Goal: Information Seeking & Learning: Find specific fact

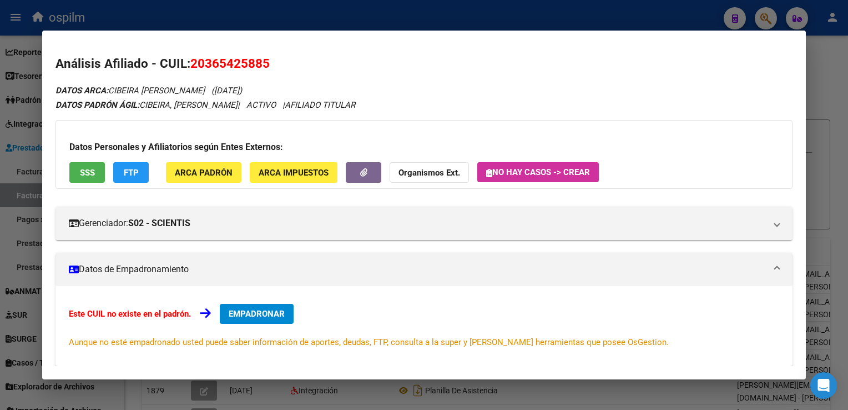
scroll to position [2, 0]
click at [193, 179] on button "ARCA Padrón" at bounding box center [203, 172] width 75 height 21
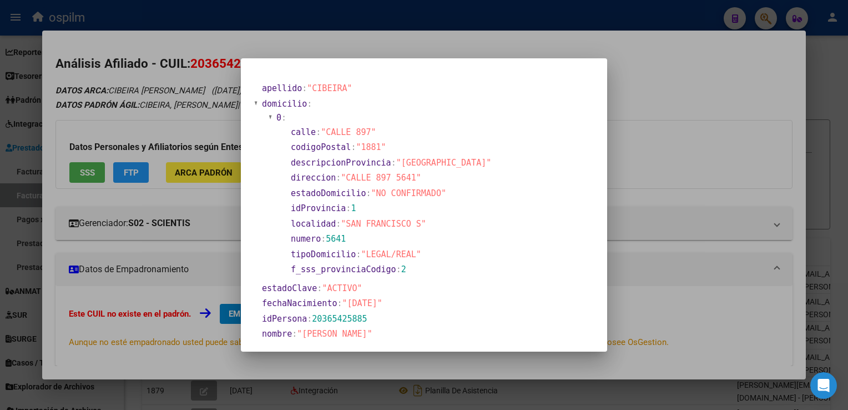
drag, startPoint x: 393, startPoint y: 305, endPoint x: 334, endPoint y: 301, distance: 59.5
click at [335, 301] on section "fechaNacimiento : "1992-06-10"" at bounding box center [378, 303] width 233 height 13
copy section ""[DATE]""
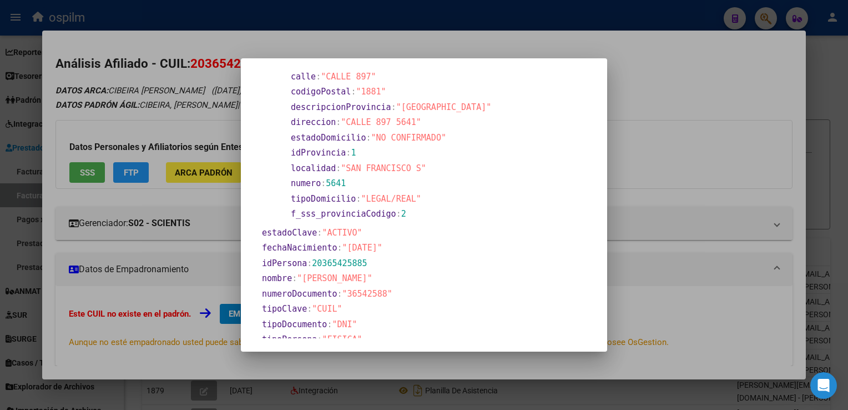
drag, startPoint x: 315, startPoint y: 261, endPoint x: 409, endPoint y: 259, distance: 93.8
click at [409, 259] on section "idPersona : 20365425885" at bounding box center [378, 263] width 233 height 13
drag, startPoint x: 307, startPoint y: 260, endPoint x: 368, endPoint y: 256, distance: 61.1
click at [368, 257] on section "idPersona : 20365425885" at bounding box center [378, 263] width 233 height 13
copy section "20365425885"
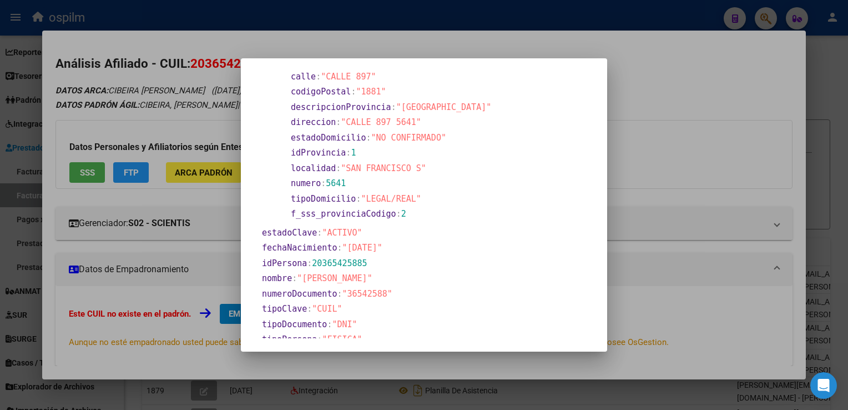
click at [439, 283] on section "nombre : "DIEGO EDUARDO"" at bounding box center [378, 278] width 233 height 13
drag, startPoint x: 311, startPoint y: 264, endPoint x: 366, endPoint y: 267, distance: 55.1
click at [366, 267] on section "idPersona : 20365425885" at bounding box center [378, 263] width 233 height 13
copy span "20365425885"
click at [695, 271] on div at bounding box center [424, 205] width 848 height 410
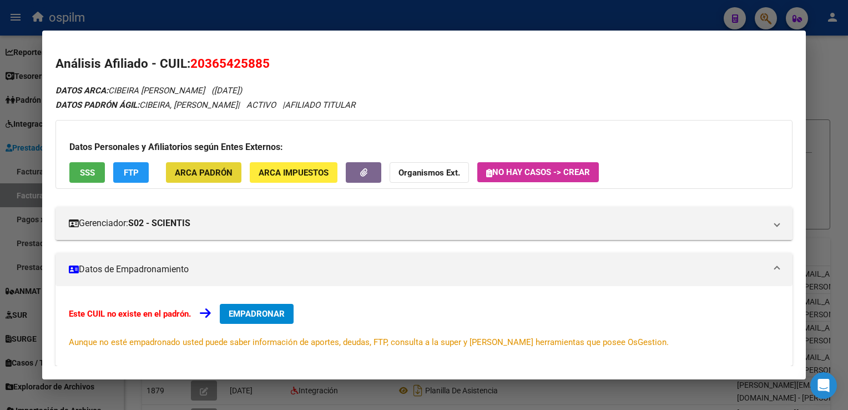
click at [195, 173] on span "ARCA Padrón" at bounding box center [204, 173] width 58 height 10
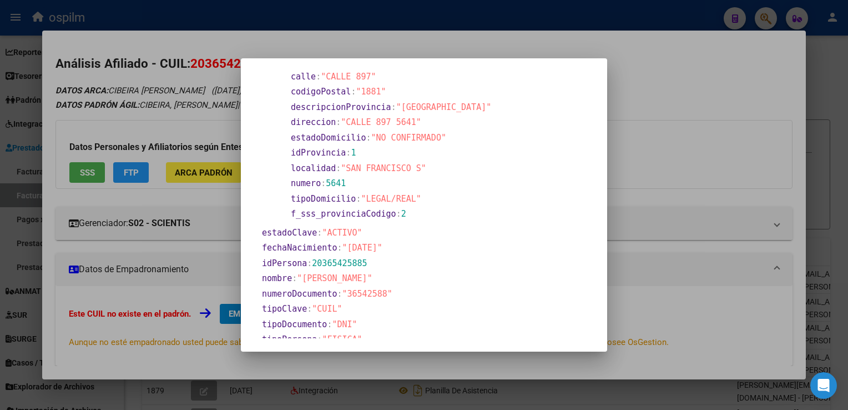
drag, startPoint x: 343, startPoint y: 248, endPoint x: 391, endPoint y: 246, distance: 47.2
click at [382, 246] on span ""1992-06-10"" at bounding box center [362, 247] width 40 height 10
copy span "1992-06-10"
click at [382, 287] on section "numeroDocumento : "36542588"" at bounding box center [378, 293] width 233 height 13
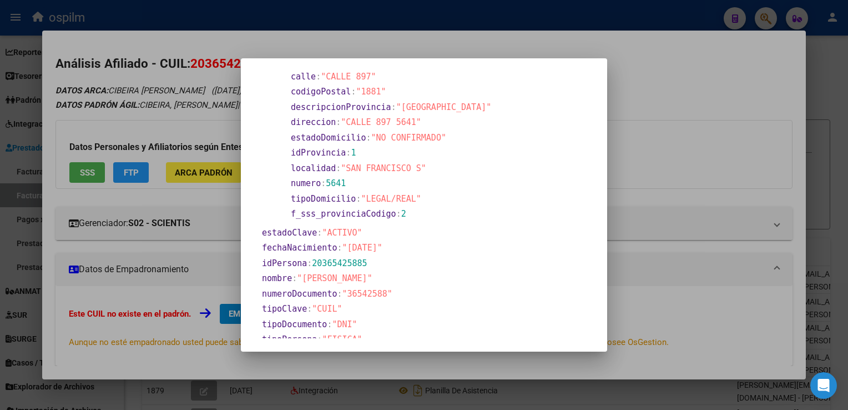
drag, startPoint x: 346, startPoint y: 297, endPoint x: 380, endPoint y: 288, distance: 35.5
click at [380, 289] on span ""36542588"" at bounding box center [367, 294] width 50 height 10
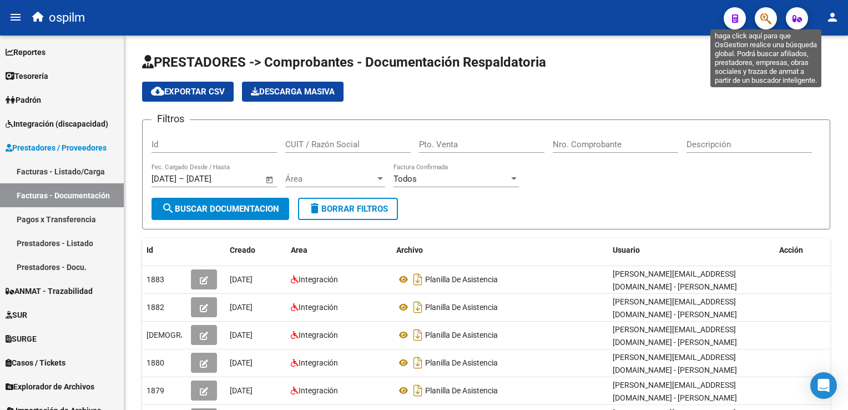
click at [764, 16] on icon "button" at bounding box center [765, 18] width 11 height 13
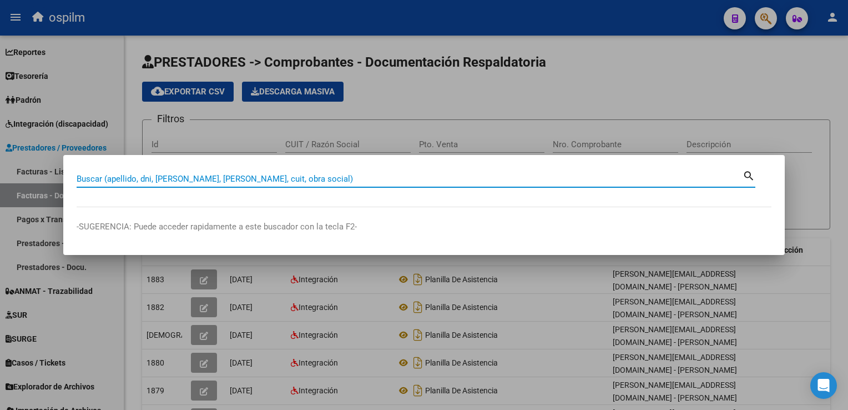
paste input "43315587"
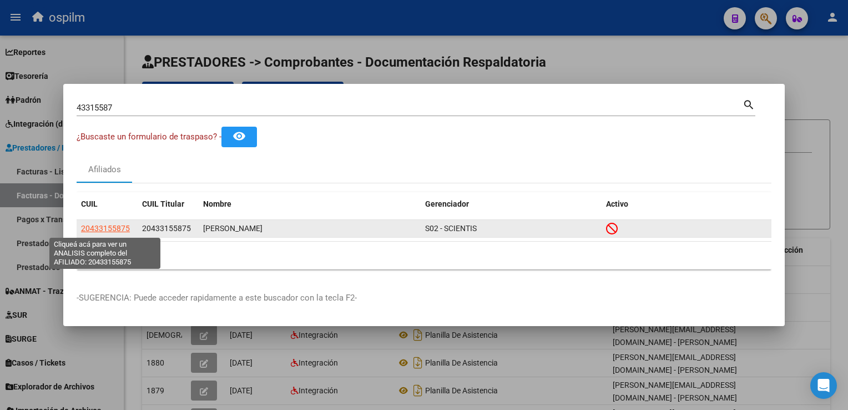
click at [99, 232] on span "20433155875" at bounding box center [105, 228] width 49 height 9
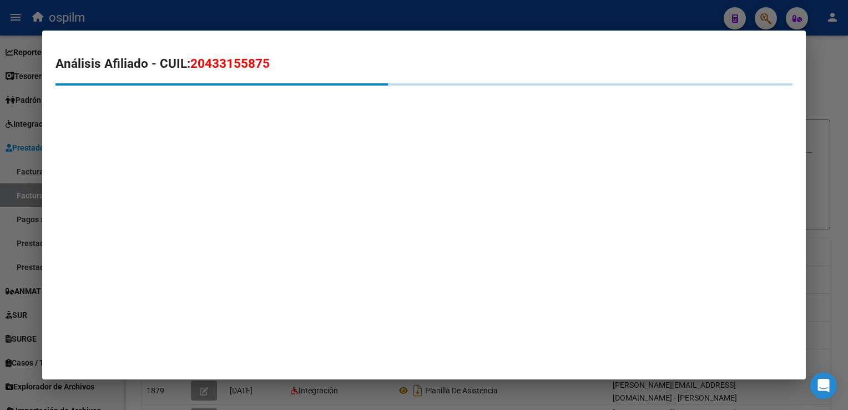
click at [839, 85] on div at bounding box center [424, 205] width 848 height 410
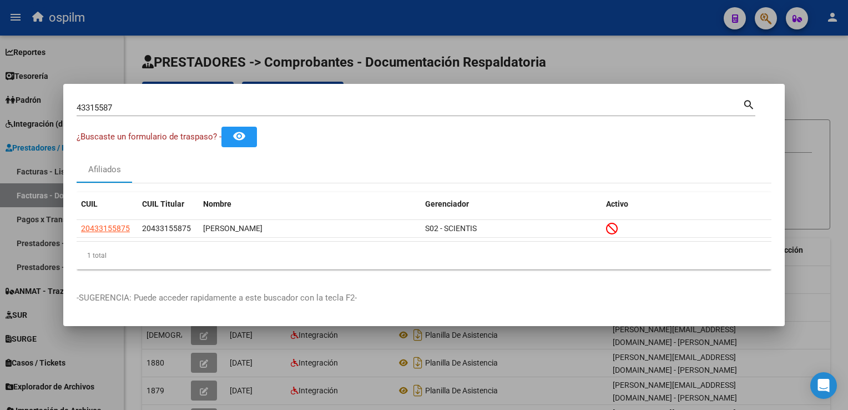
drag, startPoint x: 155, startPoint y: 97, endPoint x: 149, endPoint y: 109, distance: 14.4
click at [155, 99] on div "43315587 Buscar (apellido, dni, cuil, nro traspaso, cuit, obra social) search" at bounding box center [416, 106] width 679 height 19
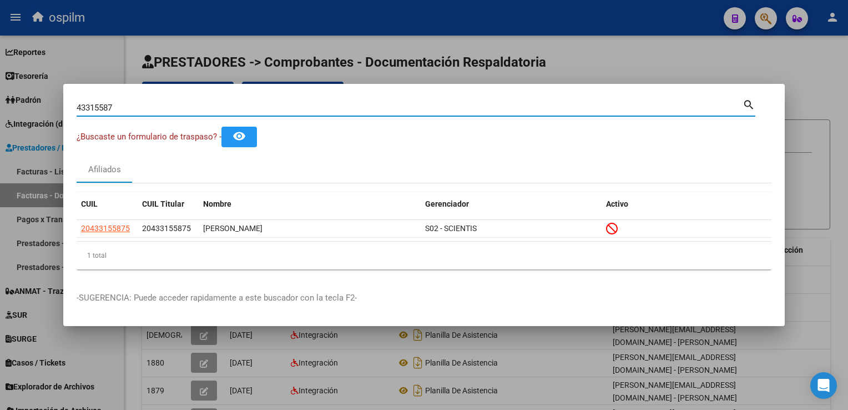
drag, startPoint x: 149, startPoint y: 109, endPoint x: 2, endPoint y: 110, distance: 146.5
click at [0, 110] on html "menu ospilm person Firma Express Reportes SUR Expedientes Internos Movimiento d…" at bounding box center [424, 205] width 848 height 410
paste input "20433155875"
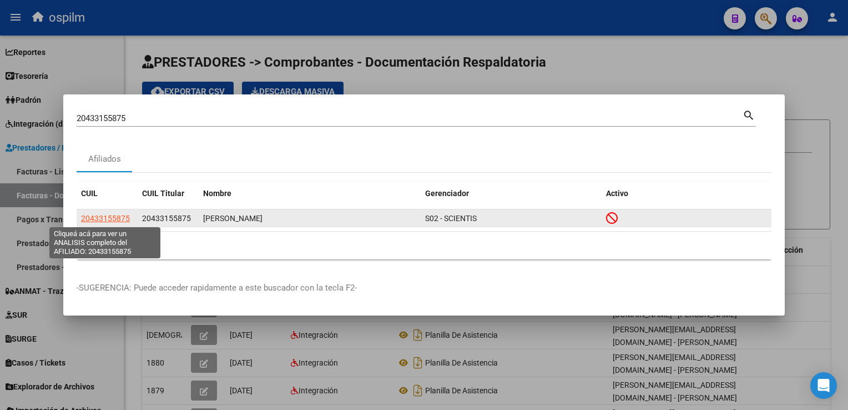
click at [120, 218] on span "20433155875" at bounding box center [105, 218] width 49 height 9
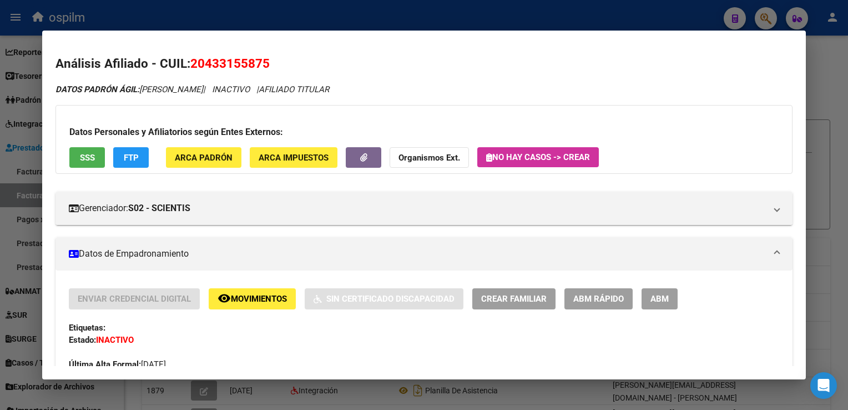
click at [196, 159] on span "ARCA Padrón" at bounding box center [204, 158] width 58 height 10
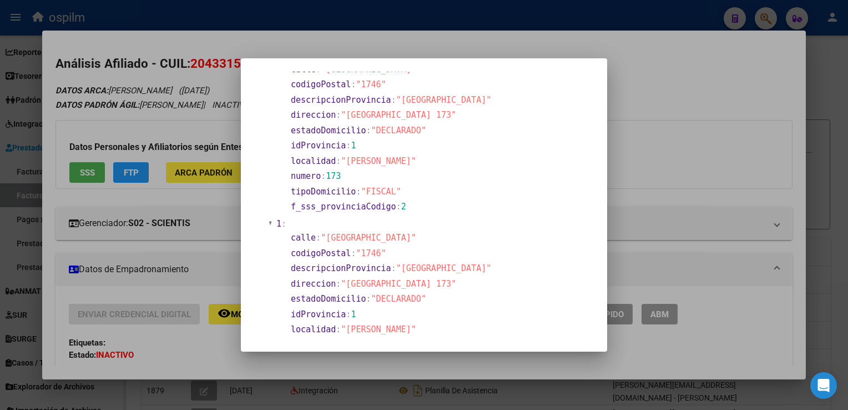
scroll to position [166, 0]
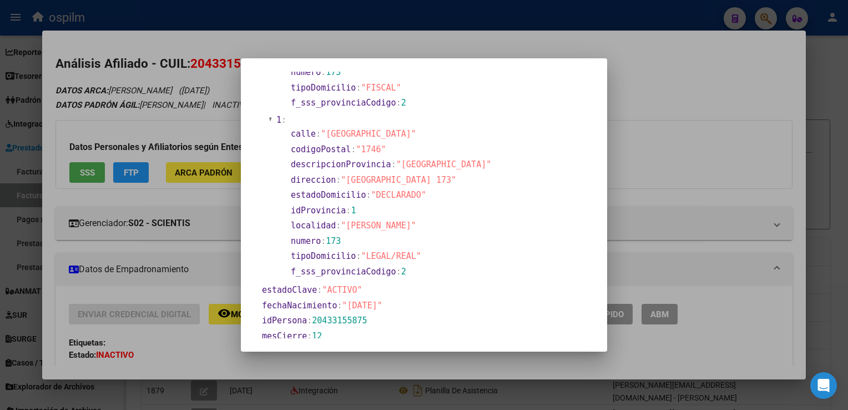
drag, startPoint x: 340, startPoint y: 304, endPoint x: 390, endPoint y: 306, distance: 49.5
click at [382, 306] on span ""2001-06-04"" at bounding box center [362, 305] width 40 height 10
copy span ""2001-06-04"
drag, startPoint x: 744, startPoint y: 145, endPoint x: 367, endPoint y: 3, distance: 403.2
click at [742, 142] on div at bounding box center [424, 205] width 848 height 410
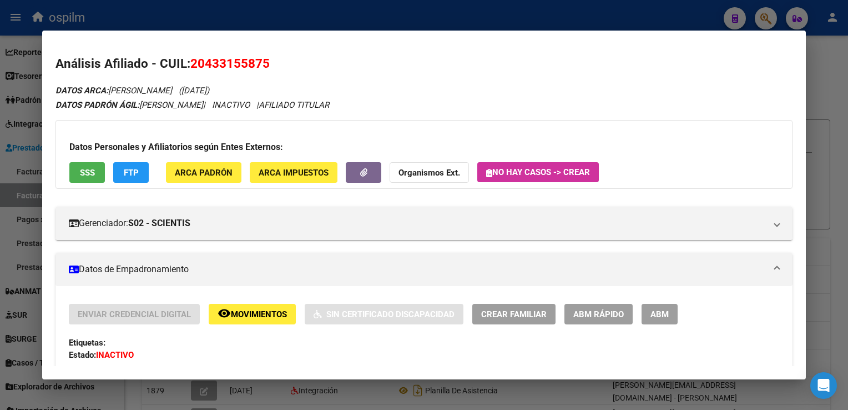
click at [835, 69] on div at bounding box center [424, 205] width 848 height 410
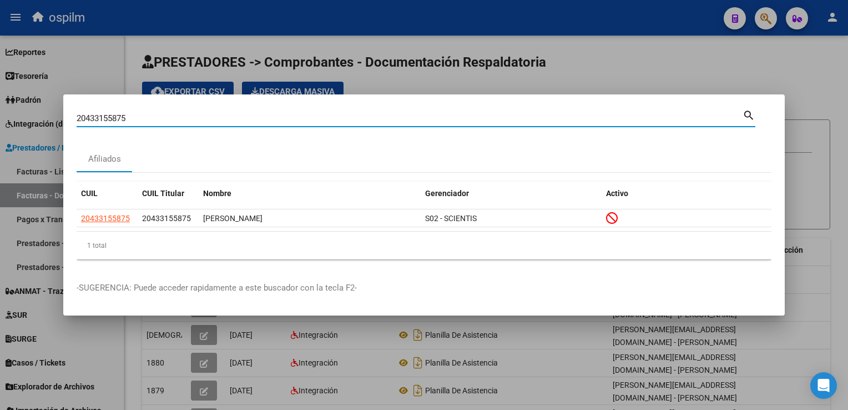
drag, startPoint x: 160, startPoint y: 113, endPoint x: -2, endPoint y: 72, distance: 167.3
click at [0, 72] on html "menu ospilm person Firma Express Reportes SUR Expedientes Internos Movimiento d…" at bounding box center [424, 205] width 848 height 410
paste input "946487571"
type input "20946487571"
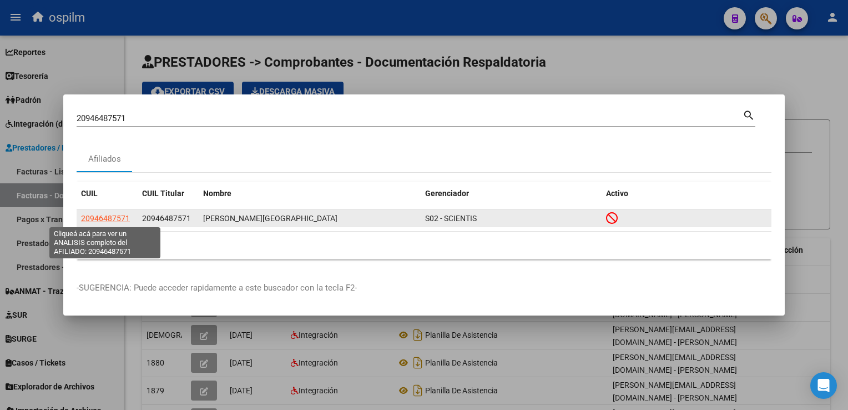
click at [116, 219] on span "20946487571" at bounding box center [105, 218] width 49 height 9
type textarea "20946487571"
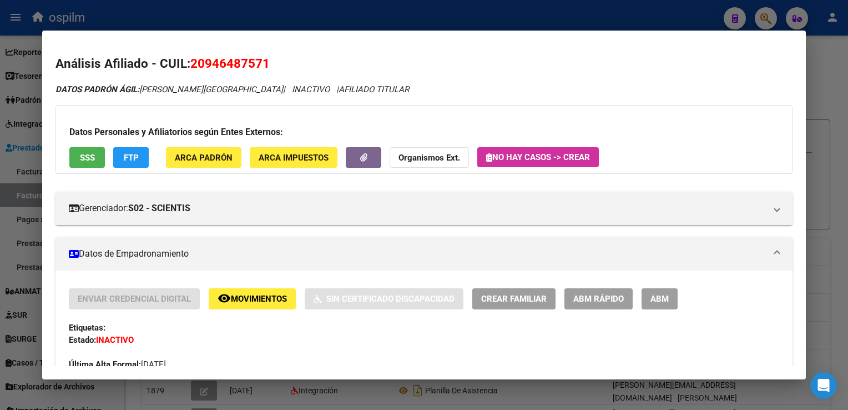
click at [211, 160] on span "ARCA Padrón" at bounding box center [204, 158] width 58 height 10
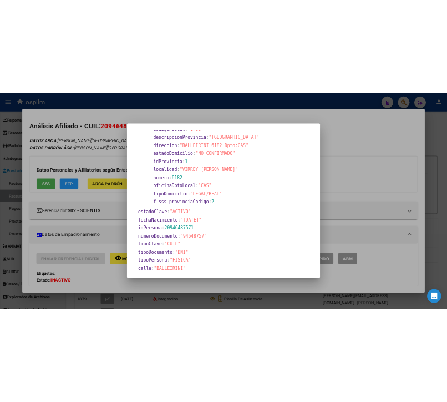
scroll to position [111, 0]
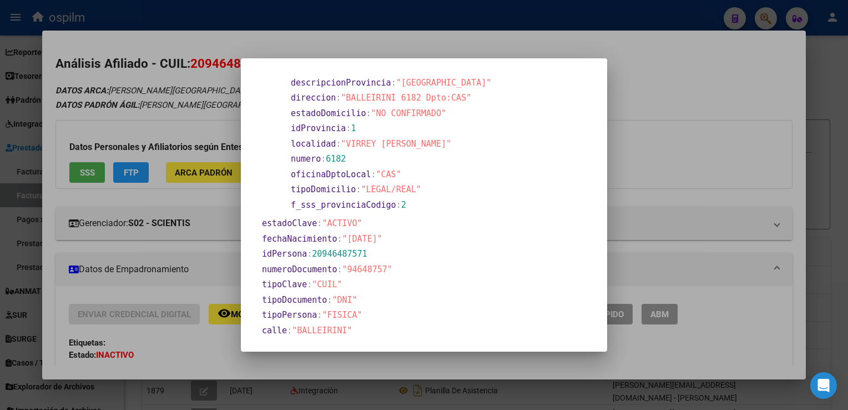
drag, startPoint x: 394, startPoint y: 236, endPoint x: 343, endPoint y: 234, distance: 51.1
click at [343, 234] on span ""1977-08-25"" at bounding box center [362, 239] width 40 height 10
copy span "1977-08-25""
click at [700, 184] on div at bounding box center [424, 205] width 848 height 410
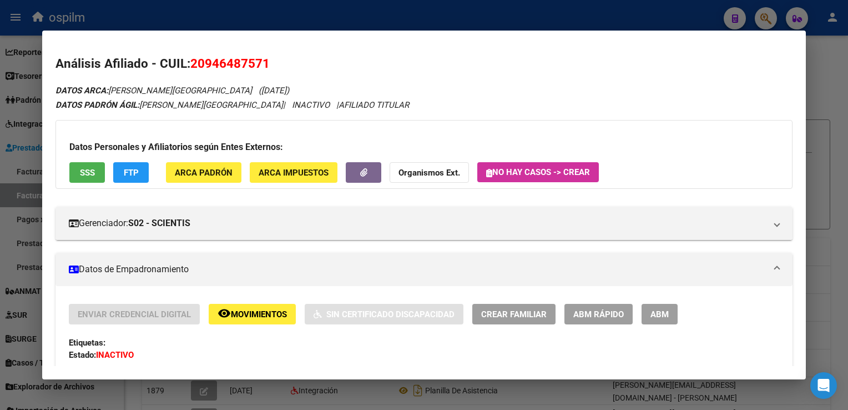
click at [846, 163] on div at bounding box center [424, 205] width 848 height 410
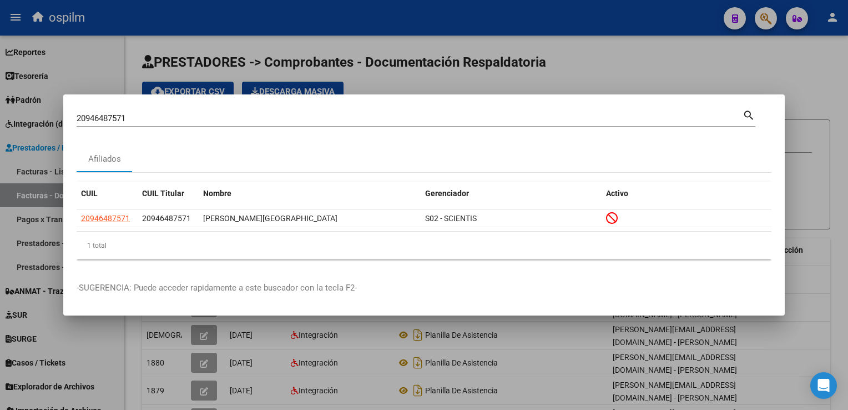
drag, startPoint x: 149, startPoint y: 115, endPoint x: -2, endPoint y: 83, distance: 154.9
click at [0, 83] on html "menu ospilm person Firma Express Reportes SUR Expedientes Internos Movimiento d…" at bounding box center [424, 205] width 848 height 410
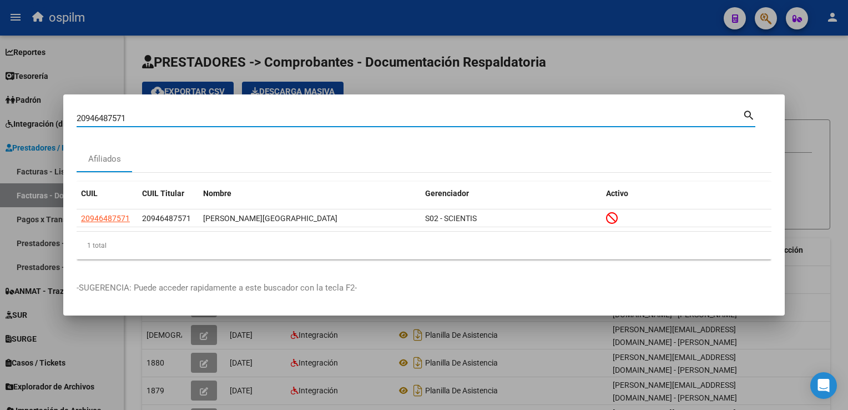
paste input "298800757"
type input "20298800757"
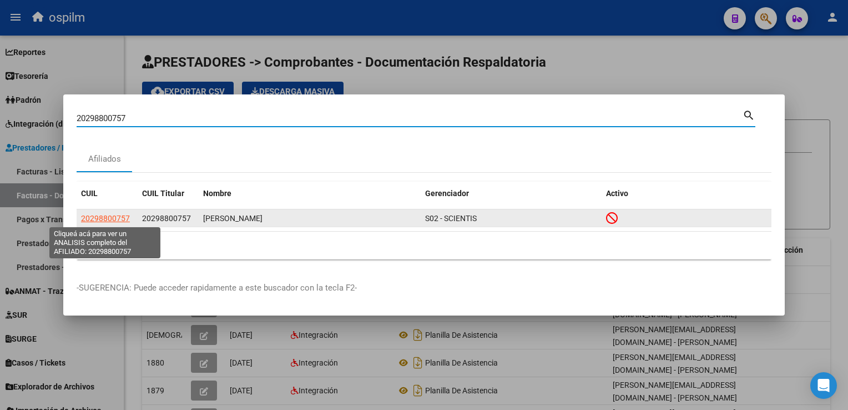
click at [92, 219] on span "20298800757" at bounding box center [105, 218] width 49 height 9
type textarea "20298800757"
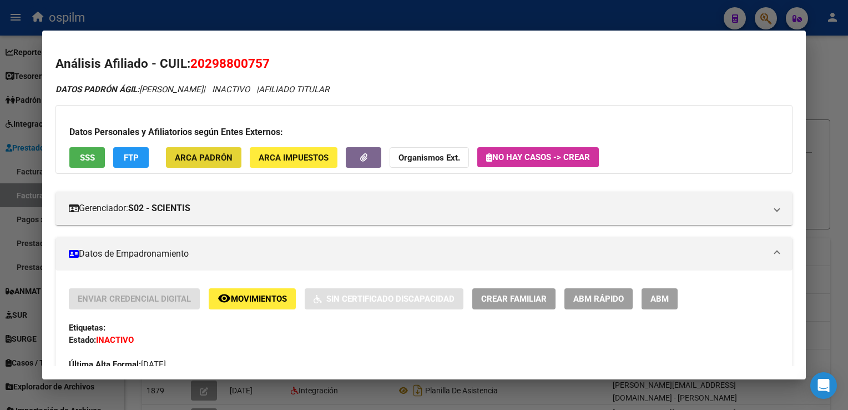
click at [219, 158] on span "ARCA Padrón" at bounding box center [204, 158] width 58 height 10
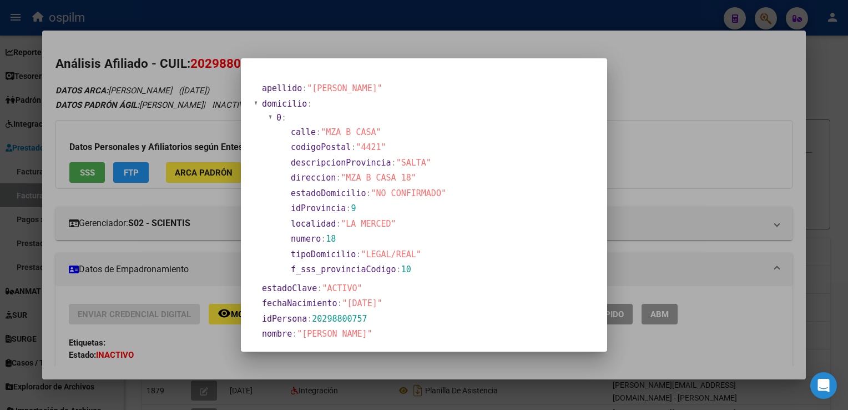
drag, startPoint x: 346, startPoint y: 303, endPoint x: 395, endPoint y: 305, distance: 48.3
click at [395, 305] on section "fechaNacimiento : "1983-04-16"" at bounding box center [356, 303] width 188 height 13
copy span "1983-04-16""
click at [845, 214] on div at bounding box center [424, 205] width 848 height 410
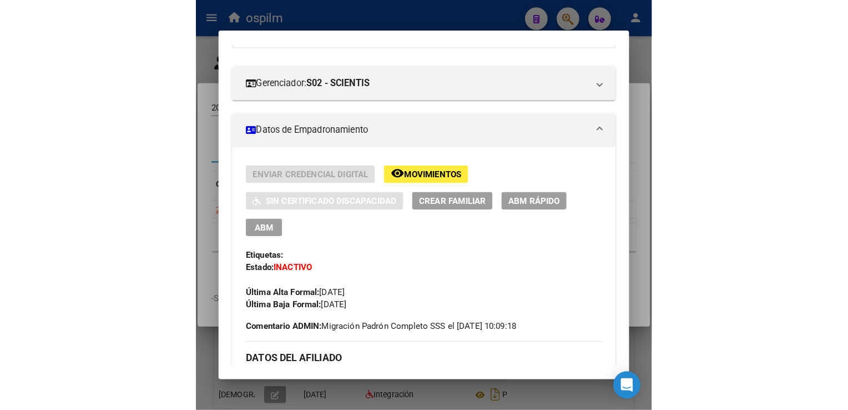
scroll to position [0, 0]
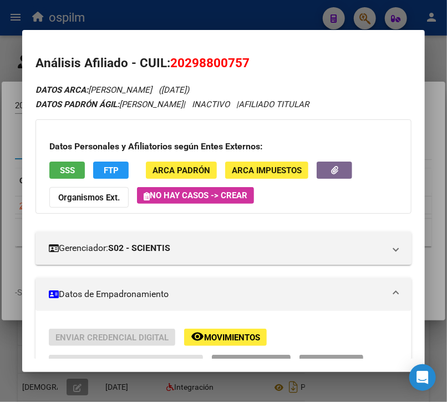
click at [160, 173] on span "ARCA Padrón" at bounding box center [182, 170] width 58 height 10
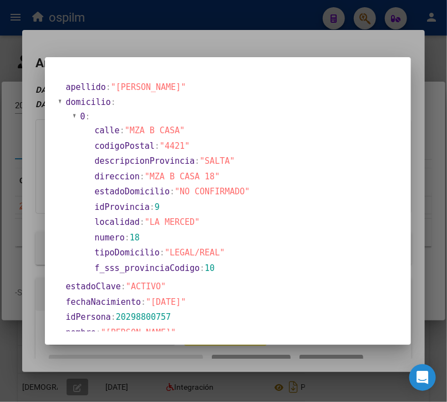
click at [164, 302] on span ""1983-04-16"" at bounding box center [166, 302] width 40 height 10
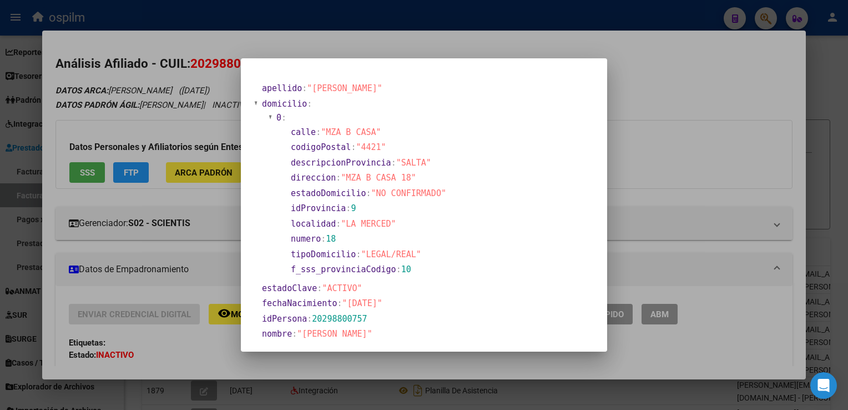
click at [748, 299] on div at bounding box center [424, 205] width 848 height 410
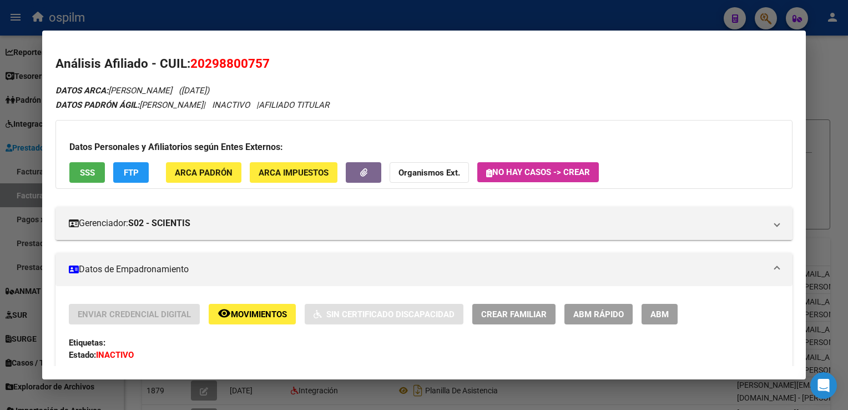
drag, startPoint x: 792, startPoint y: 80, endPoint x: 765, endPoint y: 125, distance: 52.2
click at [792, 80] on mat-dialog-content "Análisis Afiliado - CUIL: 20298800757 DATOS ARCA: ENRRIQUEZ ANGEL ARNALDO (16/0…" at bounding box center [423, 204] width 763 height 321
drag, startPoint x: 794, startPoint y: 347, endPoint x: 182, endPoint y: 32, distance: 688.7
click at [792, 347] on mat-dialog-content "Análisis Afiliado - CUIL: 20298800757 DATOS ARCA: ENRRIQUEZ ANGEL ARNALDO (16/0…" at bounding box center [423, 204] width 763 height 321
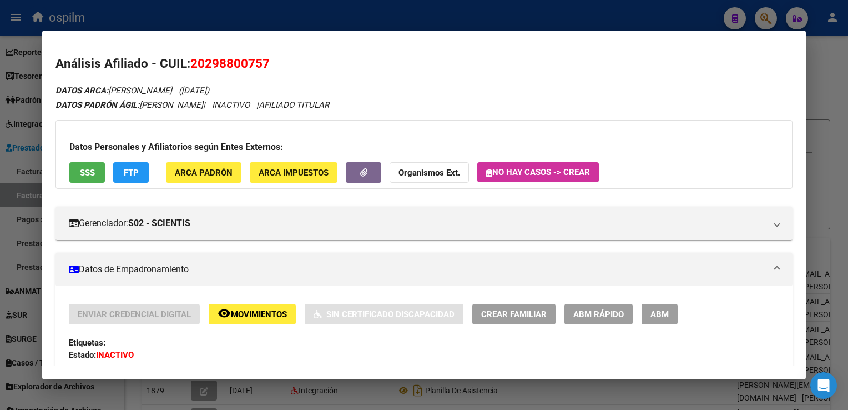
drag, startPoint x: 820, startPoint y: 107, endPoint x: 684, endPoint y: 97, distance: 136.9
click at [820, 106] on div at bounding box center [424, 205] width 848 height 410
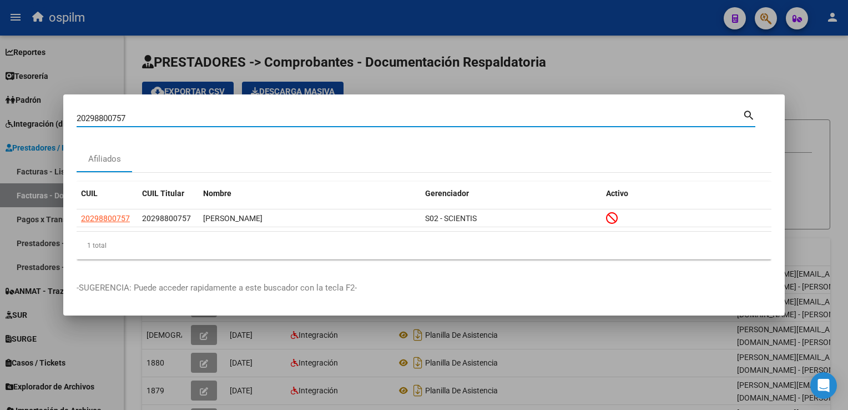
drag, startPoint x: 152, startPoint y: 122, endPoint x: 0, endPoint y: 121, distance: 152.1
click at [0, 120] on html "menu ospilm person Firma Express Reportes SUR Expedientes Internos Movimiento d…" at bounding box center [424, 205] width 848 height 410
paste input "7/06/1961"
type input "27/06/1961"
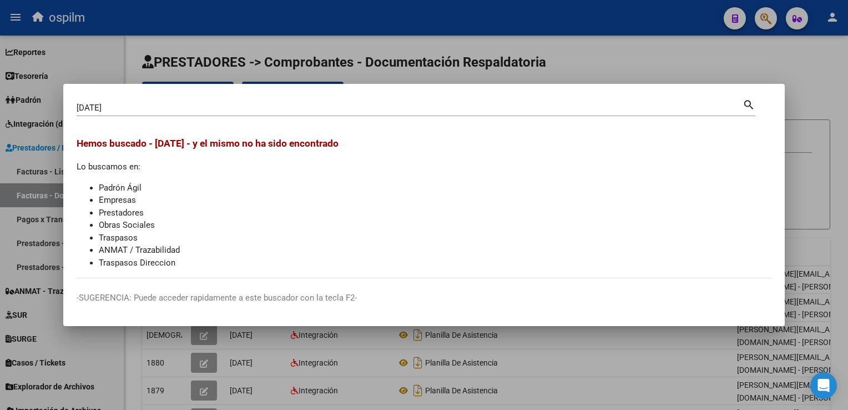
drag, startPoint x: 847, startPoint y: 124, endPoint x: 837, endPoint y: 123, distance: 10.0
click at [847, 124] on html "menu ospilm person Firma Express Reportes SUR Expedientes Internos Movimiento d…" at bounding box center [424, 205] width 848 height 410
click at [711, 49] on div at bounding box center [424, 205] width 848 height 410
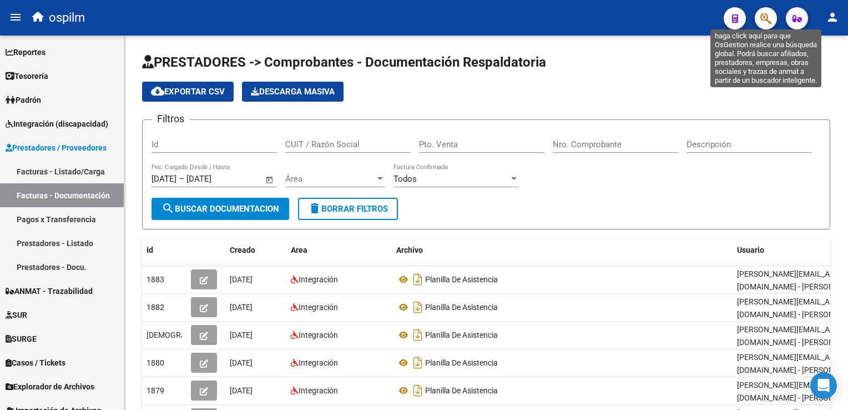
drag, startPoint x: 770, startPoint y: 18, endPoint x: 764, endPoint y: 23, distance: 7.5
click at [764, 23] on icon "button" at bounding box center [765, 18] width 11 height 13
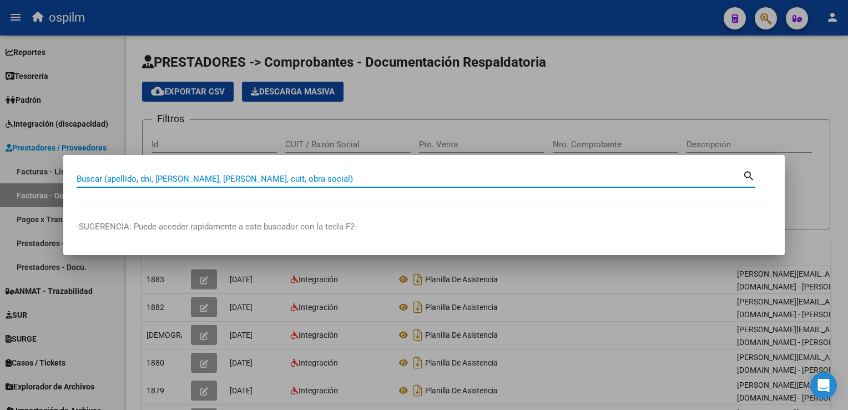
paste input "23255576089"
type input "23255576089"
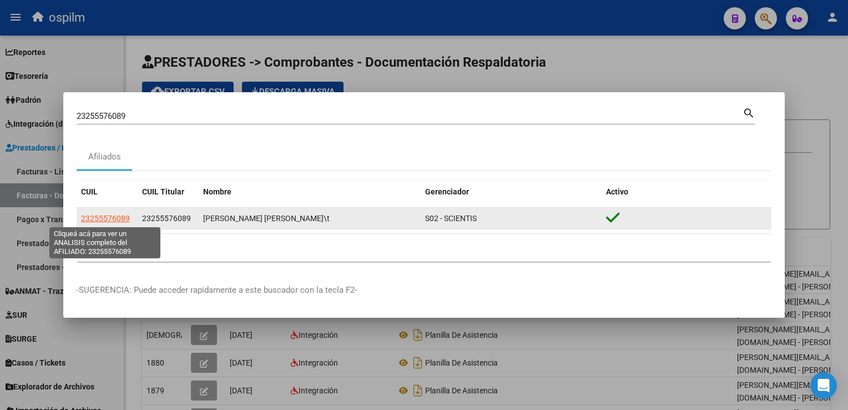
click at [110, 214] on span "23255576089" at bounding box center [105, 218] width 49 height 9
type textarea "23255576089"
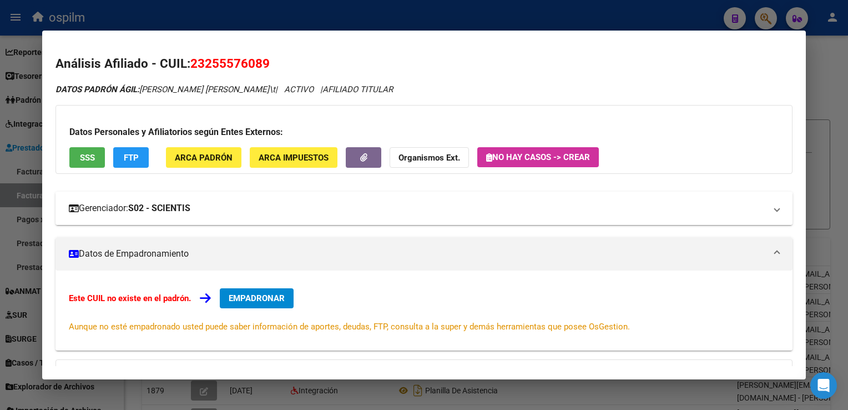
scroll to position [55, 0]
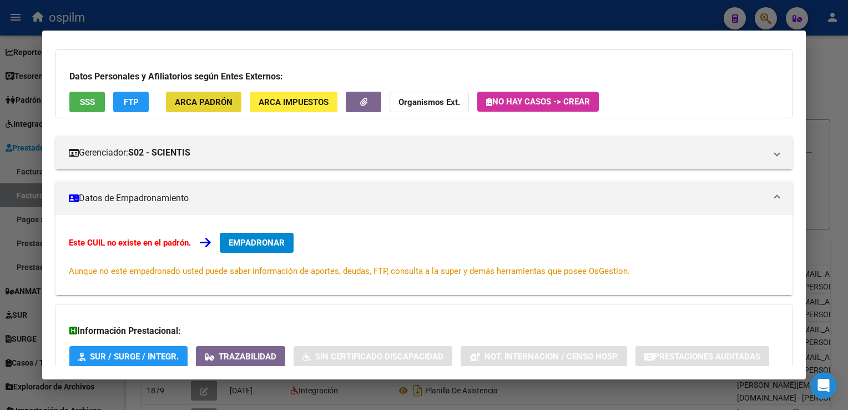
click at [169, 102] on button "ARCA Padrón" at bounding box center [203, 102] width 75 height 21
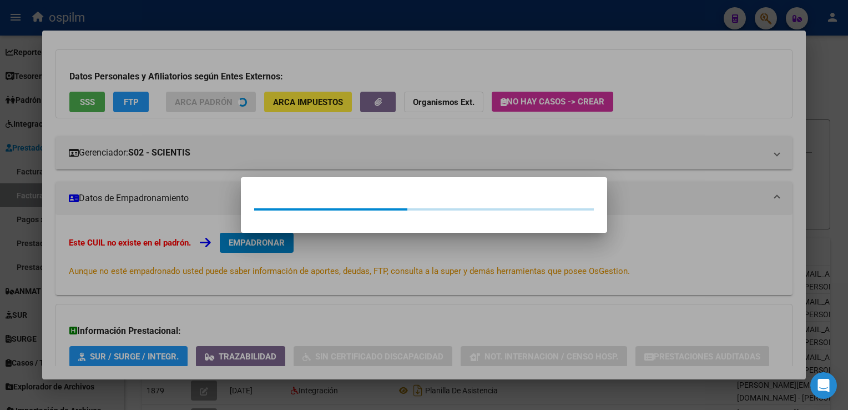
click at [169, 102] on div at bounding box center [424, 205] width 848 height 410
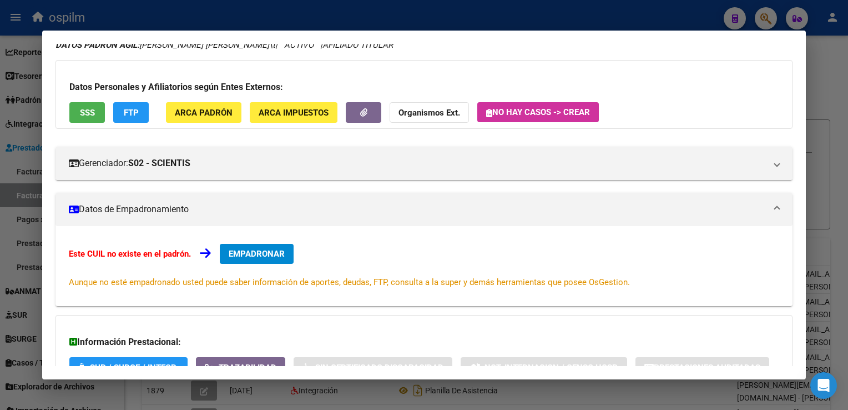
scroll to position [0, 0]
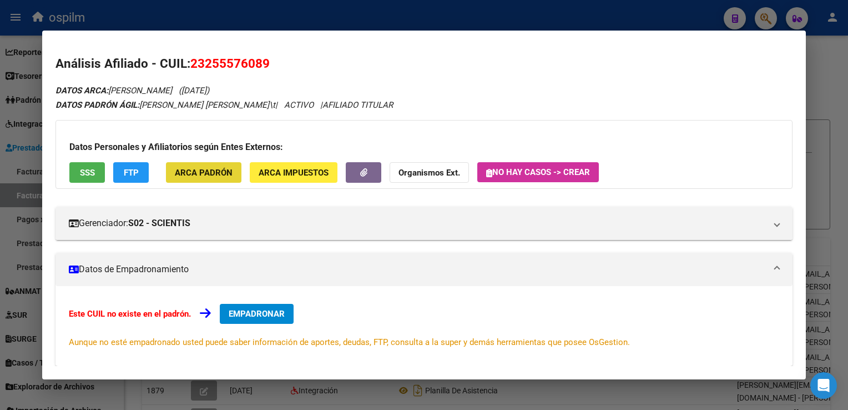
click at [206, 163] on button "ARCA Padrón" at bounding box center [203, 172] width 75 height 21
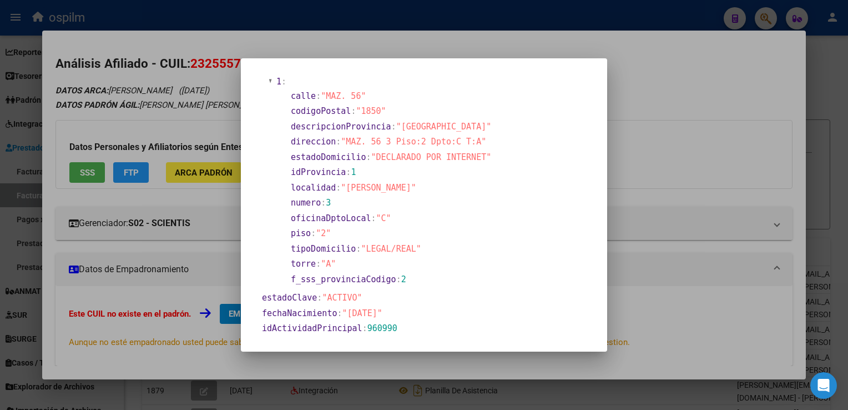
scroll to position [222, 0]
drag, startPoint x: 343, startPoint y: 313, endPoint x: 389, endPoint y: 310, distance: 45.6
click at [382, 310] on span ""1976-10-15"" at bounding box center [362, 311] width 40 height 10
copy span "1976-10-15"
click at [826, 259] on div at bounding box center [424, 205] width 848 height 410
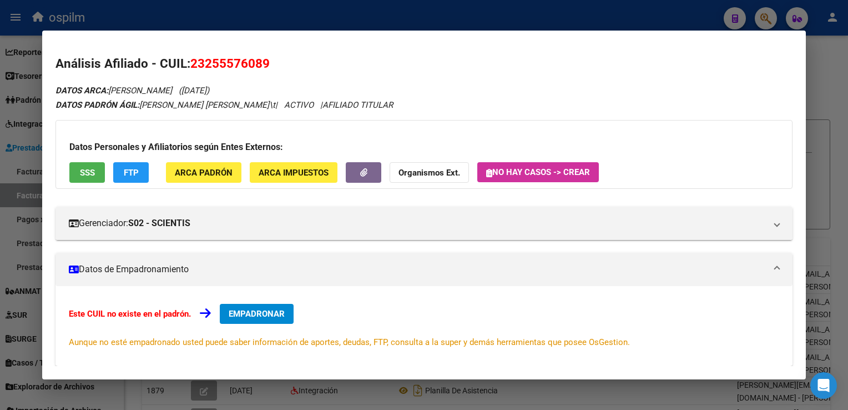
click at [822, 209] on div at bounding box center [424, 205] width 848 height 410
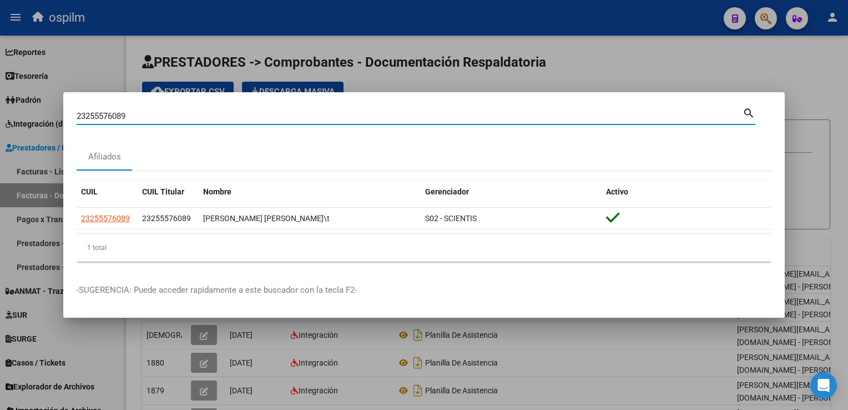
drag, startPoint x: 152, startPoint y: 115, endPoint x: 0, endPoint y: 134, distance: 153.1
click at [0, 134] on html "menu ospilm person Firma Express Reportes SUR Expedientes Internos Movimiento d…" at bounding box center [424, 205] width 848 height 410
paste input "326113034"
type input "23326113034"
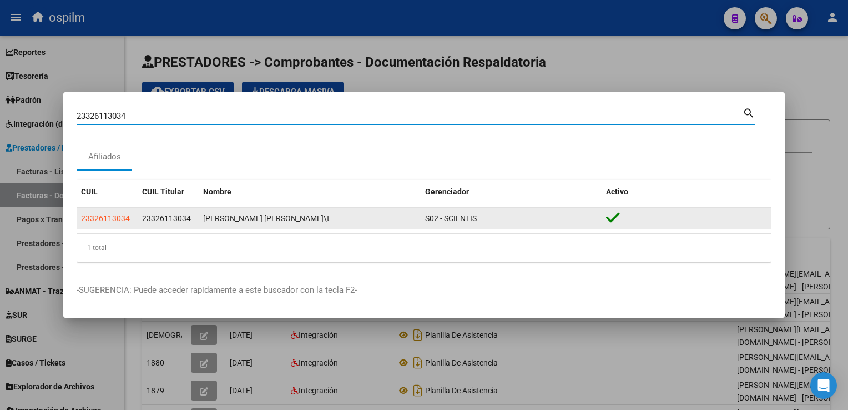
click at [122, 221] on span "23326113034" at bounding box center [105, 218] width 49 height 9
type textarea "23326113034"
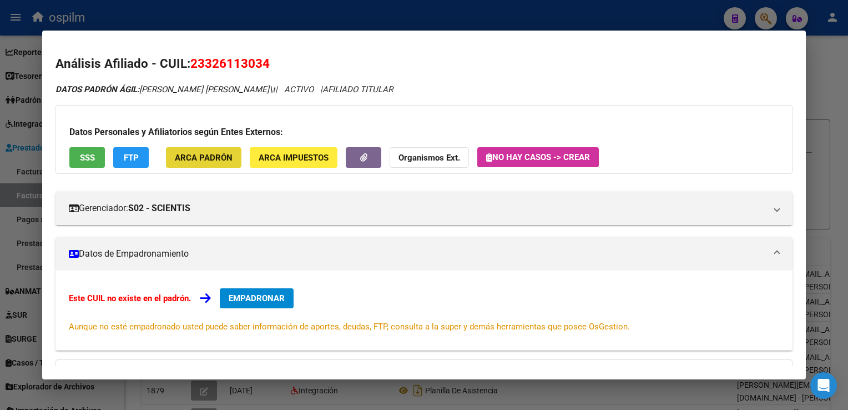
click at [186, 163] on button "ARCA Padrón" at bounding box center [203, 157] width 75 height 21
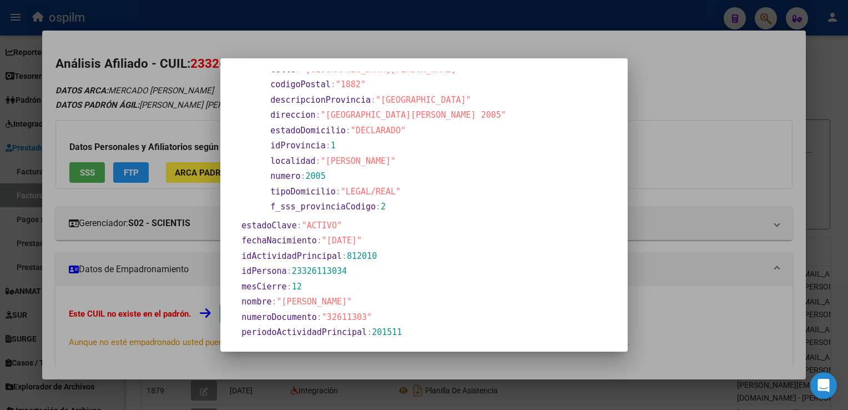
scroll to position [333, 0]
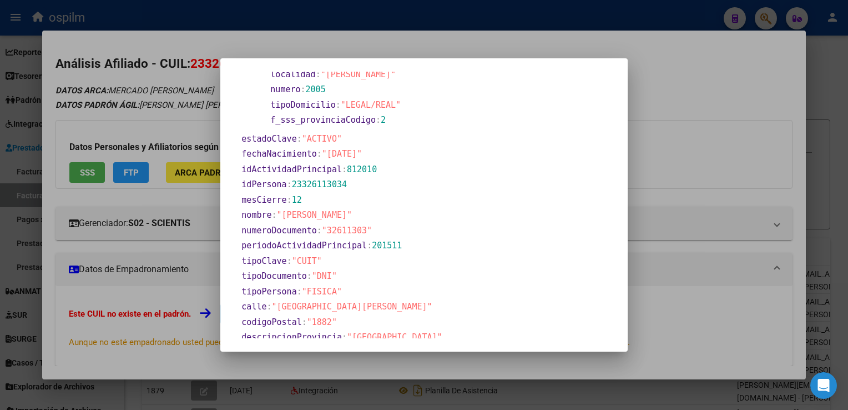
drag, startPoint x: 333, startPoint y: 152, endPoint x: 380, endPoint y: 157, distance: 46.9
click at [362, 157] on span ""1986-11-08"" at bounding box center [342, 154] width 40 height 10
copy span "1986-11-08"
click at [832, 93] on div at bounding box center [424, 205] width 848 height 410
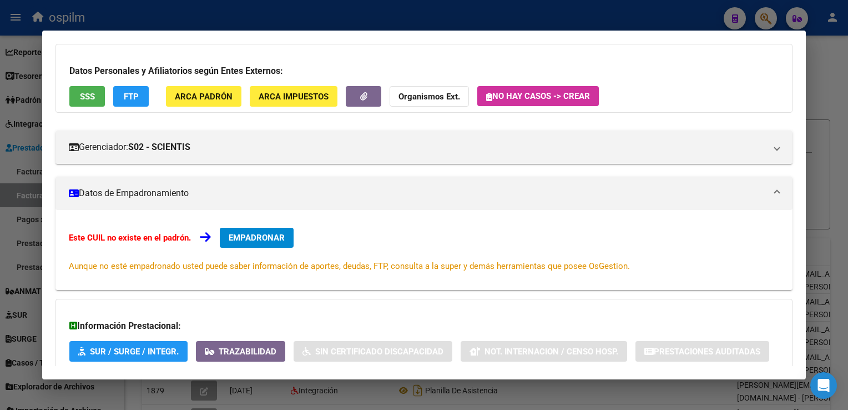
scroll to position [0, 0]
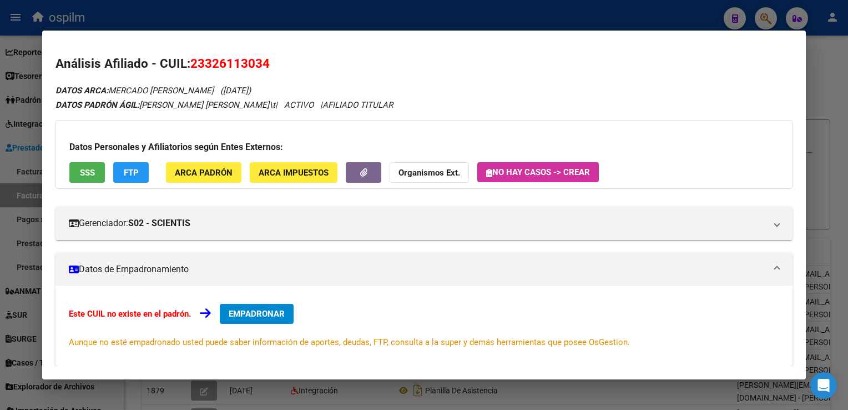
click at [202, 171] on span "ARCA Padrón" at bounding box center [204, 173] width 58 height 10
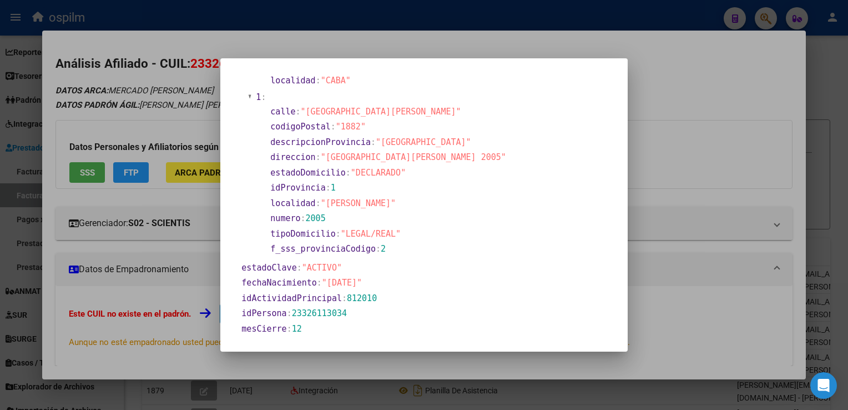
scroll to position [277, 0]
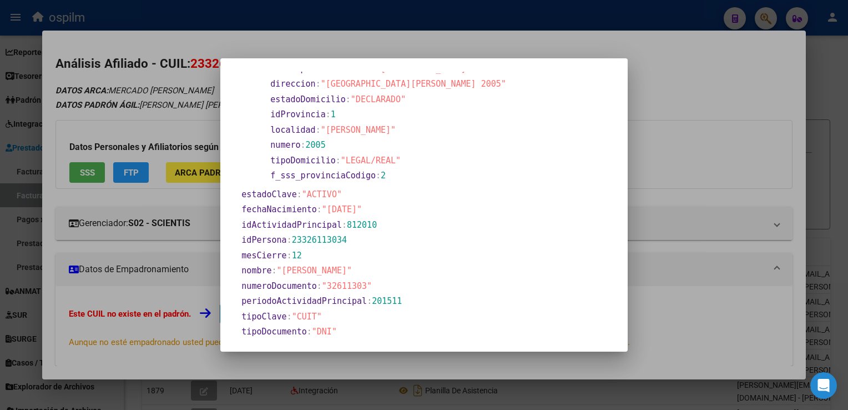
click at [839, 140] on div at bounding box center [424, 205] width 848 height 410
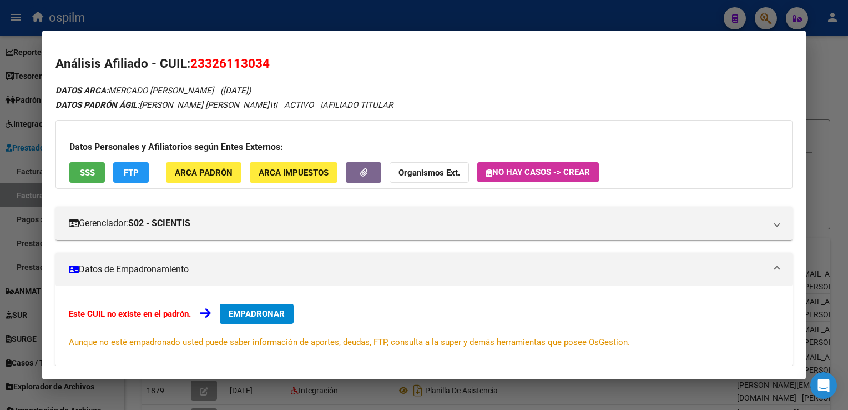
scroll to position [145, 0]
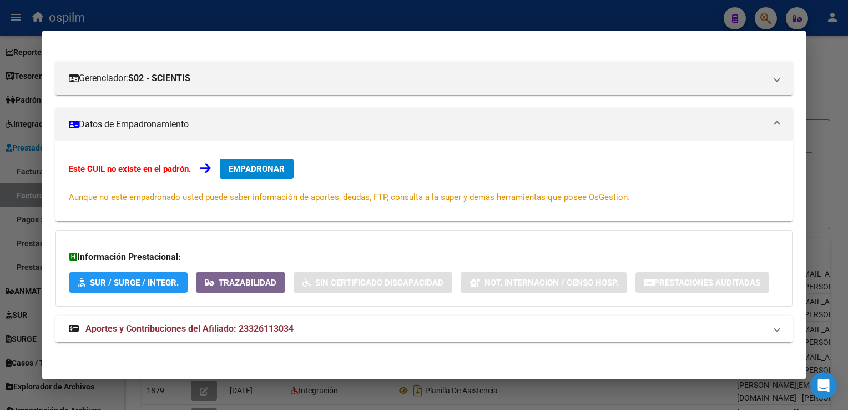
click at [209, 334] on strong "Aportes y Contribuciones del Afiliado: 23326113034" at bounding box center [181, 328] width 225 height 13
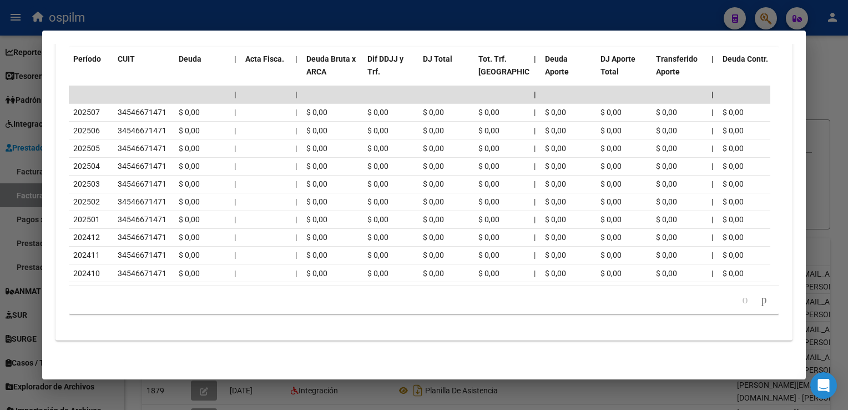
scroll to position [423, 0]
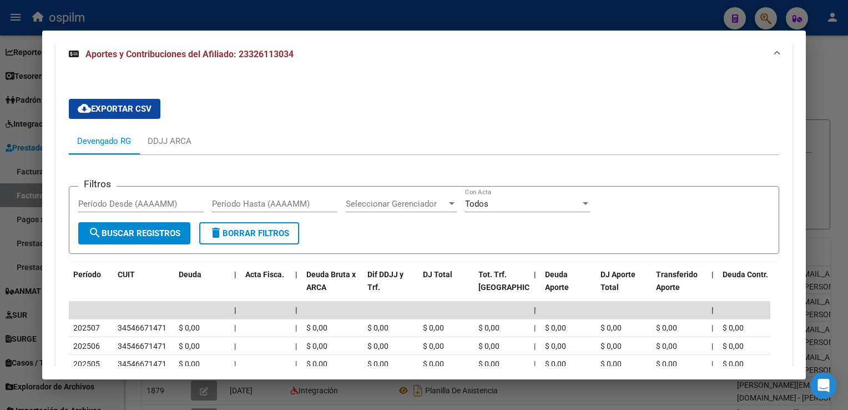
click at [830, 88] on div at bounding box center [424, 205] width 848 height 410
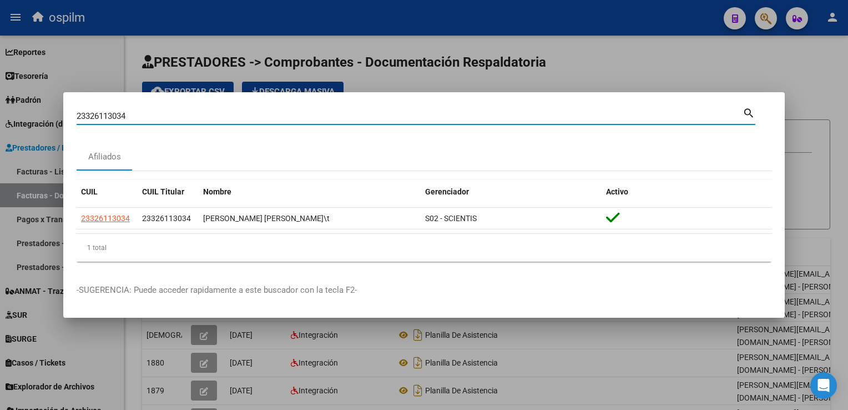
drag, startPoint x: 133, startPoint y: 118, endPoint x: -2, endPoint y: 81, distance: 139.9
click at [0, 81] on html "menu ospilm person Firma Express Reportes SUR Expedientes Internos Movimiento d…" at bounding box center [424, 205] width 848 height 410
paste input "023522896"
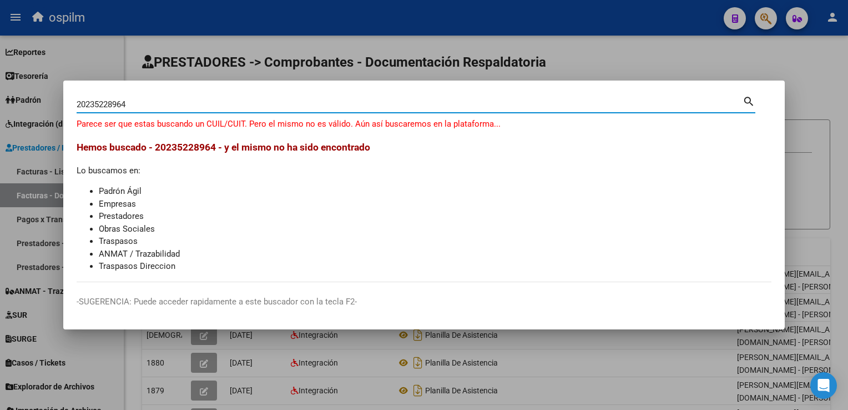
type input "20235228964"
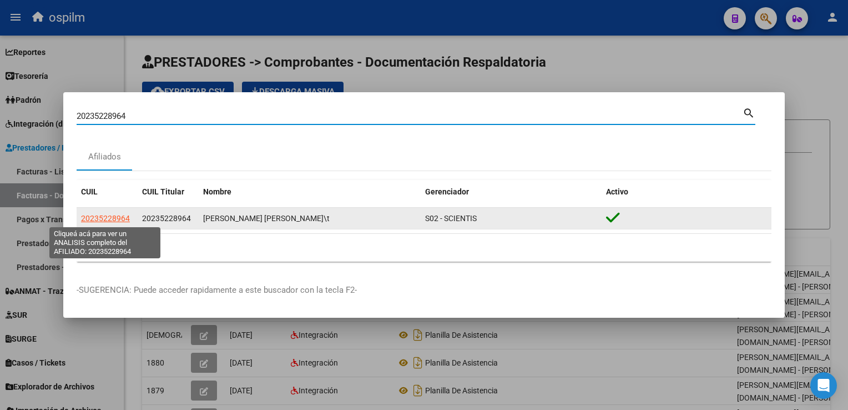
click at [98, 221] on span "20235228964" at bounding box center [105, 218] width 49 height 9
type textarea "20235228964"
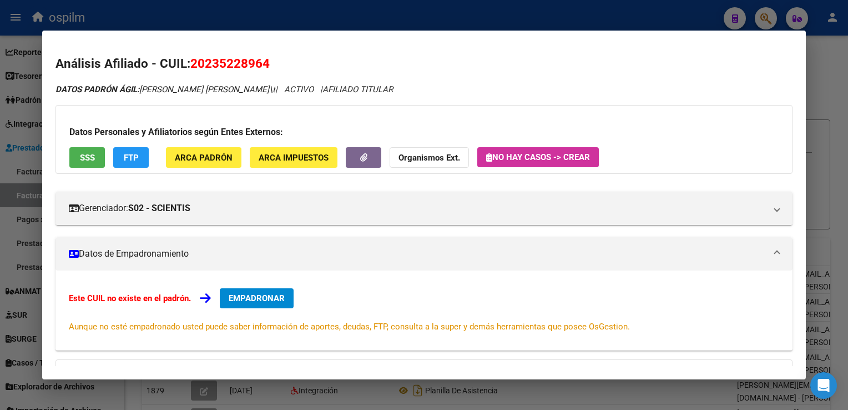
click at [173, 157] on button "ARCA Padrón" at bounding box center [203, 157] width 75 height 21
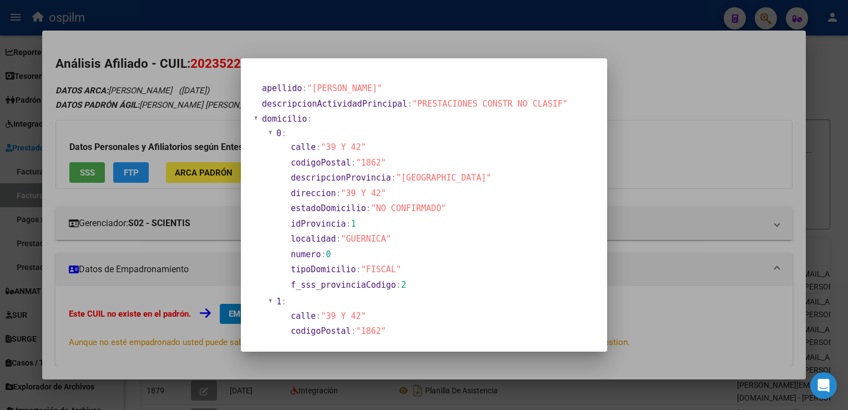
drag, startPoint x: 420, startPoint y: 84, endPoint x: 484, endPoint y: 223, distance: 152.2
drag, startPoint x: 484, startPoint y: 223, endPoint x: 756, endPoint y: 177, distance: 276.2
click at [756, 177] on div at bounding box center [424, 205] width 848 height 410
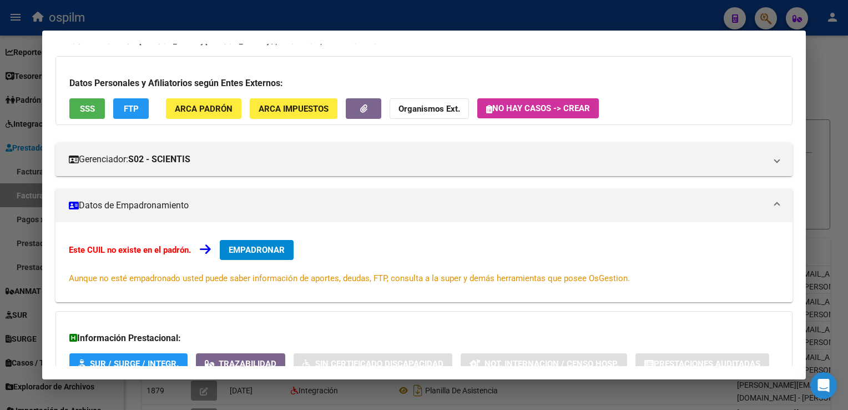
scroll to position [0, 0]
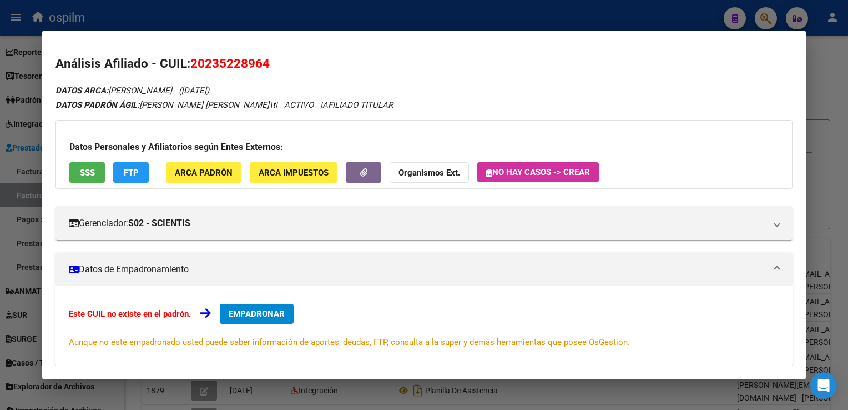
click at [212, 168] on span "ARCA Padrón" at bounding box center [204, 173] width 58 height 10
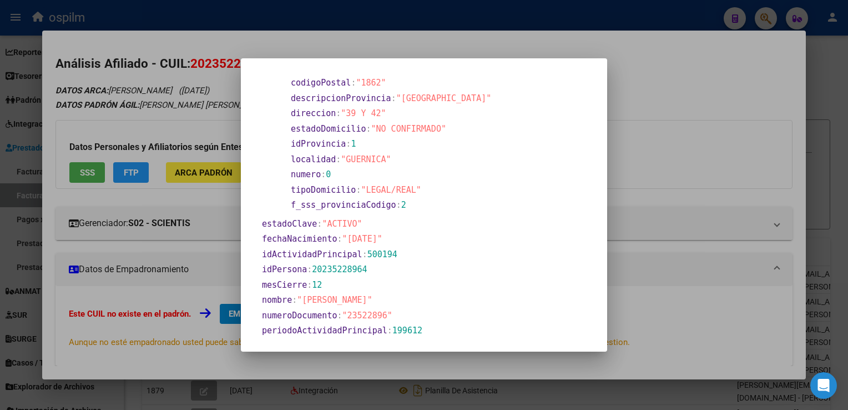
scroll to position [166, 0]
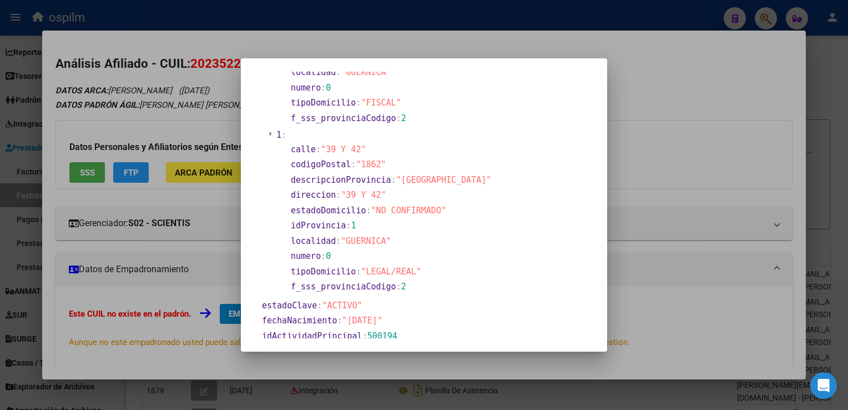
drag, startPoint x: 346, startPoint y: 319, endPoint x: 389, endPoint y: 321, distance: 42.8
click at [382, 321] on span ""1974-03-15"" at bounding box center [362, 320] width 40 height 10
copy span "1974-03-15"
click at [752, 172] on div at bounding box center [424, 205] width 848 height 410
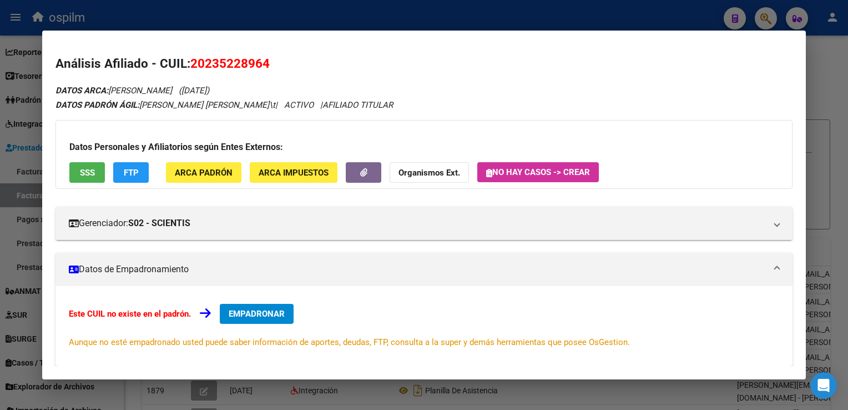
click at [821, 139] on div at bounding box center [424, 205] width 848 height 410
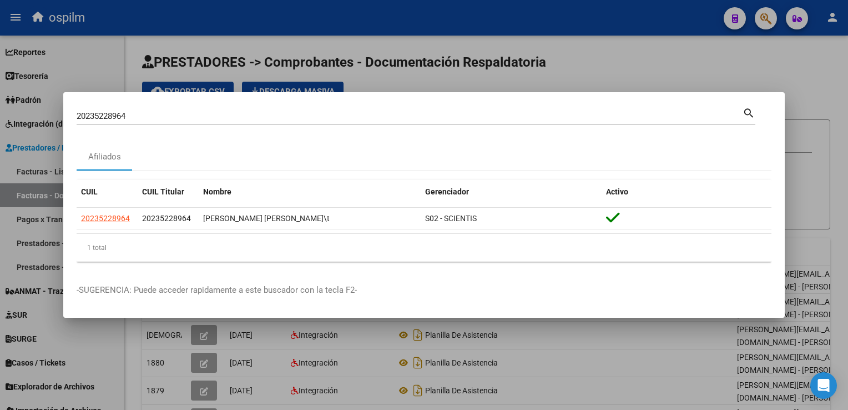
click at [592, 110] on div "20235228964 Buscar (apellido, dni, cuil, nro traspaso, cuit, obra social)" at bounding box center [410, 116] width 666 height 17
drag, startPoint x: 592, startPoint y: 110, endPoint x: -2, endPoint y: 132, distance: 594.7
click at [0, 132] on html "menu ospilm person Firma Express Reportes SUR Expedientes Internos Movimiento d…" at bounding box center [424, 205] width 848 height 410
drag, startPoint x: -2, startPoint y: 132, endPoint x: 129, endPoint y: 113, distance: 132.3
click at [130, 114] on input "20235228964" at bounding box center [410, 116] width 666 height 10
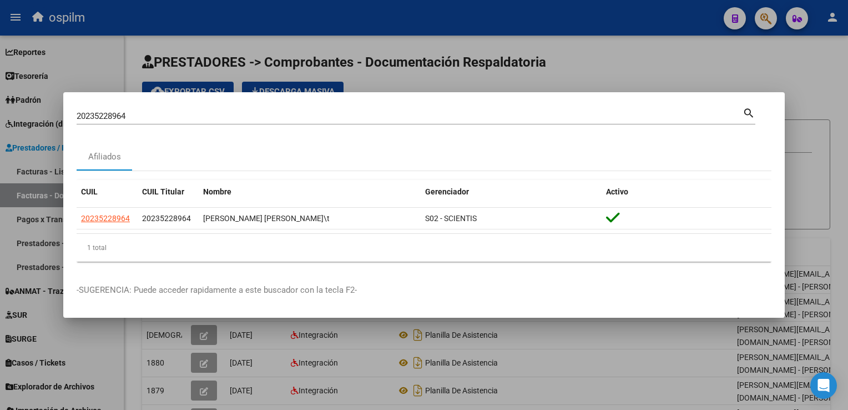
drag, startPoint x: 132, startPoint y: 110, endPoint x: -2, endPoint y: 106, distance: 134.3
click at [0, 106] on html "menu ospilm person Firma Express Reportes SUR Expedientes Internos Movimiento d…" at bounding box center [424, 205] width 848 height 410
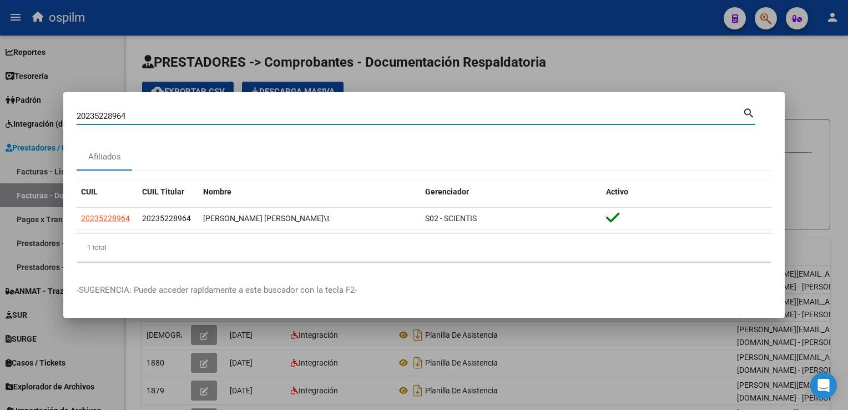
drag, startPoint x: -2, startPoint y: 106, endPoint x: 132, endPoint y: 117, distance: 134.7
click at [132, 117] on input "20235228964" at bounding box center [410, 116] width 666 height 10
drag, startPoint x: 93, startPoint y: 110, endPoint x: 78, endPoint y: 110, distance: 15.5
click at [77, 110] on div "20235228964 Buscar (apellido, dni, cuil, nro traspaso, cuit, obra social)" at bounding box center [410, 116] width 666 height 17
paste input "35081727"
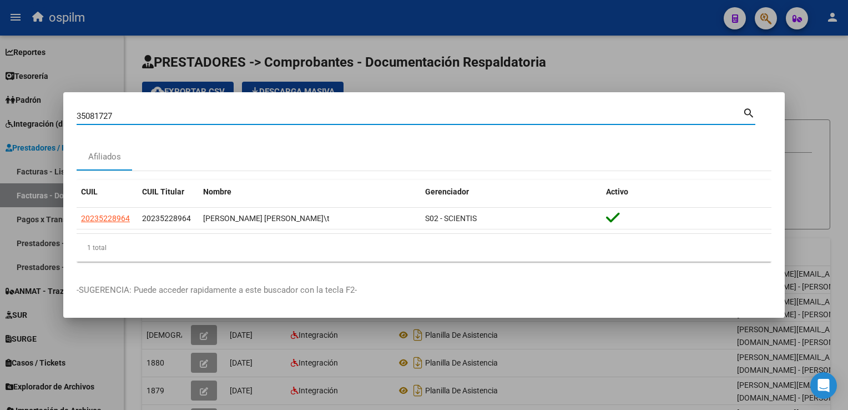
type input "35081727"
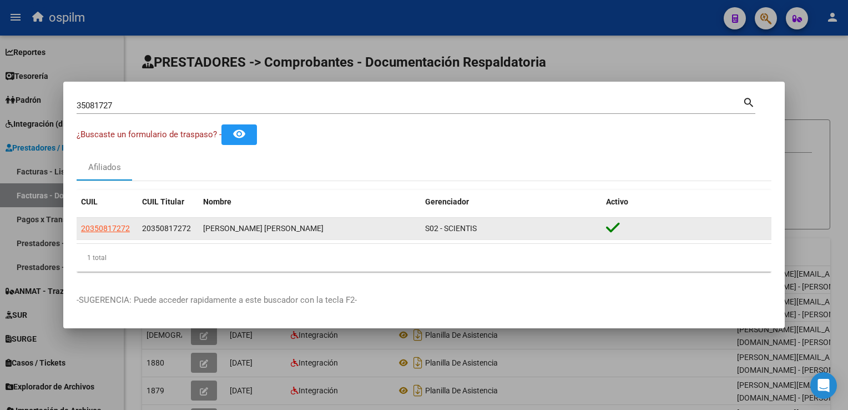
click at [137, 219] on datatable-body-cell "20350817272" at bounding box center [107, 229] width 61 height 22
click at [137, 226] on datatable-body-cell "20350817272" at bounding box center [107, 229] width 61 height 22
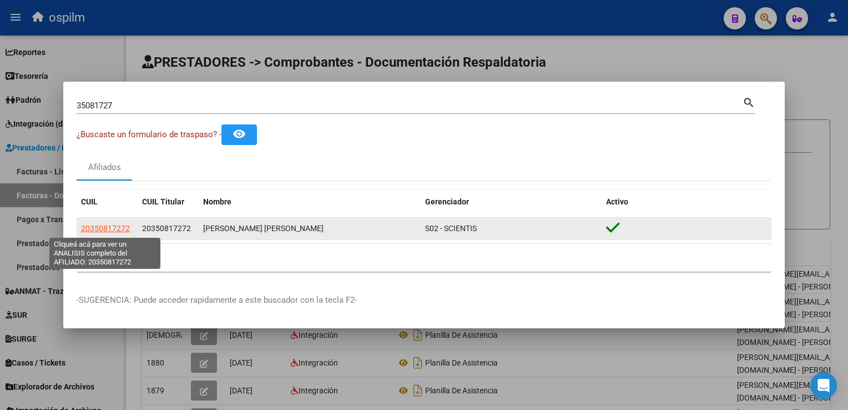
click at [120, 228] on span "20350817272" at bounding box center [105, 228] width 49 height 9
type textarea "20350817272"
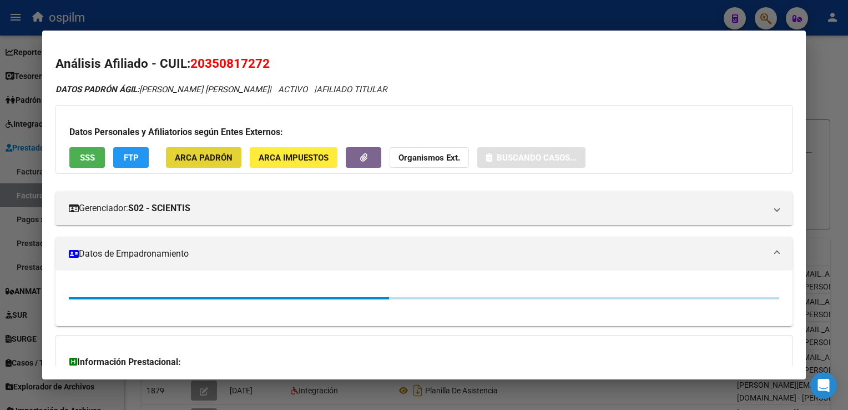
click at [194, 150] on button "ARCA Padrón" at bounding box center [203, 157] width 75 height 21
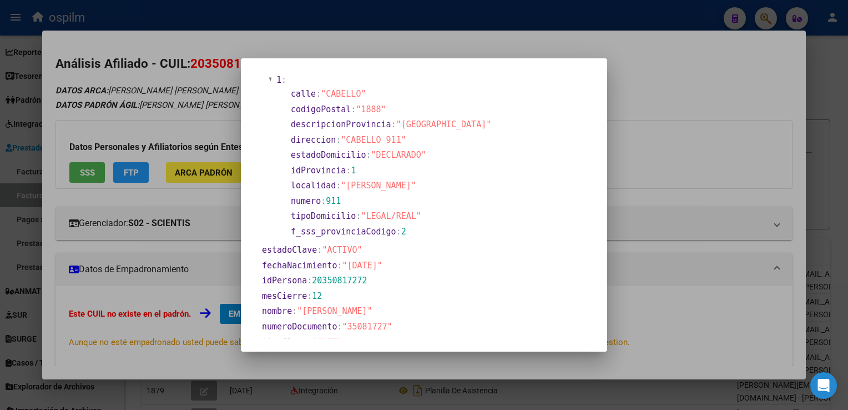
scroll to position [222, 0]
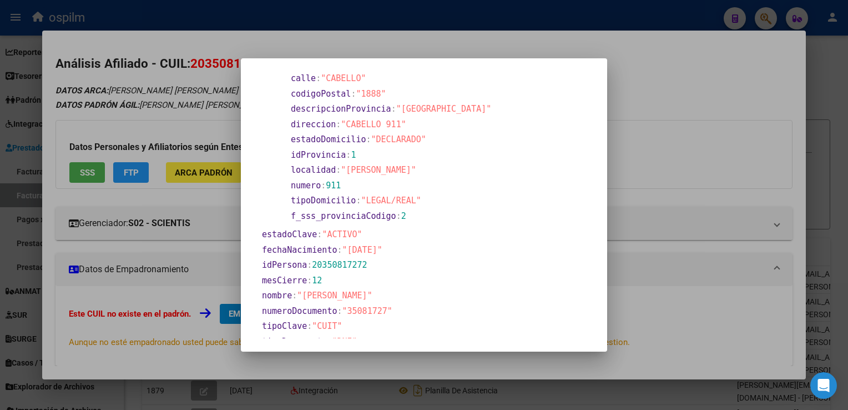
drag, startPoint x: 346, startPoint y: 249, endPoint x: 388, endPoint y: 252, distance: 42.8
click at [382, 252] on span ""1990-05-03"" at bounding box center [362, 250] width 40 height 10
click at [838, 174] on div at bounding box center [424, 205] width 848 height 410
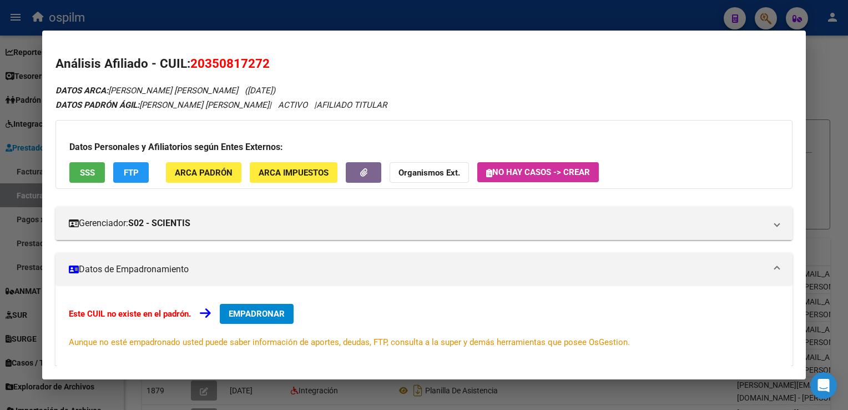
drag, startPoint x: 831, startPoint y: 150, endPoint x: 370, endPoint y: 145, distance: 461.2
click at [813, 148] on div at bounding box center [424, 205] width 848 height 410
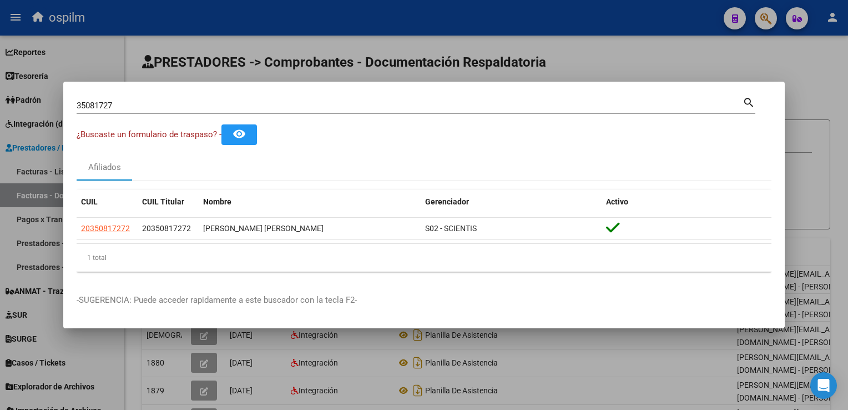
drag, startPoint x: 153, startPoint y: 99, endPoint x: -2, endPoint y: 77, distance: 157.0
click at [0, 77] on html "menu ospilm person Firma Express Reportes SUR Expedientes Internos Movimiento d…" at bounding box center [424, 205] width 848 height 410
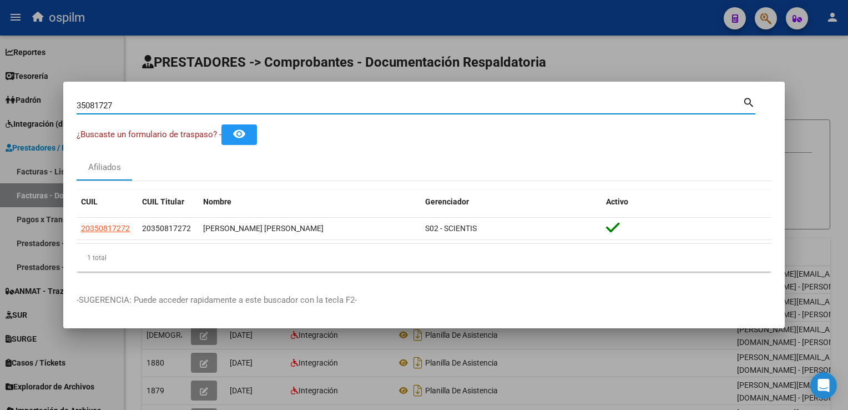
drag, startPoint x: 152, startPoint y: 107, endPoint x: 38, endPoint y: 99, distance: 114.5
click at [0, 92] on div "35081727 Buscar (apellido, dni, cuil, nro traspaso, cuit, obra social) search ¿…" at bounding box center [424, 205] width 848 height 410
paste input "20346489066"
type input "20346489066"
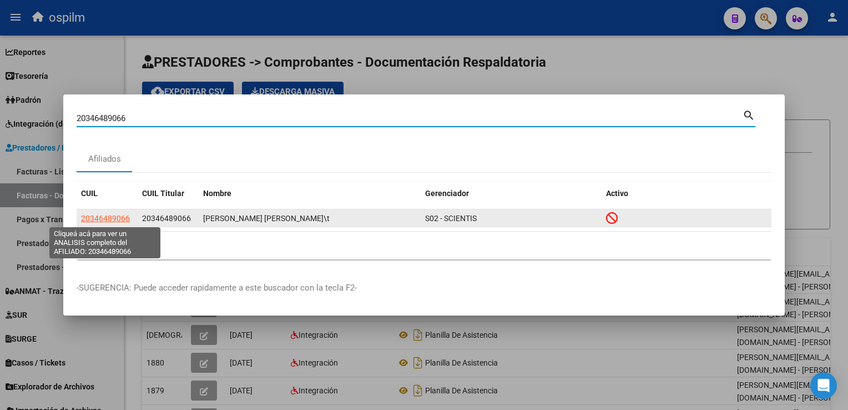
click at [120, 219] on span "20346489066" at bounding box center [105, 218] width 49 height 9
type textarea "20346489066"
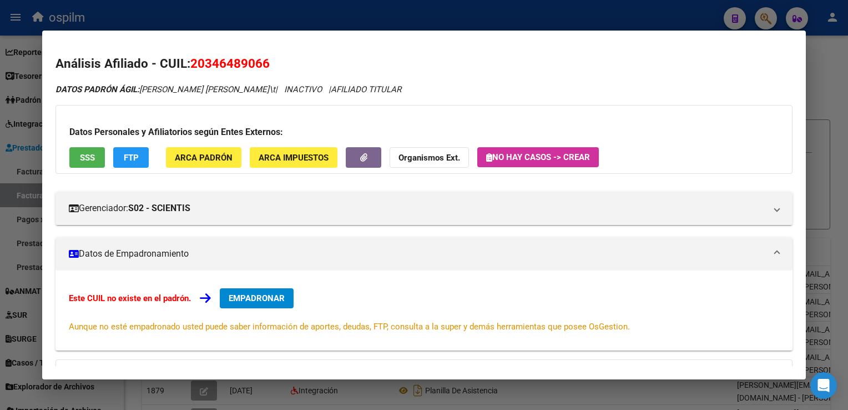
click at [203, 150] on button "ARCA Padrón" at bounding box center [203, 157] width 75 height 21
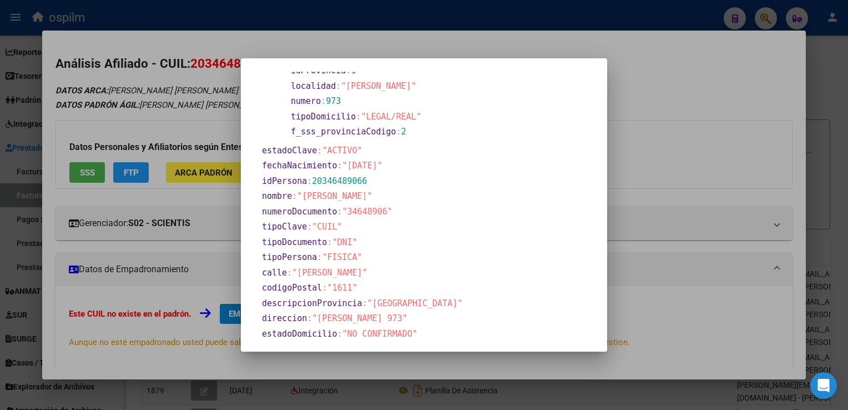
scroll to position [11, 0]
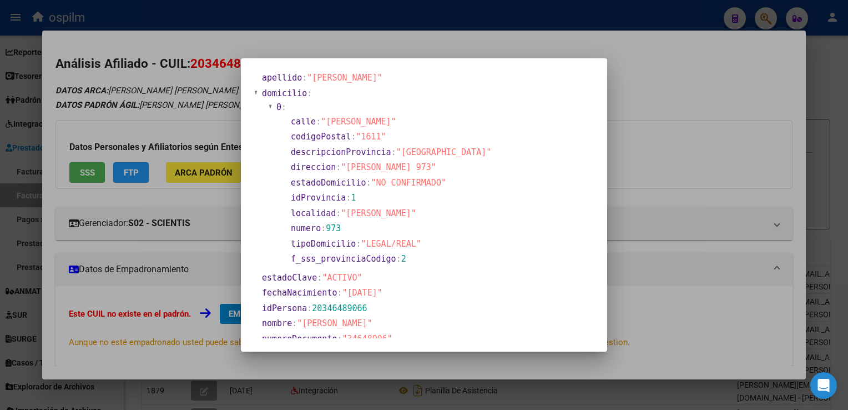
click at [311, 304] on span ":" at bounding box center [309, 308] width 5 height 10
click at [344, 291] on span ""1989-11-08"" at bounding box center [362, 292] width 40 height 10
click at [345, 291] on span ""1989-11-08"" at bounding box center [362, 292] width 40 height 10
click at [347, 294] on span ""1989-11-08"" at bounding box center [362, 292] width 40 height 10
drag, startPoint x: 346, startPoint y: 292, endPoint x: 392, endPoint y: 292, distance: 46.6
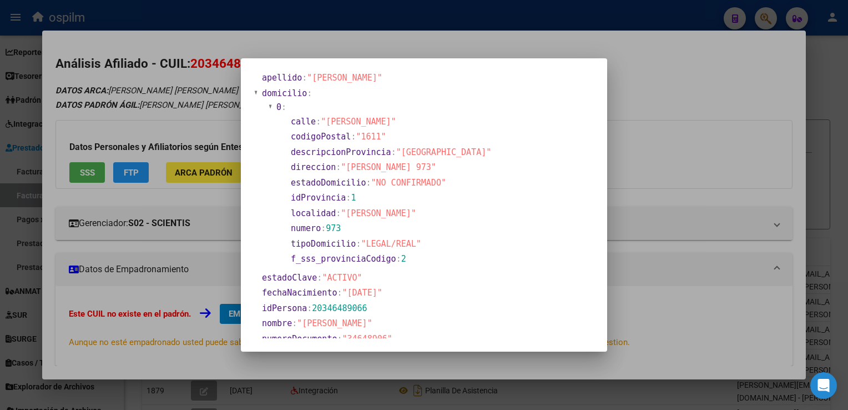
click at [382, 292] on span ""1989-11-08"" at bounding box center [362, 292] width 40 height 10
click at [348, 299] on section "fechaNacimiento : "1989-11-08"" at bounding box center [378, 292] width 235 height 15
drag, startPoint x: 344, startPoint y: 287, endPoint x: 388, endPoint y: 290, distance: 44.4
click at [382, 290] on span ""1989-11-08"" at bounding box center [362, 292] width 40 height 10
copy span "1989-11-08"
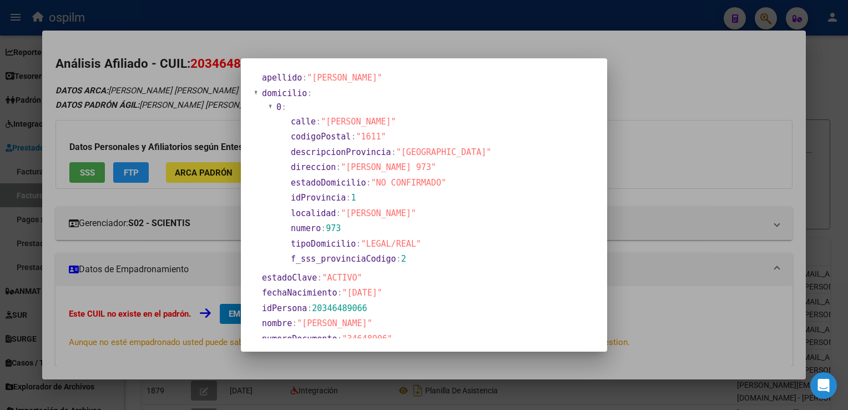
click at [748, 99] on div at bounding box center [424, 205] width 848 height 410
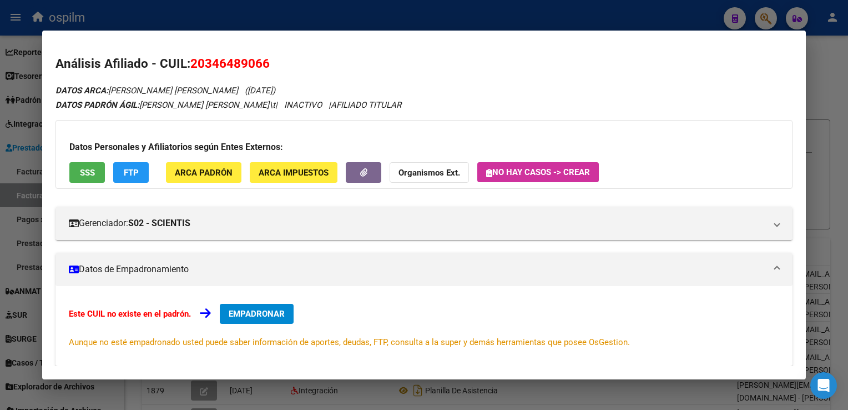
click at [819, 103] on div at bounding box center [424, 205] width 848 height 410
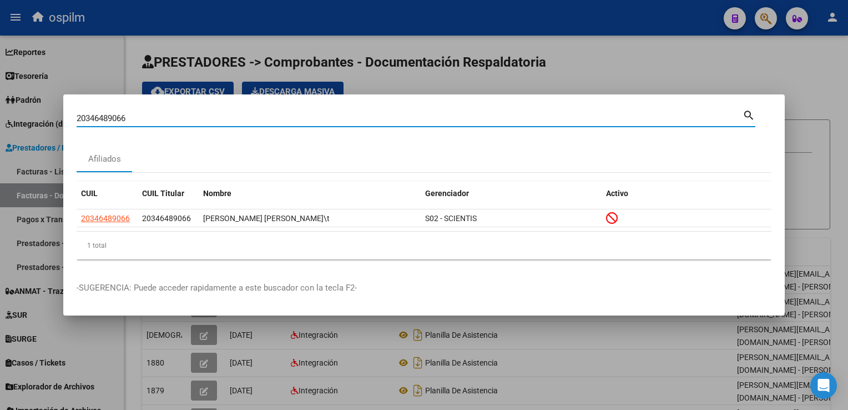
drag, startPoint x: 140, startPoint y: 120, endPoint x: 0, endPoint y: 71, distance: 148.1
click at [0, 72] on html "menu ospilm person Firma Express Reportes SUR Expedientes Internos Movimiento d…" at bounding box center [424, 205] width 848 height 410
paste input "4315341384"
type input "24315341384"
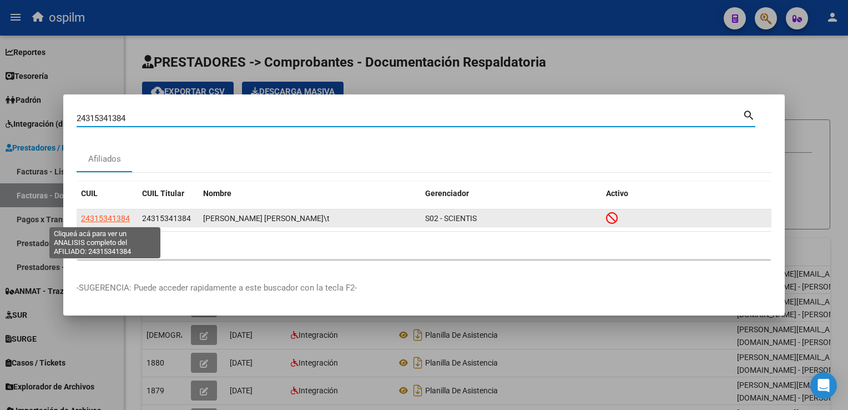
click at [109, 219] on span "24315341384" at bounding box center [105, 218] width 49 height 9
type textarea "24315341384"
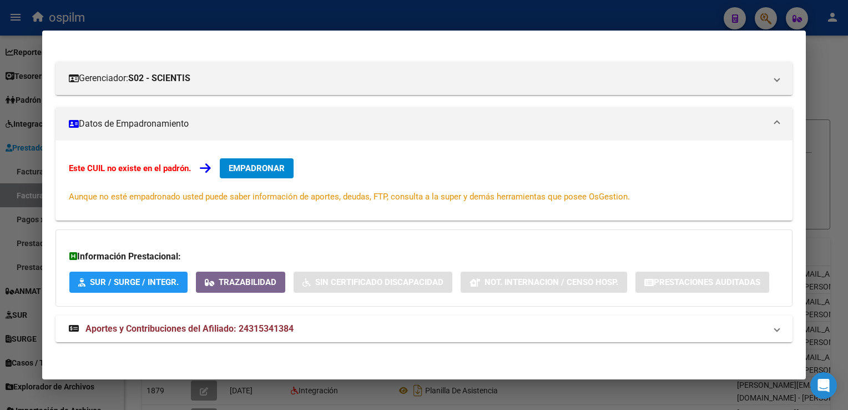
scroll to position [0, 0]
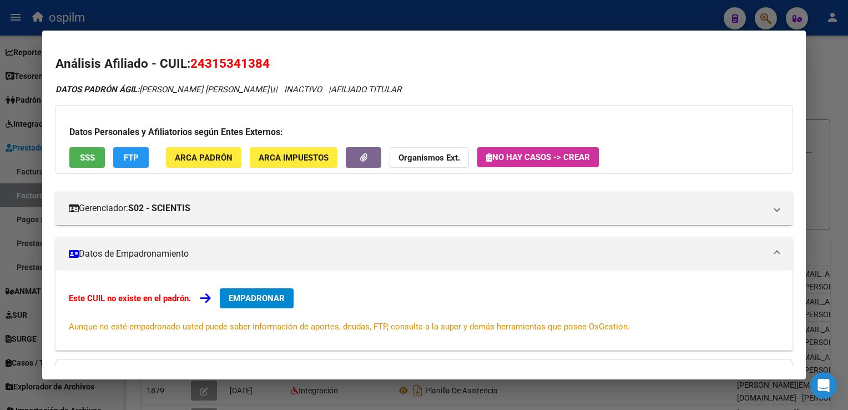
click at [193, 165] on button "ARCA Padrón" at bounding box center [203, 157] width 75 height 21
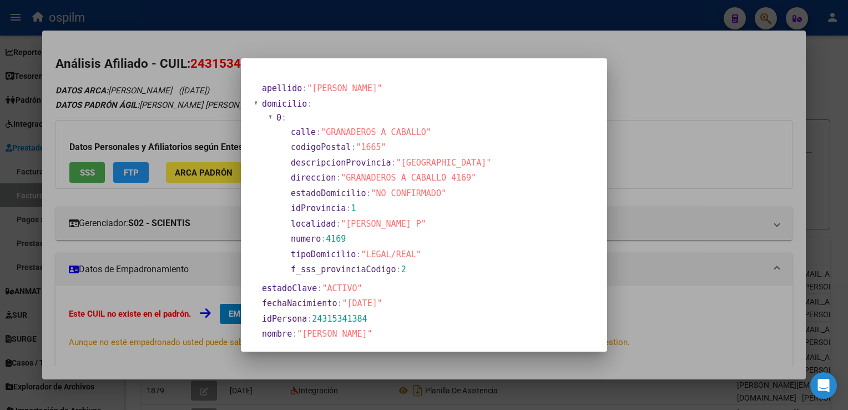
drag, startPoint x: 342, startPoint y: 305, endPoint x: 392, endPoint y: 304, distance: 50.5
click at [382, 304] on span ""1985-02-18"" at bounding box center [362, 303] width 40 height 10
copy span ""1985-02-18""
drag, startPoint x: 832, startPoint y: 188, endPoint x: 484, endPoint y: 137, distance: 352.1
click at [826, 184] on div at bounding box center [424, 205] width 848 height 410
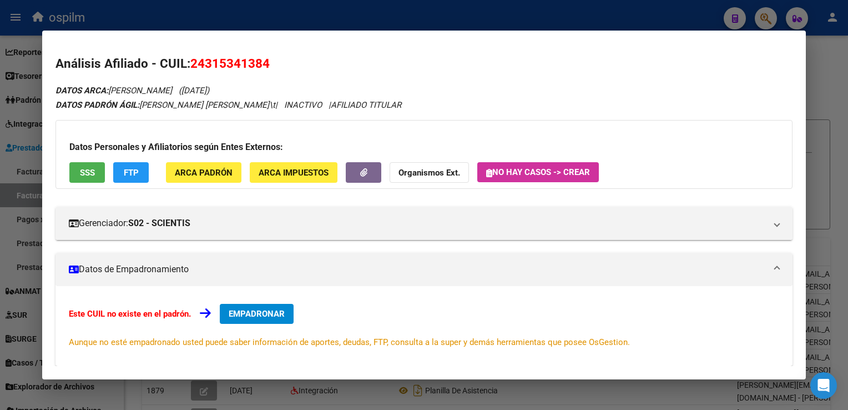
click at [831, 163] on div at bounding box center [424, 205] width 848 height 410
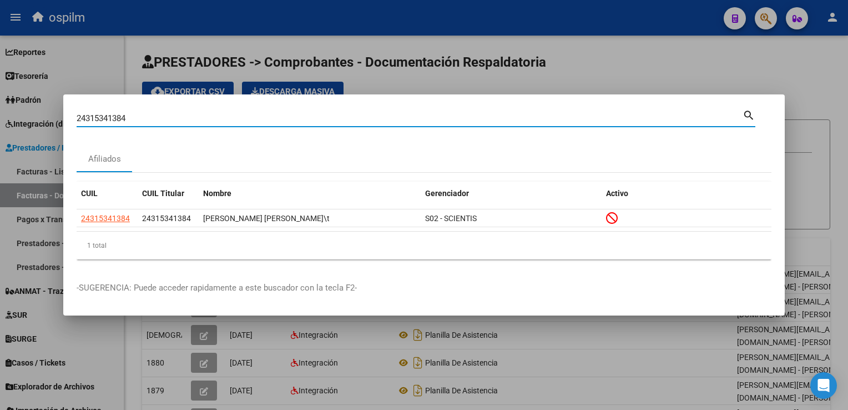
drag, startPoint x: 178, startPoint y: 116, endPoint x: -2, endPoint y: 99, distance: 181.2
click at [0, 99] on html "menu ospilm person Firma Express Reportes SUR Expedientes Internos Movimiento d…" at bounding box center [424, 205] width 848 height 410
paste input "27417266181"
type input "27417266181"
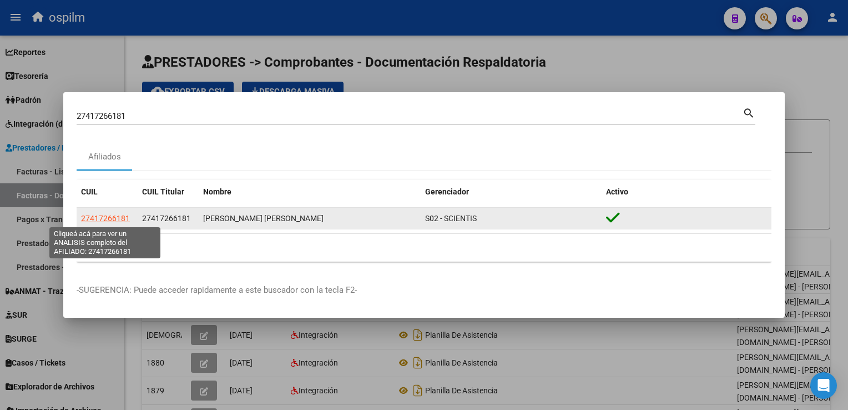
click at [98, 221] on app-link-go-to "27417266181" at bounding box center [105, 218] width 49 height 13
click at [119, 211] on datatable-body-cell "27417266181" at bounding box center [107, 219] width 61 height 22
click at [119, 218] on span "27417266181" at bounding box center [105, 218] width 49 height 9
type textarea "27417266181"
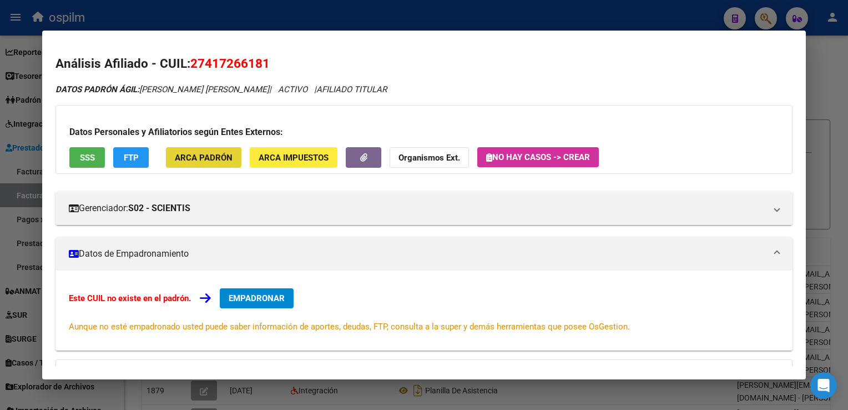
click at [202, 153] on span "ARCA Padrón" at bounding box center [204, 158] width 58 height 10
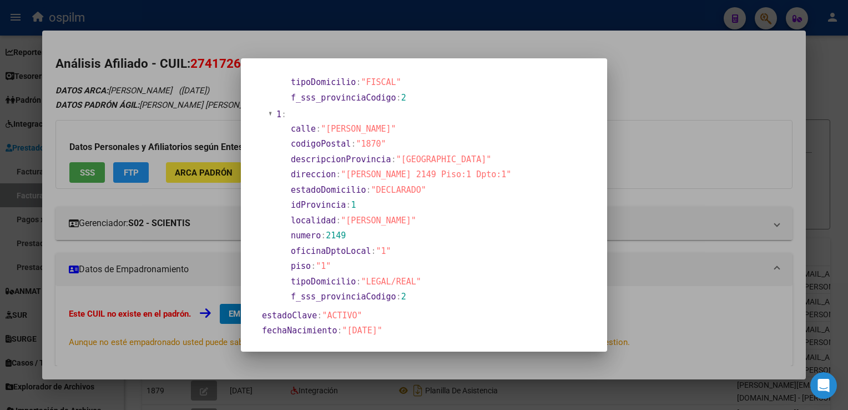
scroll to position [277, 0]
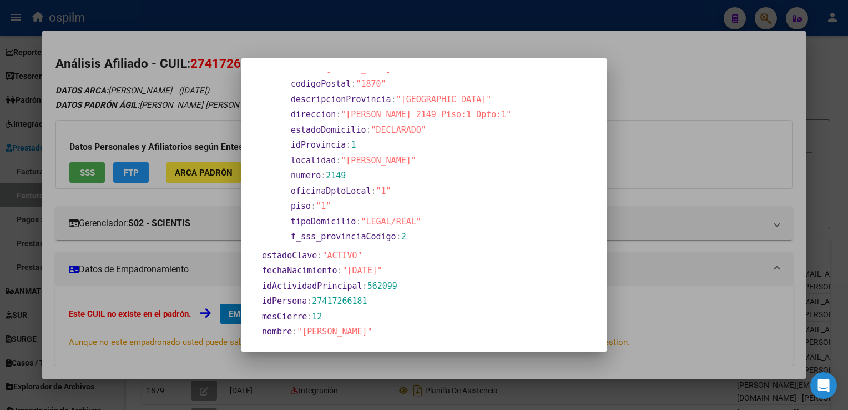
drag, startPoint x: 344, startPoint y: 265, endPoint x: 392, endPoint y: 265, distance: 47.7
click at [392, 265] on section "fechaNacimiento : "1999-02-02"" at bounding box center [410, 270] width 296 height 13
drag, startPoint x: 392, startPoint y: 265, endPoint x: 370, endPoint y: 272, distance: 23.3
click at [387, 265] on section "fechaNacimiento : "1999-02-02"" at bounding box center [410, 270] width 296 height 13
click at [345, 279] on section "idActividadPrincipal : 562099" at bounding box center [410, 286] width 298 height 15
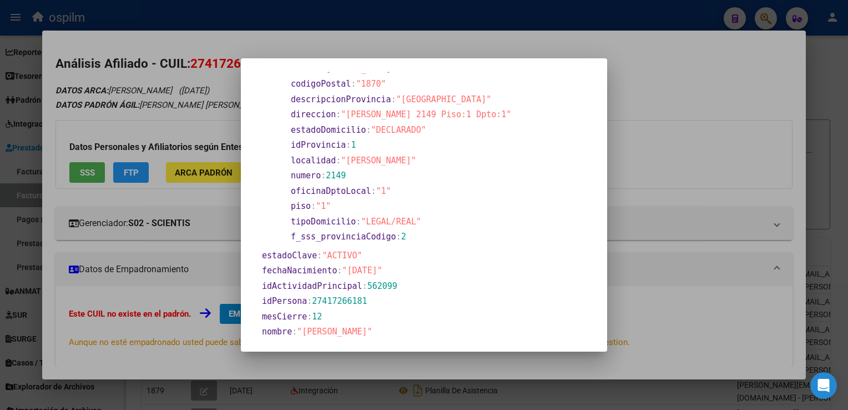
drag, startPoint x: 344, startPoint y: 270, endPoint x: 388, endPoint y: 265, distance: 44.2
click at [388, 265] on section "fechaNacimiento : "1999-02-02"" at bounding box center [410, 270] width 296 height 13
copy span "1999-02-02"
click at [819, 140] on div at bounding box center [424, 205] width 848 height 410
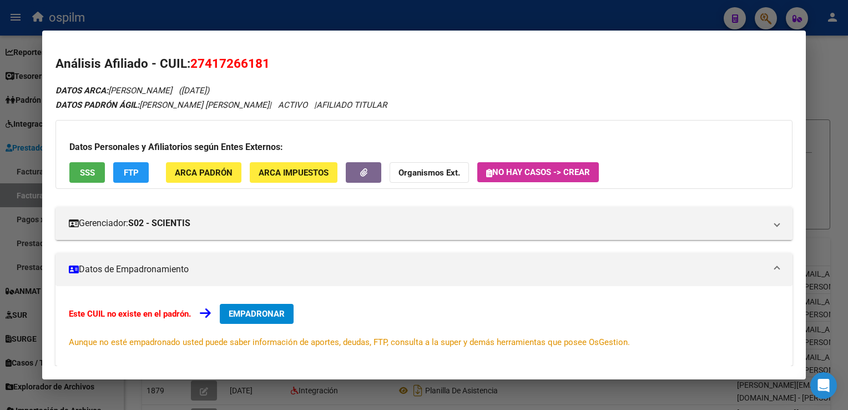
click at [841, 67] on div at bounding box center [424, 205] width 848 height 410
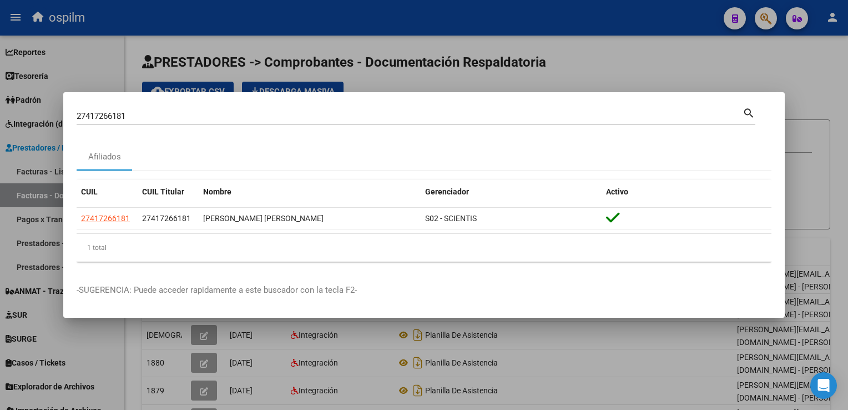
drag, startPoint x: 173, startPoint y: 123, endPoint x: 153, endPoint y: 120, distance: 20.2
click at [163, 120] on div "27417266181 Buscar (apellido, dni, cuil, nro traspaso, cuit, obra social)" at bounding box center [410, 116] width 666 height 17
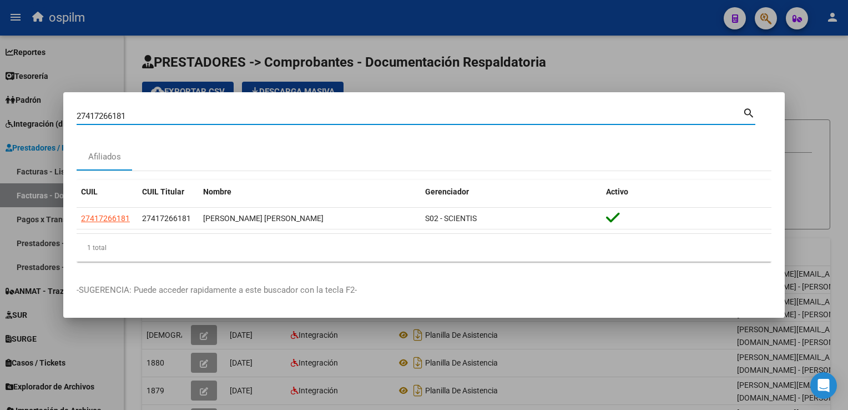
drag, startPoint x: 144, startPoint y: 118, endPoint x: 4, endPoint y: 109, distance: 140.2
click at [0, 110] on html "menu ospilm person Firma Express Reportes SUR Expedientes Internos Movimiento d…" at bounding box center [424, 205] width 848 height 410
paste input "0347921743"
type input "20347921743"
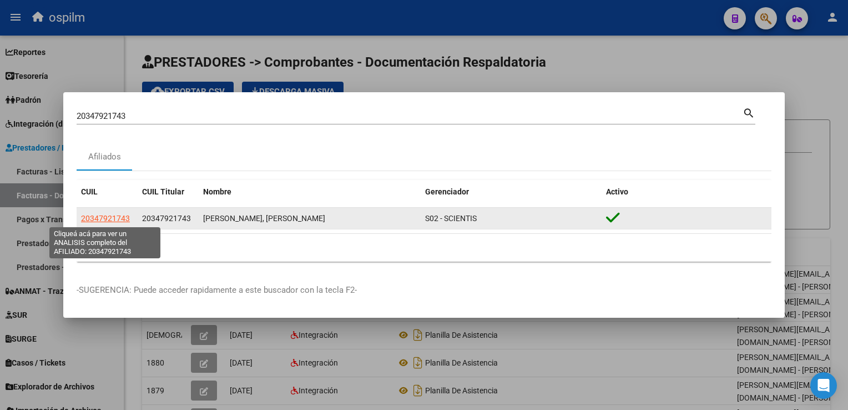
click at [101, 221] on span "20347921743" at bounding box center [105, 218] width 49 height 9
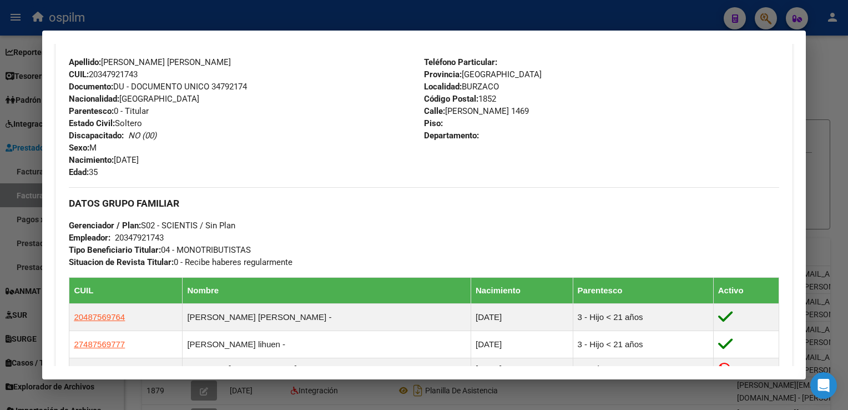
scroll to position [444, 0]
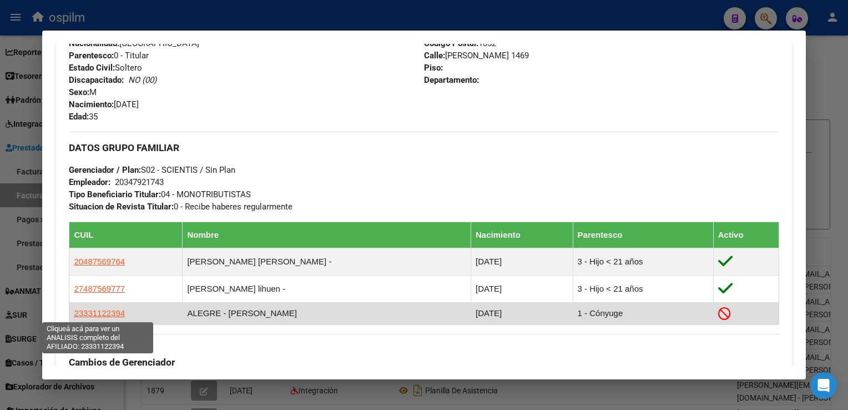
click at [118, 314] on span "23331122394" at bounding box center [99, 312] width 51 height 9
type textarea "23331122394"
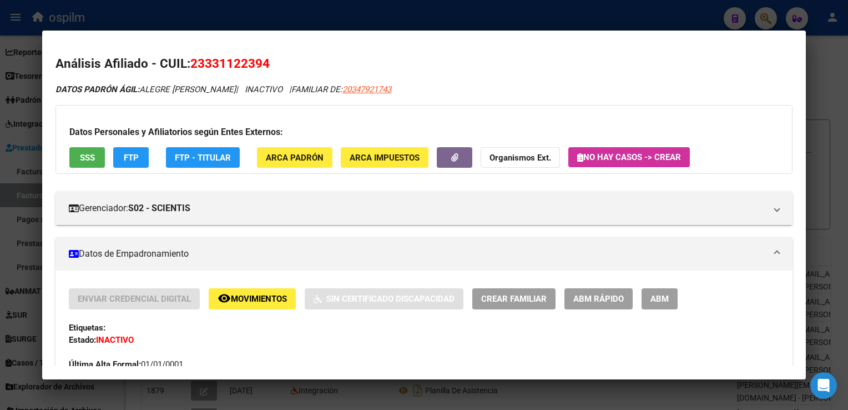
drag, startPoint x: 284, startPoint y: 59, endPoint x: 194, endPoint y: 66, distance: 90.1
click at [194, 66] on h2 "Análisis Afiliado - CUIL: 23331122394" at bounding box center [423, 63] width 736 height 19
click at [377, 68] on h2 "Análisis Afiliado - CUIL: 23331122394" at bounding box center [423, 63] width 736 height 19
click at [175, 162] on span "FTP - Titular" at bounding box center [203, 158] width 56 height 10
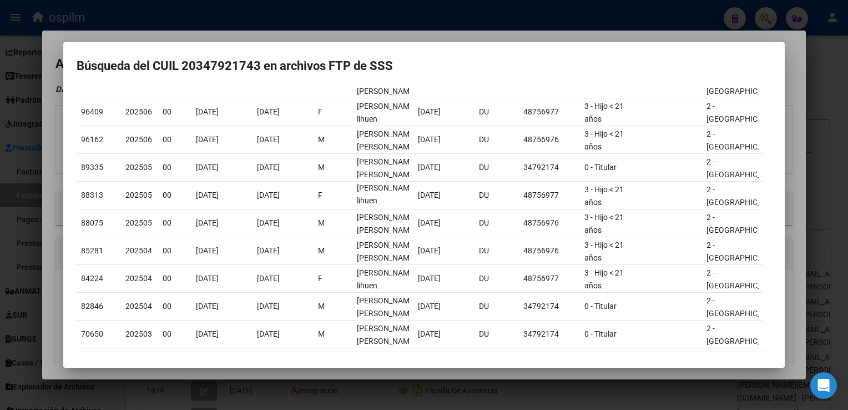
scroll to position [0, 0]
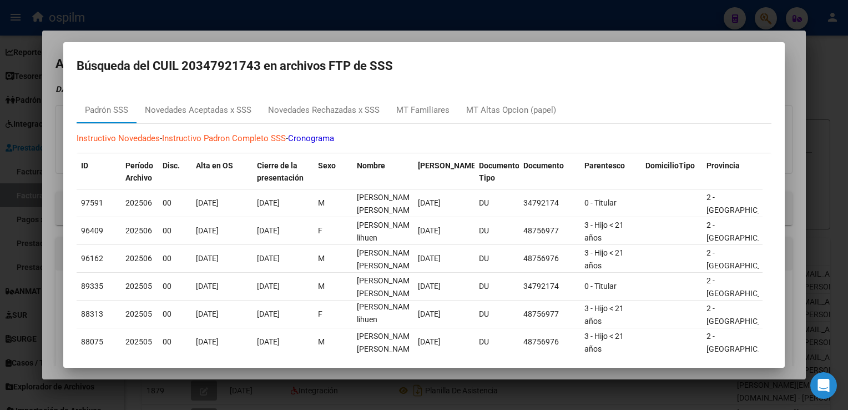
click at [792, 173] on div at bounding box center [424, 205] width 848 height 410
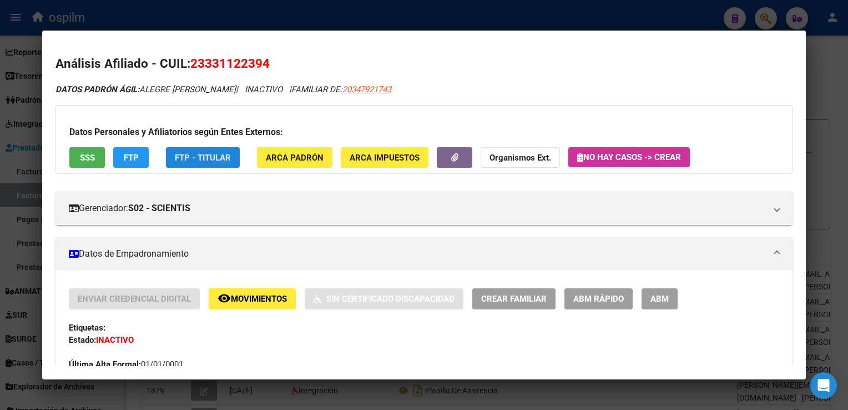
click at [223, 163] on button "FTP - Titular" at bounding box center [203, 157] width 74 height 21
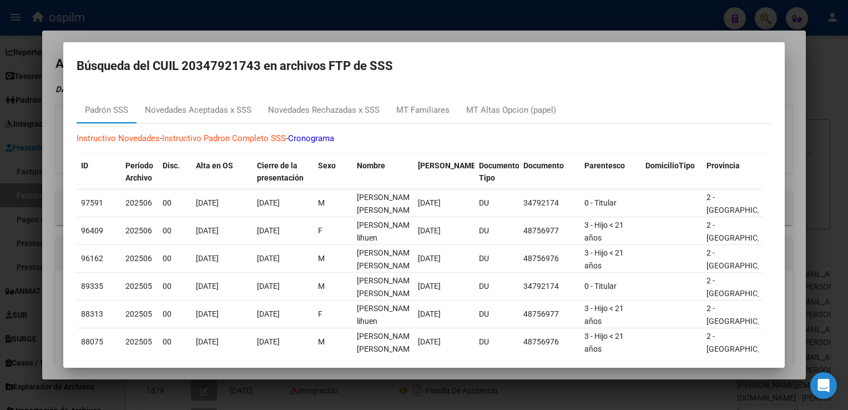
click at [835, 158] on div at bounding box center [424, 205] width 848 height 410
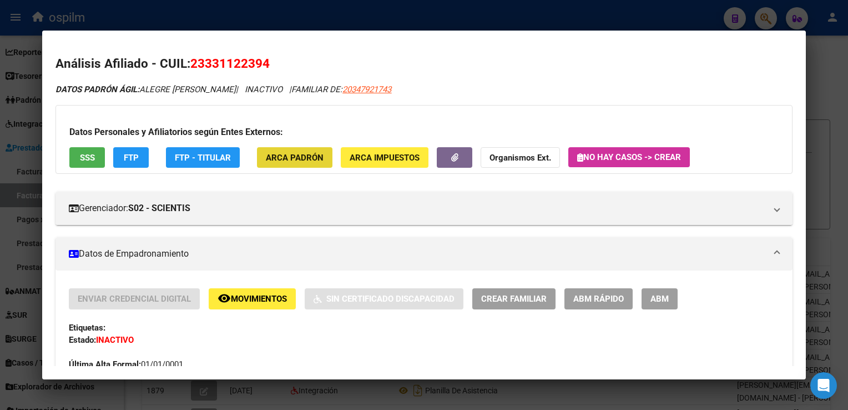
click at [317, 157] on span "ARCA Padrón" at bounding box center [295, 158] width 58 height 10
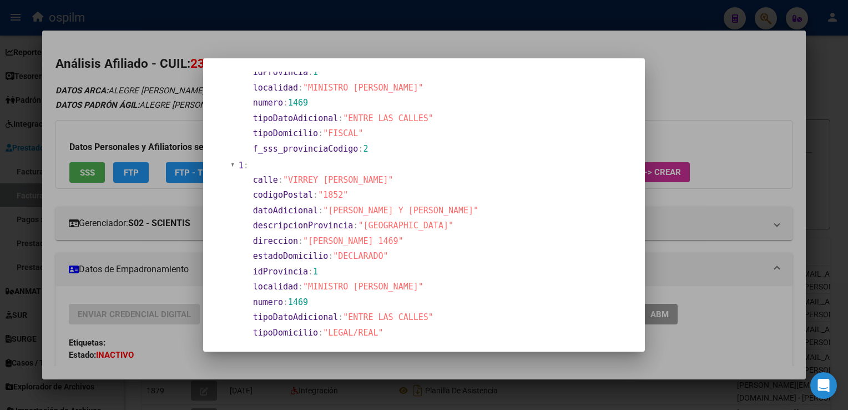
scroll to position [277, 0]
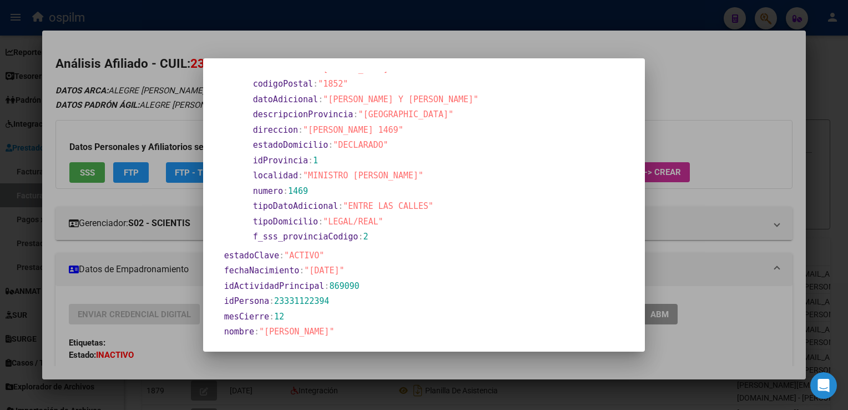
drag, startPoint x: 320, startPoint y: 274, endPoint x: 365, endPoint y: 274, distance: 45.0
click at [344, 274] on span ""1987-07-23"" at bounding box center [324, 270] width 40 height 10
click at [847, 199] on html "menu ospilm person Firma Express Reportes SUR Expedientes Internos Movimiento d…" at bounding box center [424, 205] width 848 height 410
click at [835, 198] on div at bounding box center [424, 205] width 848 height 410
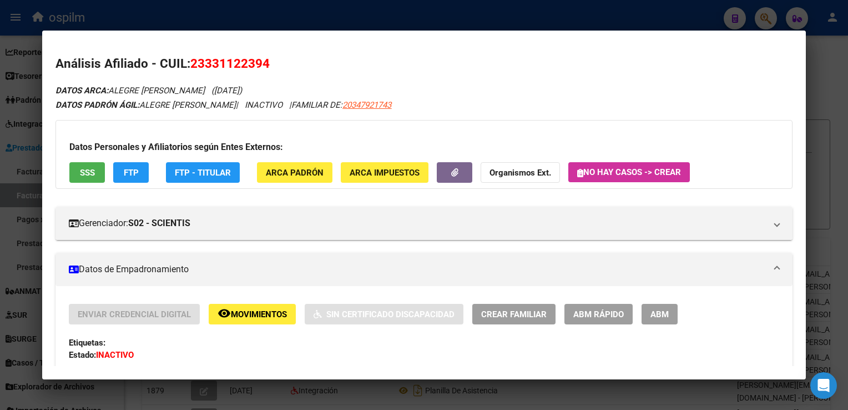
drag, startPoint x: 198, startPoint y: 63, endPoint x: 375, endPoint y: 60, distance: 177.6
click at [375, 60] on h2 "Análisis Afiliado - CUIL: 23331122394" at bounding box center [423, 63] width 736 height 19
drag, startPoint x: 180, startPoint y: 49, endPoint x: 192, endPoint y: 69, distance: 23.4
click at [180, 50] on mat-dialog-content "Análisis Afiliado - CUIL: 23331122394 DATOS ARCA: ALEGRE ALICIA SOLEDAD (23/07/…" at bounding box center [423, 204] width 763 height 321
drag, startPoint x: 190, startPoint y: 64, endPoint x: 304, endPoint y: 65, distance: 114.3
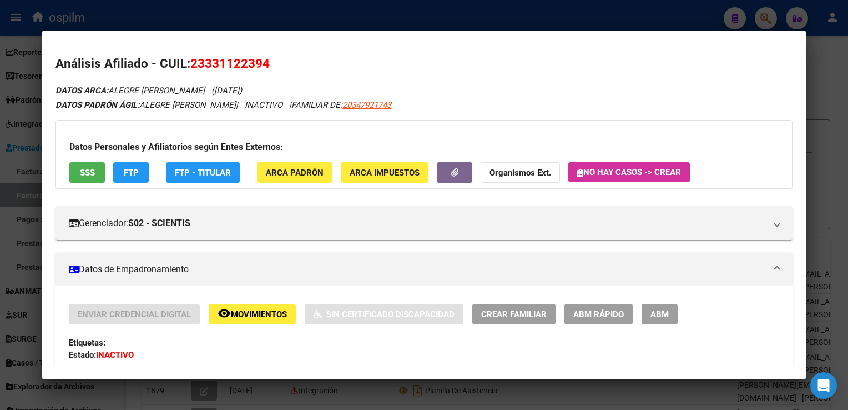
click at [304, 65] on h2 "Análisis Afiliado - CUIL: 23331122394" at bounding box center [423, 63] width 736 height 19
drag, startPoint x: 355, startPoint y: 105, endPoint x: 425, endPoint y: 107, distance: 69.4
click at [425, 107] on div "DATOS PADRÓN ÁGIL: ALEGRE ALICIA SOLEDAD | INACTIVO | FAMILIAR DE: 20347921743" at bounding box center [423, 105] width 736 height 13
click at [834, 52] on div at bounding box center [424, 205] width 848 height 410
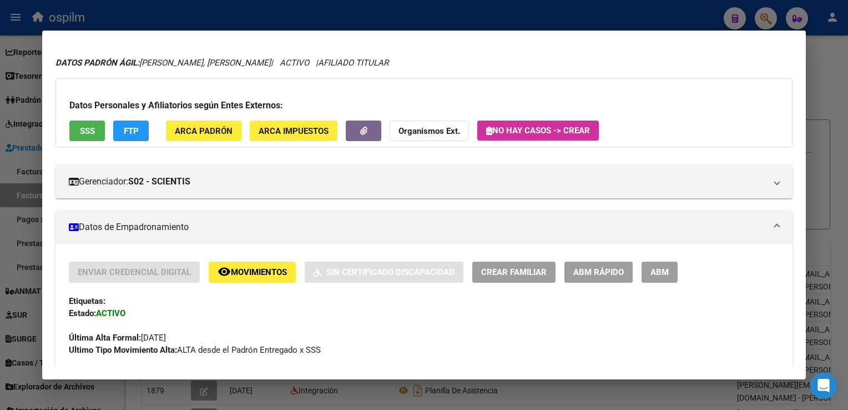
scroll to position [0, 0]
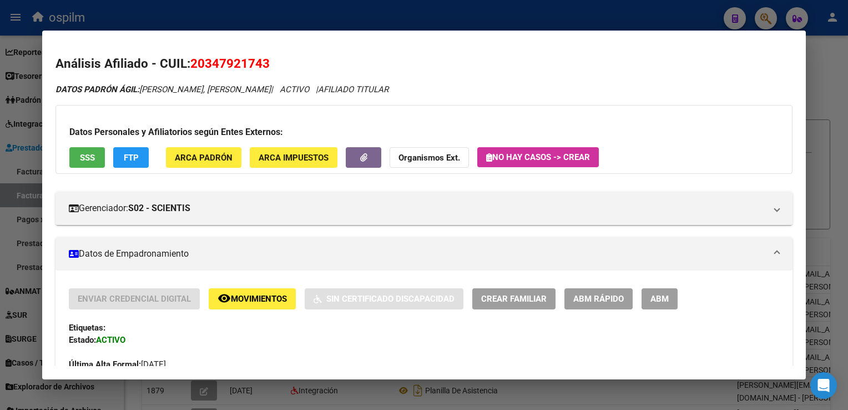
drag, startPoint x: 820, startPoint y: 97, endPoint x: 677, endPoint y: 99, distance: 142.6
click at [815, 97] on div at bounding box center [424, 205] width 848 height 410
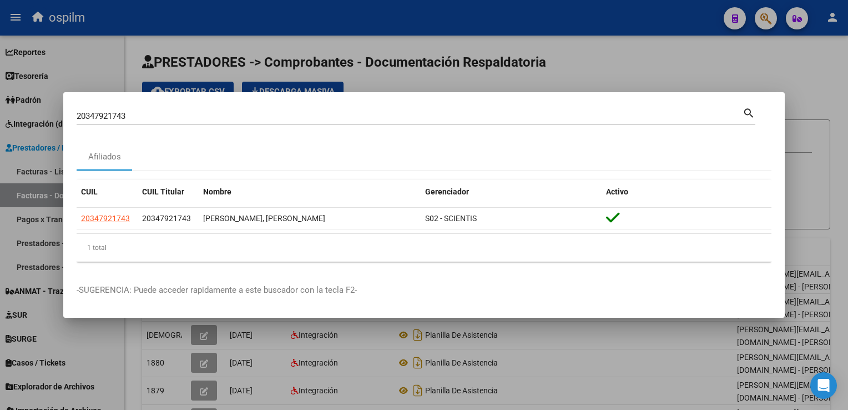
drag, startPoint x: 236, startPoint y: 109, endPoint x: -2, endPoint y: 93, distance: 238.6
click at [0, 93] on html "menu ospilm person Firma Express Reportes SUR Expedientes Internos Movimiento d…" at bounding box center [424, 205] width 848 height 410
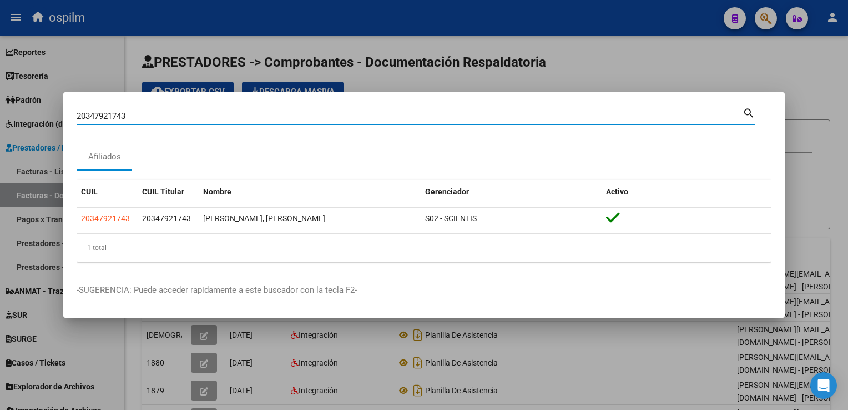
drag, startPoint x: 20, startPoint y: 106, endPoint x: -2, endPoint y: 99, distance: 23.3
click at [0, 99] on html "menu ospilm person Firma Express Reportes SUR Expedientes Internos Movimiento d…" at bounding box center [424, 205] width 848 height 410
click at [148, 113] on input "20347921743" at bounding box center [410, 116] width 666 height 10
drag, startPoint x: 219, startPoint y: 117, endPoint x: 0, endPoint y: 121, distance: 218.7
click at [0, 121] on html "menu ospilm person Firma Express Reportes SUR Expedientes Internos Movimiento d…" at bounding box center [424, 205] width 848 height 410
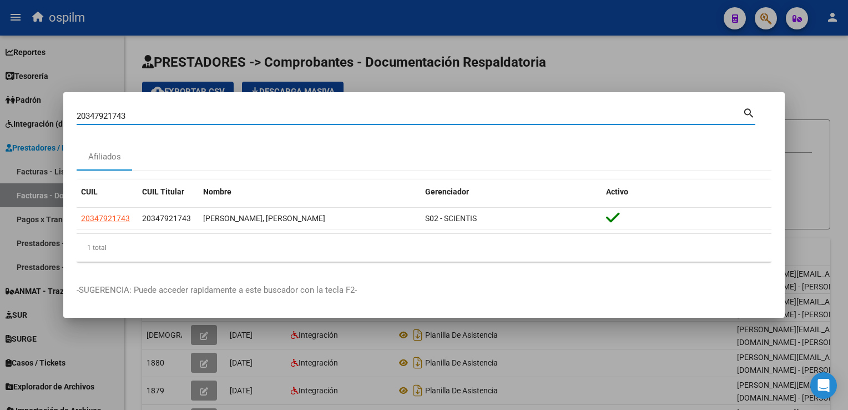
paste input "3331122394"
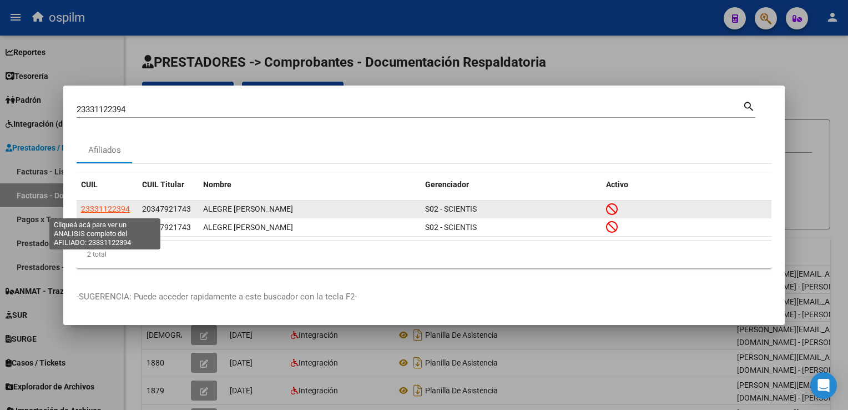
click at [115, 209] on span "23331122394" at bounding box center [105, 208] width 49 height 9
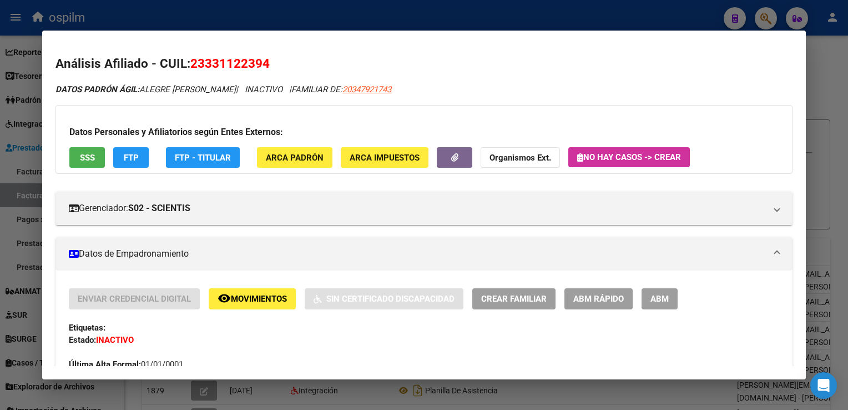
scroll to position [166, 0]
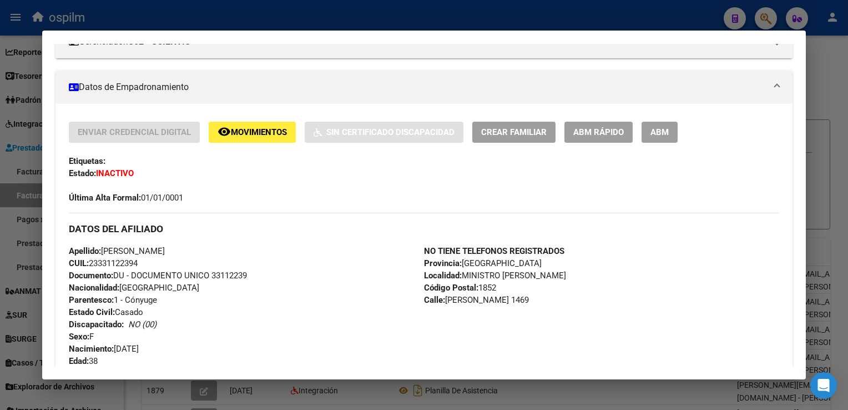
click at [129, 346] on span "Nacimiento: 23/07/1987" at bounding box center [104, 348] width 70 height 10
drag, startPoint x: 114, startPoint y: 346, endPoint x: 168, endPoint y: 348, distance: 53.3
click at [168, 348] on div "Apellido: ALICIA SOLEDAD ALEGRE CUIL: 23331122394 Documento: DU - DOCUMENTO UNI…" at bounding box center [246, 306] width 355 height 122
click at [845, 106] on div at bounding box center [424, 205] width 848 height 410
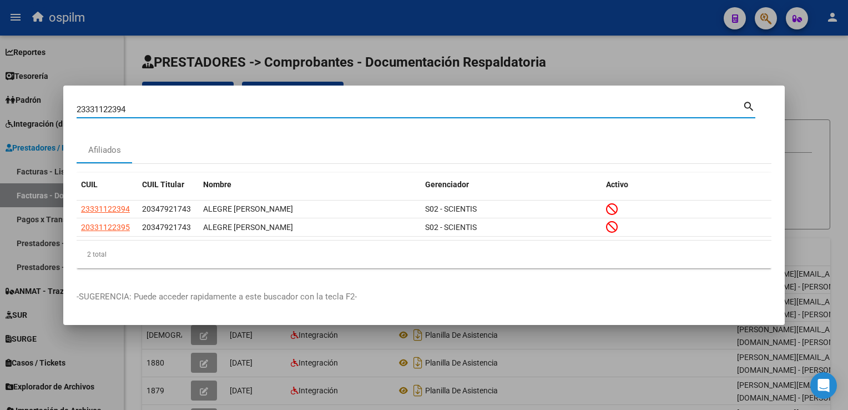
drag, startPoint x: 170, startPoint y: 107, endPoint x: 3, endPoint y: 100, distance: 167.7
click at [0, 94] on html "menu ospilm person Firma Express Reportes SUR Expedientes Internos Movimiento d…" at bounding box center [424, 205] width 848 height 410
paste input
type input "23331122394"
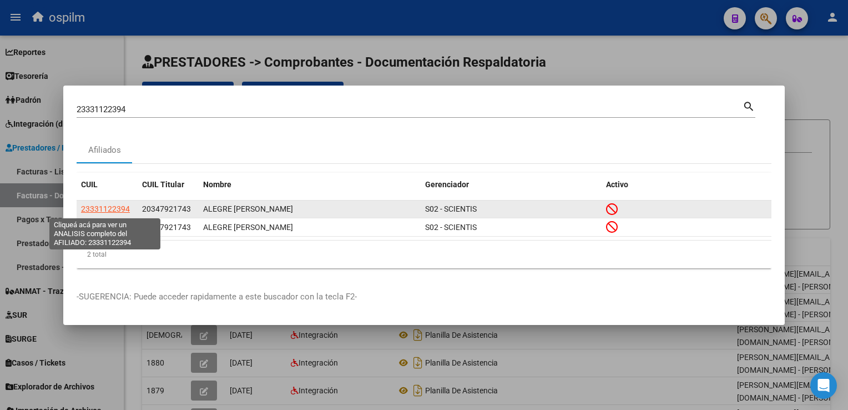
click at [120, 212] on span "23331122394" at bounding box center [105, 208] width 49 height 9
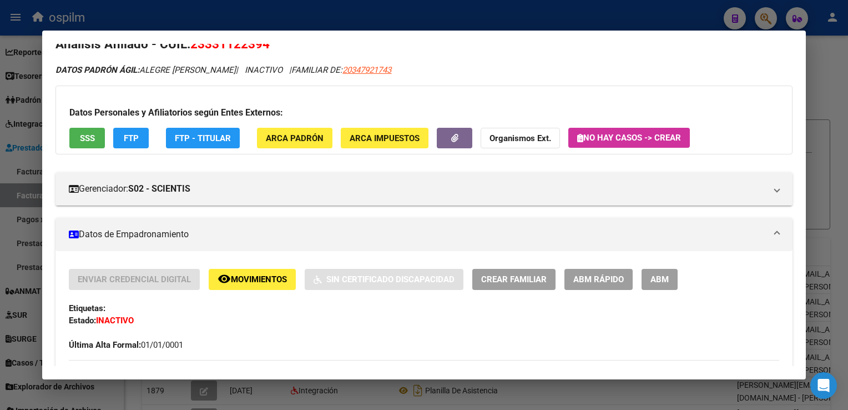
scroll to position [0, 0]
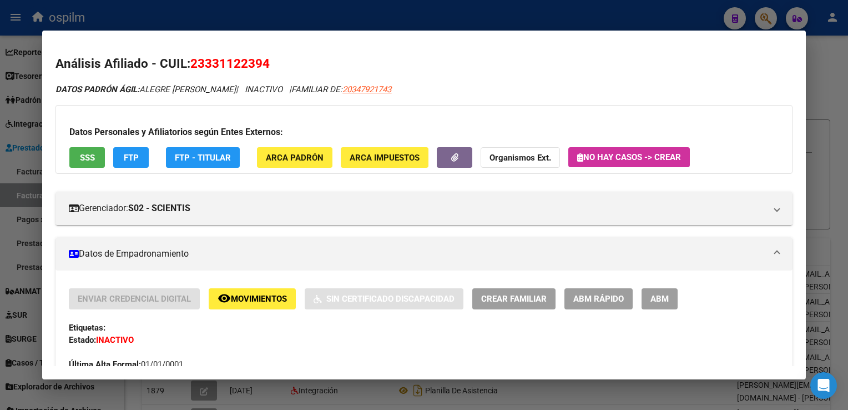
click at [220, 154] on span "FTP - Titular" at bounding box center [203, 158] width 56 height 10
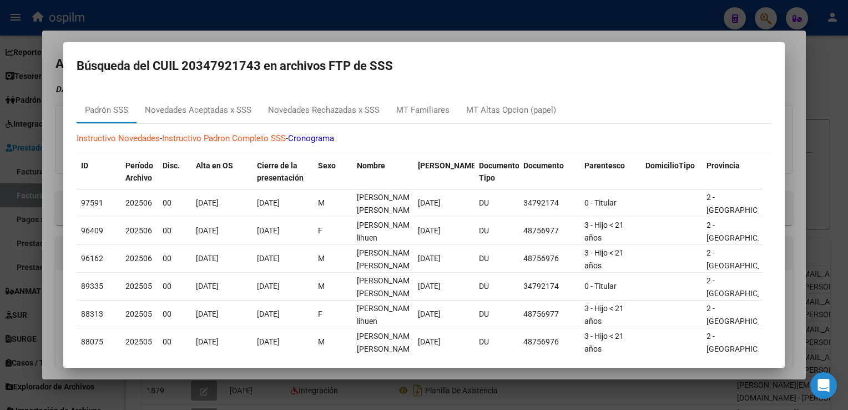
click at [821, 178] on div at bounding box center [424, 205] width 848 height 410
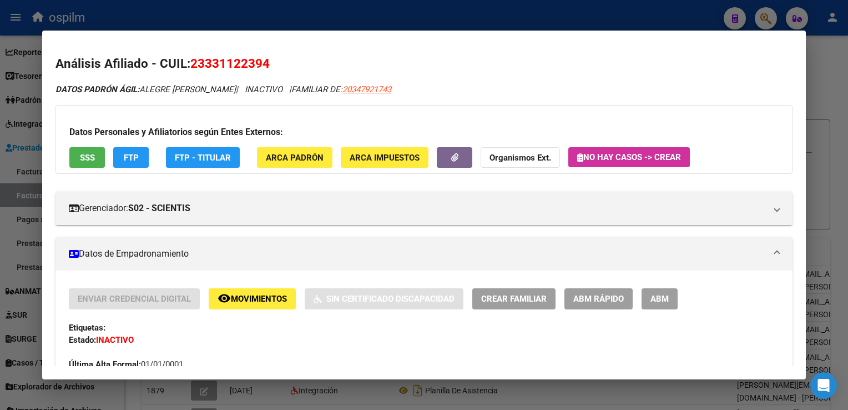
scroll to position [166, 0]
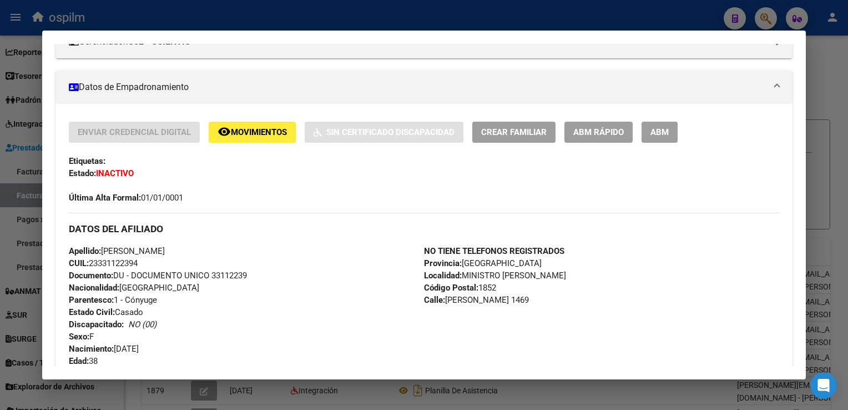
drag, startPoint x: 118, startPoint y: 343, endPoint x: 164, endPoint y: 350, distance: 47.2
click at [164, 350] on div "Apellido: ALICIA SOLEDAD ALEGRE CUIL: 23331122394 Documento: DU - DOCUMENTO UNI…" at bounding box center [246, 306] width 355 height 122
click at [823, 305] on div at bounding box center [424, 205] width 848 height 410
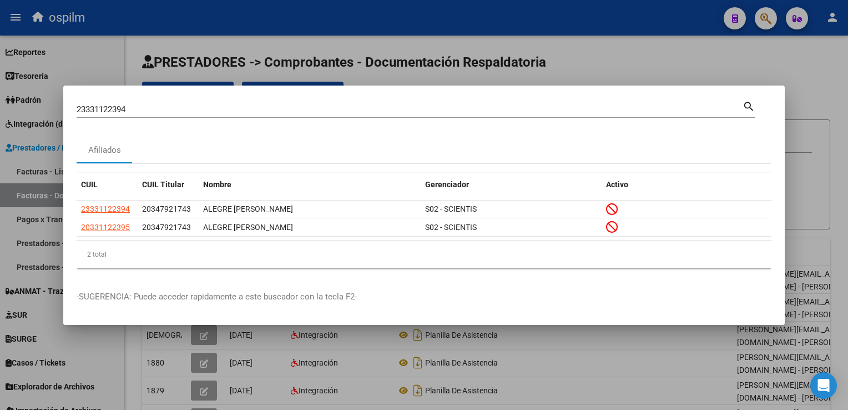
drag, startPoint x: 142, startPoint y: 117, endPoint x: 11, endPoint y: 107, distance: 131.3
click at [11, 107] on div "23331122394 Buscar (apellido, dni, cuil, nro traspaso, cuit, obra social) searc…" at bounding box center [424, 205] width 848 height 410
click at [835, 146] on div at bounding box center [424, 205] width 848 height 410
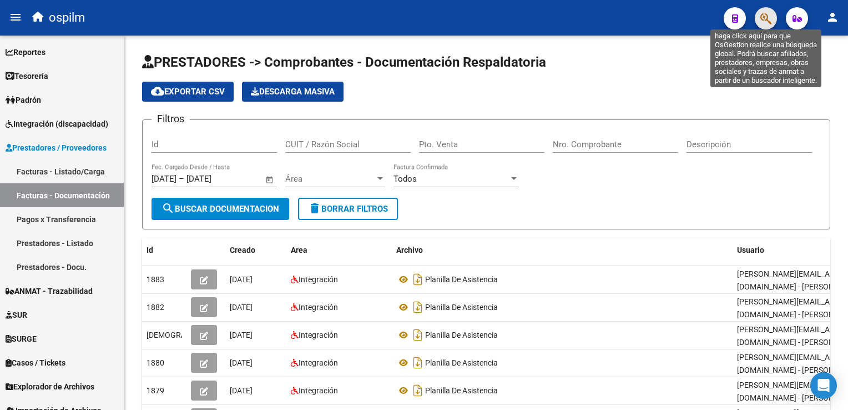
click at [764, 18] on icon "button" at bounding box center [765, 18] width 11 height 13
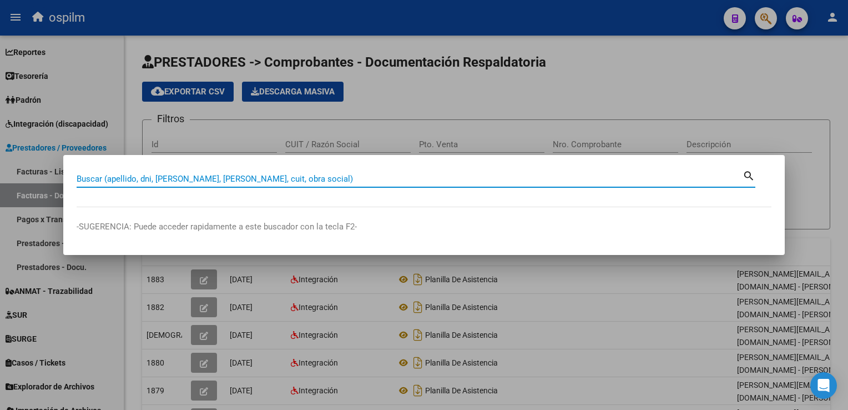
click at [163, 175] on input "Buscar (apellido, dni, cuil, nro traspaso, cuit, obra social)" at bounding box center [410, 179] width 666 height 10
paste input "20468159369"
type input "20468159369"
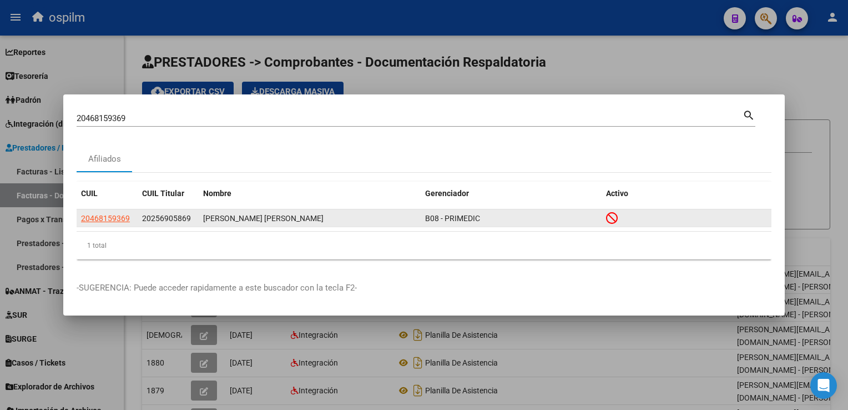
click at [127, 223] on app-link-go-to "20468159369" at bounding box center [105, 218] width 49 height 13
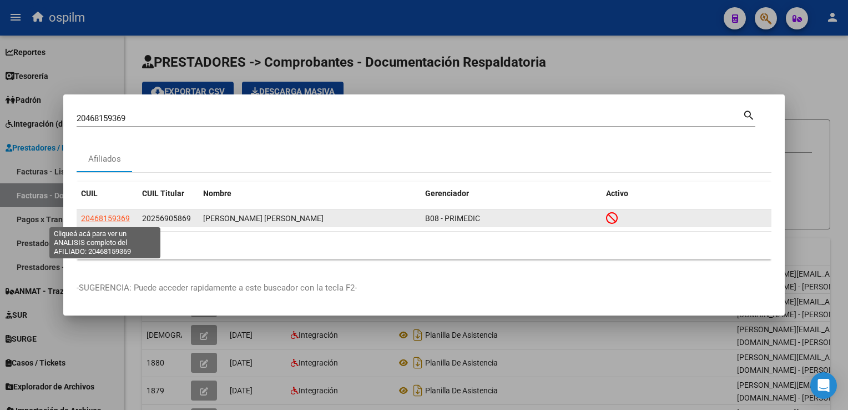
click at [100, 215] on span "20468159369" at bounding box center [105, 218] width 49 height 9
type textarea "20468159369"
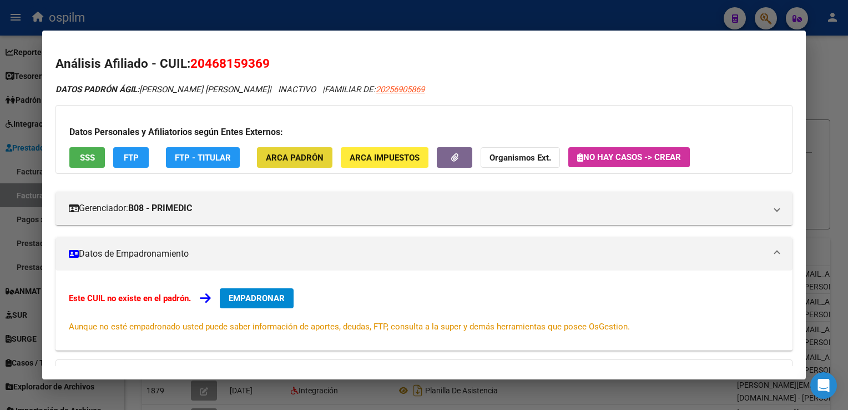
click at [284, 153] on span "ARCA Padrón" at bounding box center [295, 158] width 58 height 10
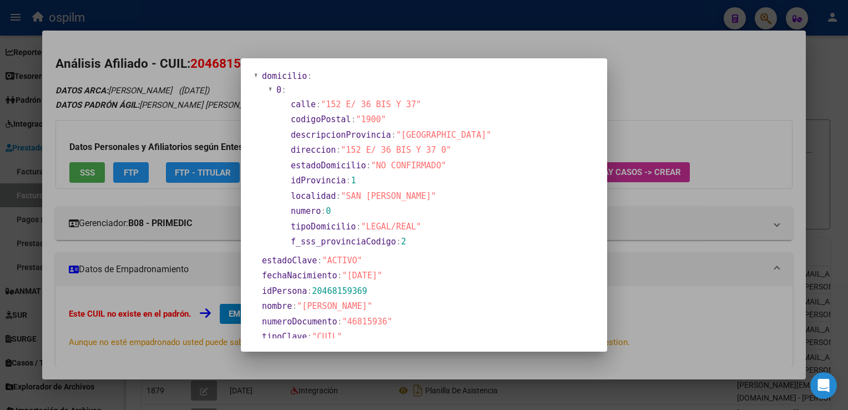
scroll to position [0, 0]
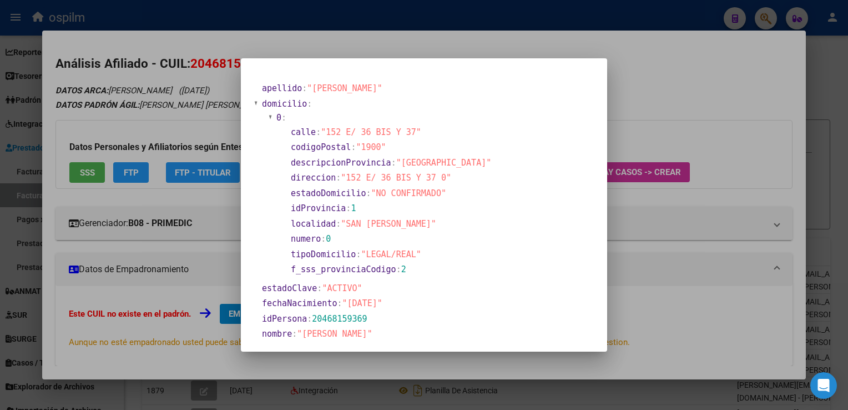
click at [841, 68] on div at bounding box center [424, 205] width 848 height 410
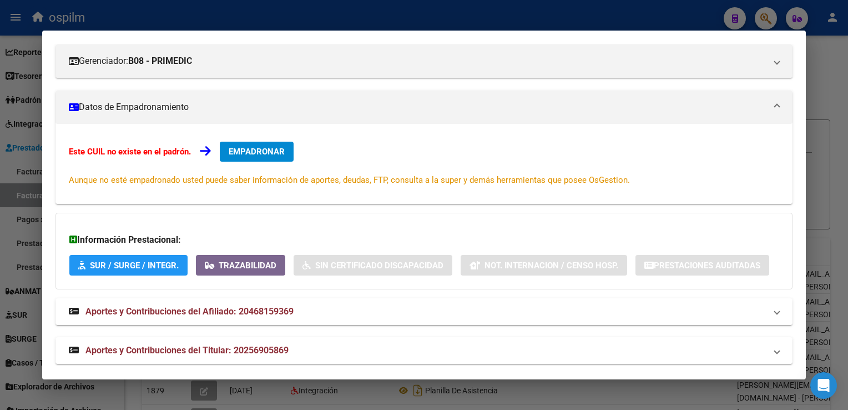
scroll to position [166, 0]
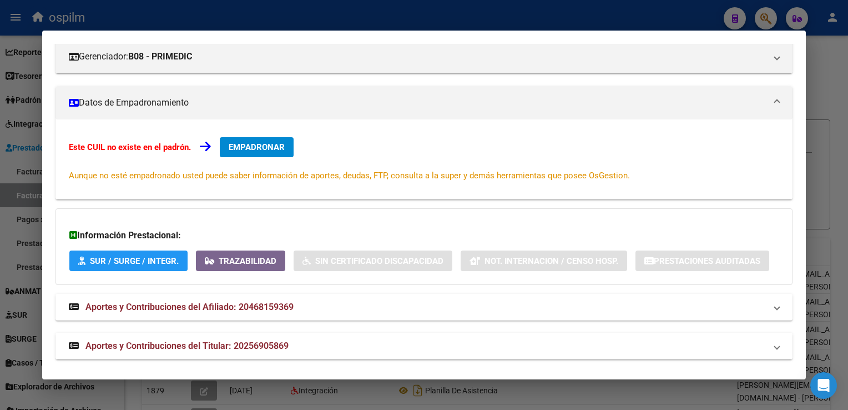
click at [175, 346] on span "Aportes y Contribuciones del Titular: 20256905869" at bounding box center [186, 345] width 203 height 11
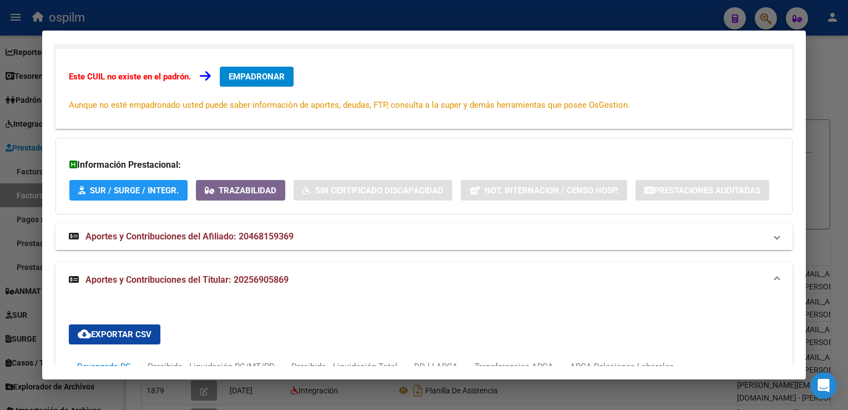
scroll to position [15, 0]
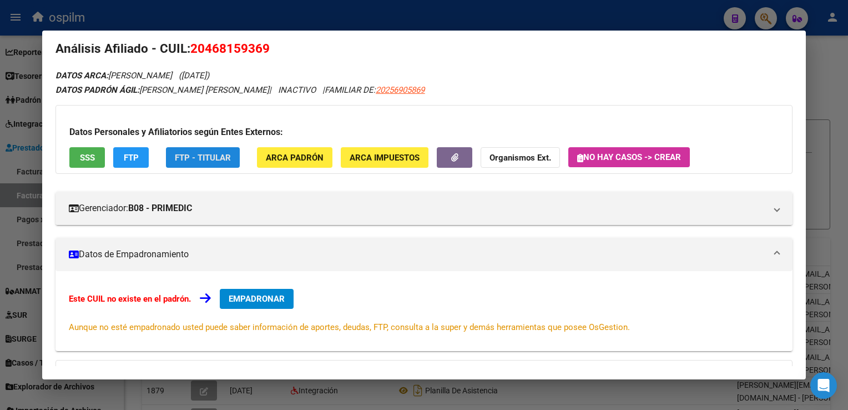
click at [192, 161] on span "FTP - Titular" at bounding box center [203, 158] width 56 height 10
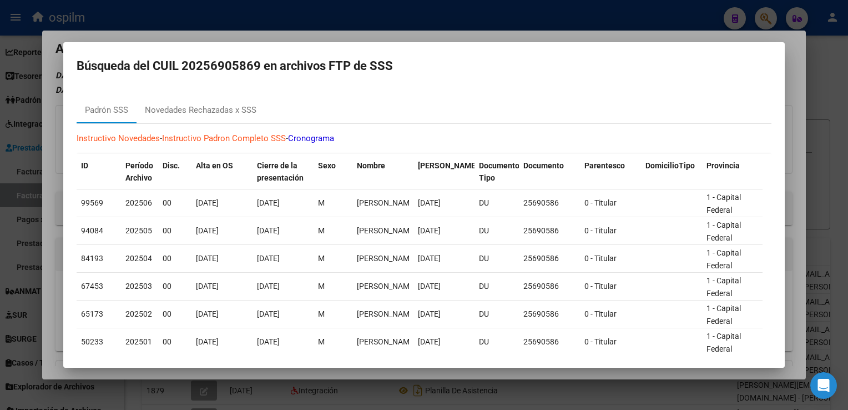
click at [823, 124] on div at bounding box center [424, 205] width 848 height 410
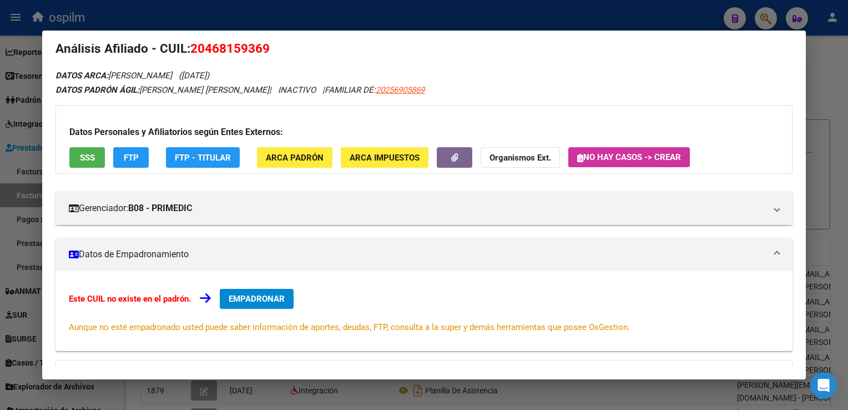
click at [280, 172] on div "Datos Personales y Afiliatorios según Entes Externos: SSS FTP FTP - Titular ARC…" at bounding box center [423, 139] width 736 height 69
click at [276, 159] on span "ARCA Padrón" at bounding box center [295, 158] width 58 height 10
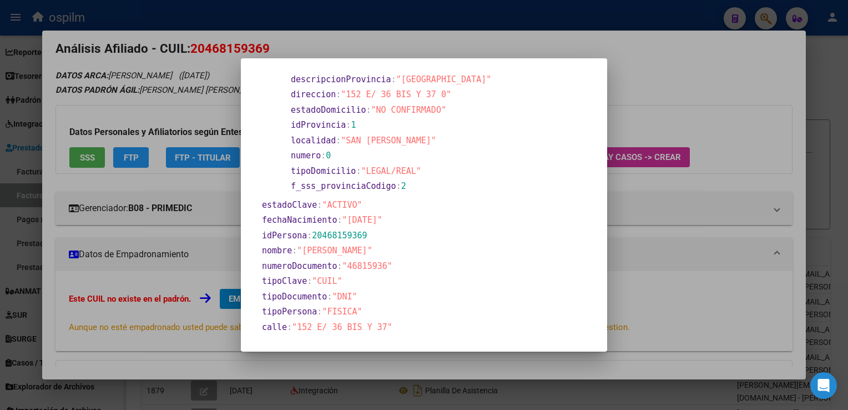
scroll to position [0, 0]
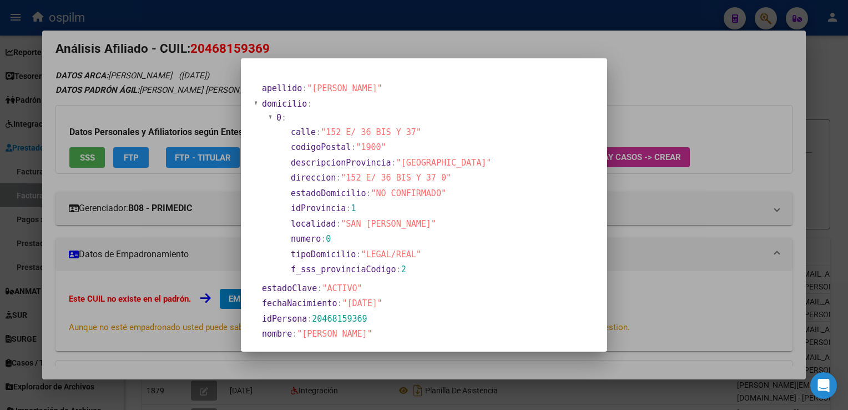
click at [188, 74] on div at bounding box center [424, 205] width 848 height 410
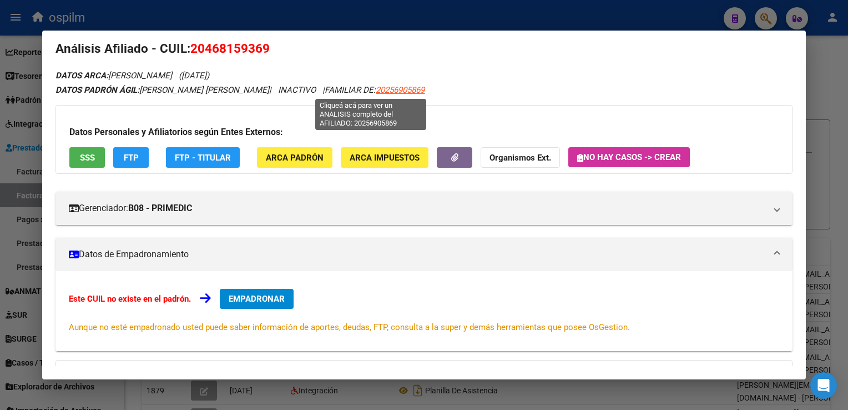
drag, startPoint x: 400, startPoint y: 93, endPoint x: 344, endPoint y: 88, distance: 55.7
click at [344, 88] on div "DATOS PADRÓN ÁGIL: AGUERO, LUCAS ARIEL | INACTIVO | FAMILIAR DE: 20256905869" at bounding box center [423, 90] width 736 height 13
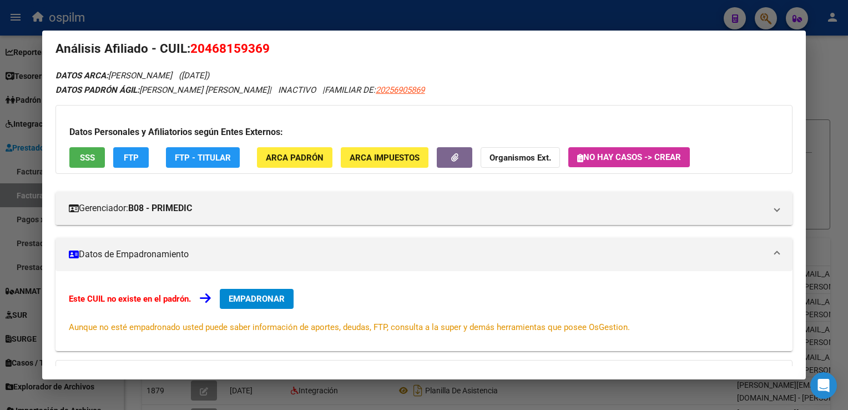
click at [831, 231] on div at bounding box center [424, 205] width 848 height 410
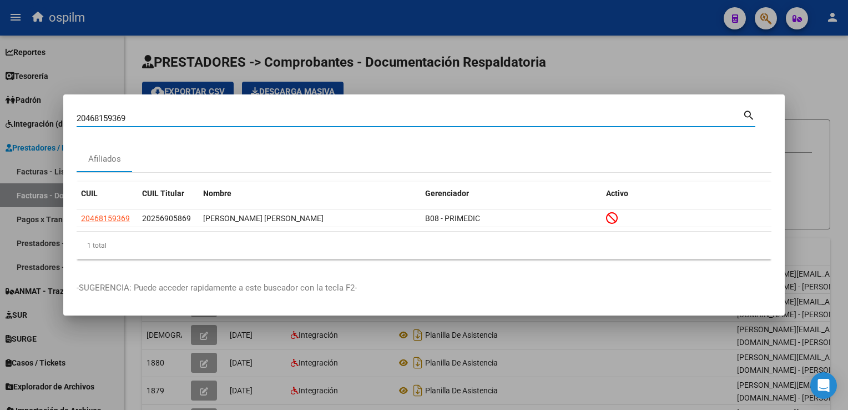
drag, startPoint x: 164, startPoint y: 122, endPoint x: 0, endPoint y: 105, distance: 165.1
click at [0, 105] on html "menu ospilm person Firma Express Reportes SUR Expedientes Internos Movimiento d…" at bounding box center [424, 205] width 848 height 410
paste input "-22004931-1"
click at [87, 119] on input "20-22004931-1" at bounding box center [410, 118] width 666 height 10
drag, startPoint x: 151, startPoint y: 120, endPoint x: 0, endPoint y: 86, distance: 154.8
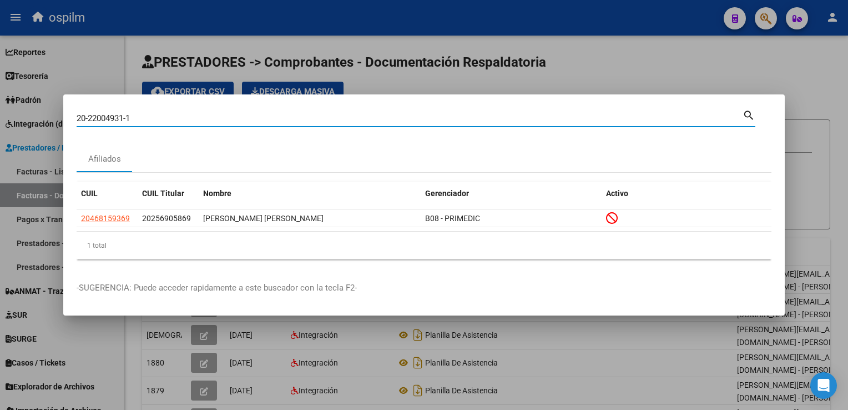
click at [0, 87] on html "menu ospilm person Firma Express Reportes SUR Expedientes Internos Movimiento d…" at bounding box center [424, 205] width 848 height 410
paste input "505084846"
type input "20505084846"
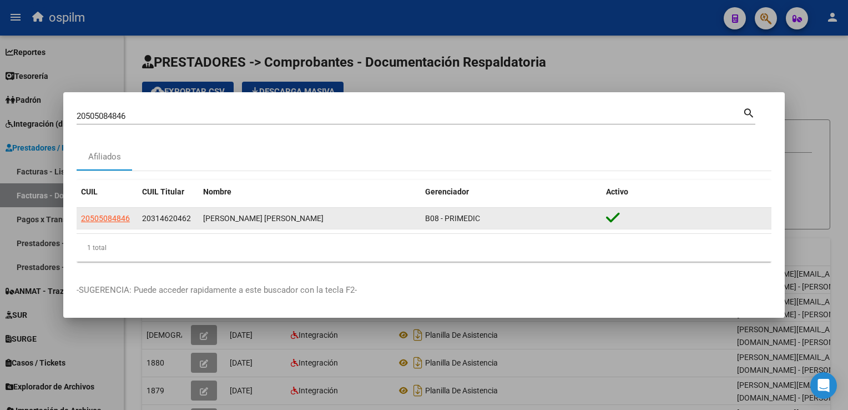
click at [130, 221] on div "20505084846" at bounding box center [107, 218] width 52 height 13
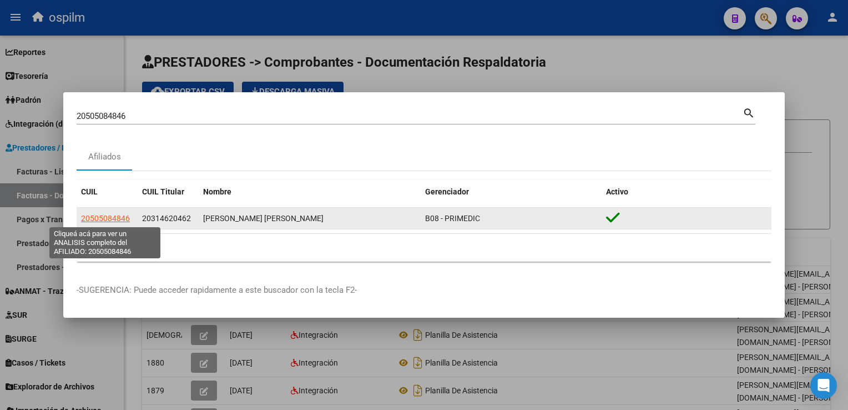
click at [116, 216] on span "20505084846" at bounding box center [105, 218] width 49 height 9
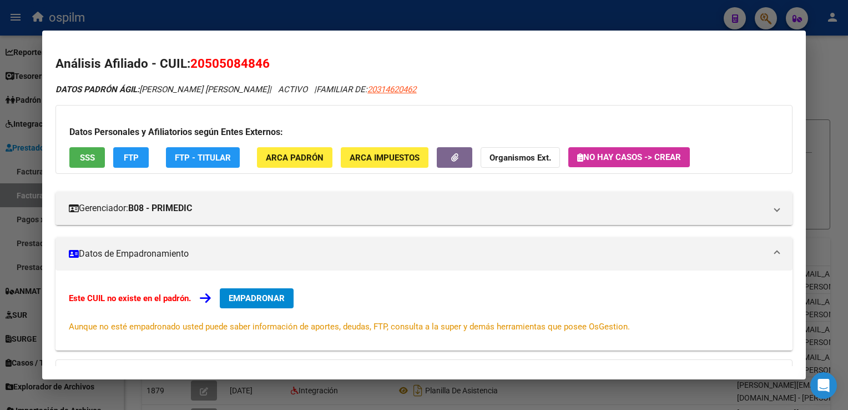
drag, startPoint x: 199, startPoint y: 67, endPoint x: 194, endPoint y: 64, distance: 6.5
click at [198, 66] on span "20505084846" at bounding box center [229, 63] width 79 height 14
drag, startPoint x: 193, startPoint y: 63, endPoint x: 314, endPoint y: 69, distance: 121.1
click at [314, 69] on h2 "Análisis Afiliado - CUIL: 20505084846" at bounding box center [423, 63] width 736 height 19
click at [205, 57] on span "20505084846" at bounding box center [229, 63] width 79 height 14
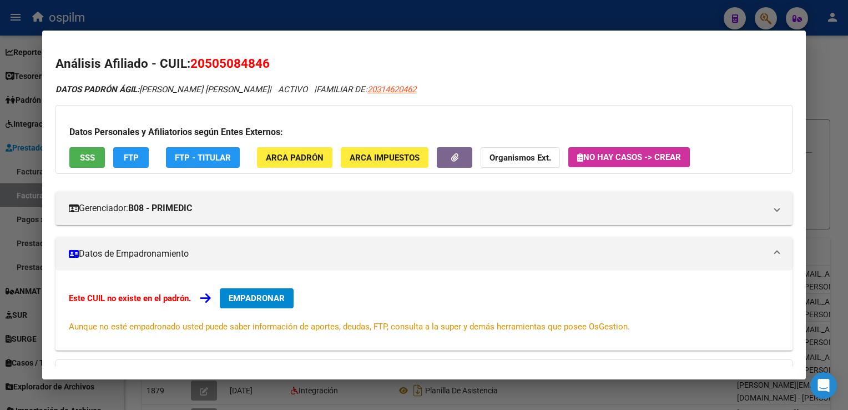
drag, startPoint x: 451, startPoint y: 85, endPoint x: 363, endPoint y: 83, distance: 87.7
click at [363, 83] on div "Análisis Afiliado - CUIL: 20505084846 DATOS PADRÓN ÁGIL: ERMILI, GERONIMO GABRI…" at bounding box center [423, 288] width 736 height 468
drag, startPoint x: 192, startPoint y: 59, endPoint x: 267, endPoint y: 68, distance: 76.0
click at [267, 68] on span "20505084846" at bounding box center [229, 63] width 79 height 14
click at [367, 90] on span "20314620462" at bounding box center [391, 89] width 49 height 10
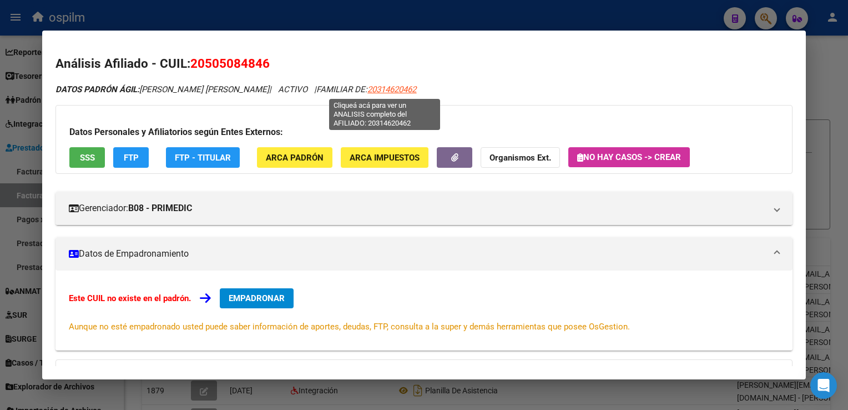
type textarea "20314620462"
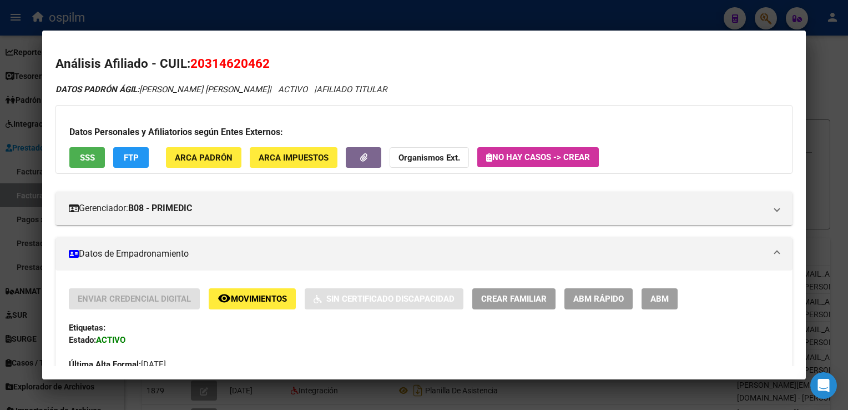
click at [833, 136] on div at bounding box center [424, 205] width 848 height 410
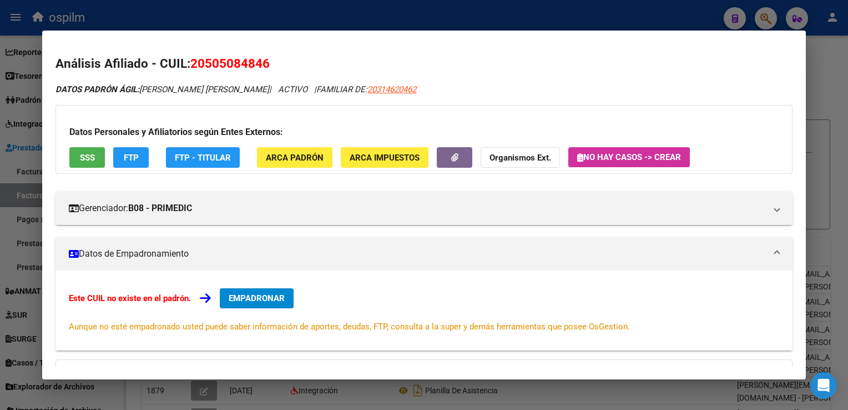
drag, startPoint x: 195, startPoint y: 66, endPoint x: 267, endPoint y: 69, distance: 71.6
click at [267, 69] on h2 "Análisis Afiliado - CUIL: 20505084846" at bounding box center [423, 63] width 736 height 19
drag, startPoint x: 433, startPoint y: 85, endPoint x: 358, endPoint y: 88, distance: 75.5
click at [358, 88] on div "DATOS PADRÓN ÁGIL: ERMILI, GERONIMO GABRIEL | ACTIVO | FAMILIAR DE: 20314620462" at bounding box center [423, 89] width 736 height 13
click at [291, 161] on span "ARCA Padrón" at bounding box center [295, 158] width 58 height 10
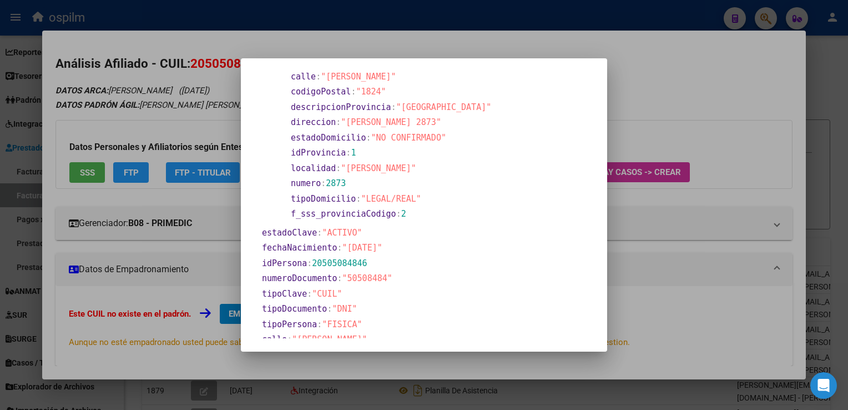
scroll to position [111, 0]
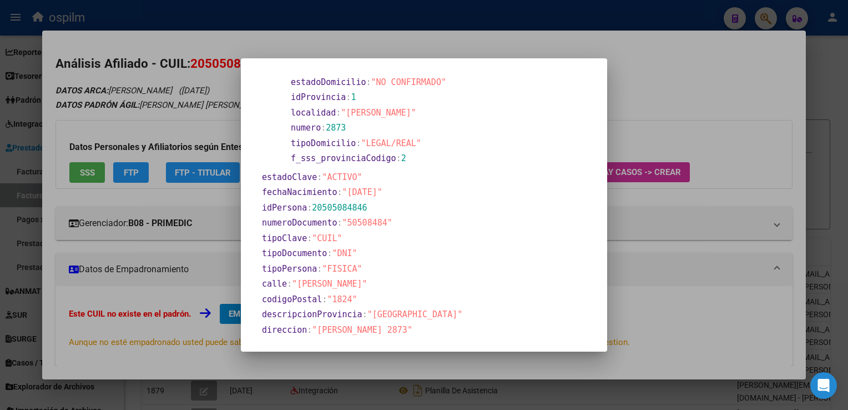
drag, startPoint x: 824, startPoint y: 259, endPoint x: 721, endPoint y: 229, distance: 106.8
click at [819, 257] on div at bounding box center [424, 205] width 848 height 410
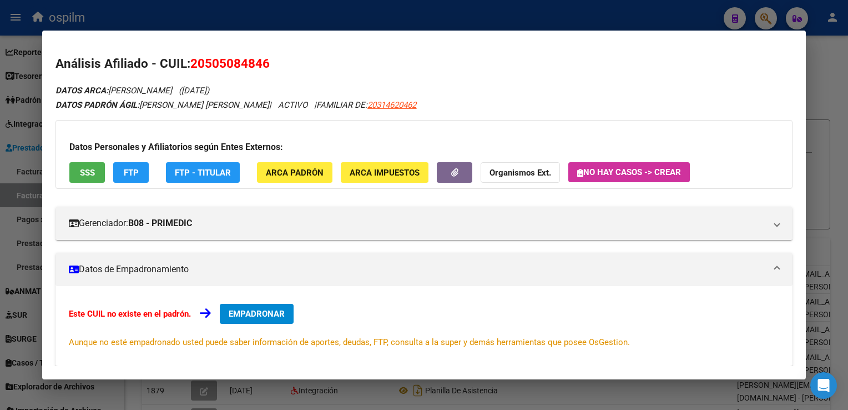
click at [772, 21] on div at bounding box center [424, 205] width 848 height 410
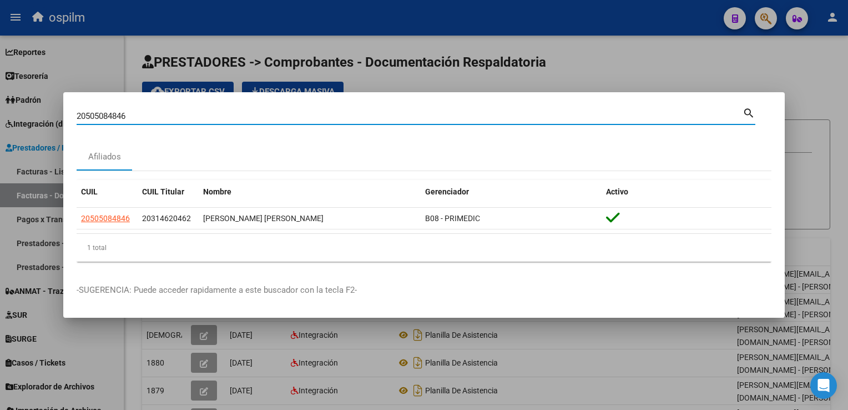
drag, startPoint x: 159, startPoint y: 119, endPoint x: 16, endPoint y: 119, distance: 142.6
click at [16, 119] on div "20505084846 Buscar (apellido, dni, cuil, nro traspaso, cuit, obra social) searc…" at bounding box center [424, 205] width 848 height 410
paste input "42176798"
type input "42176798"
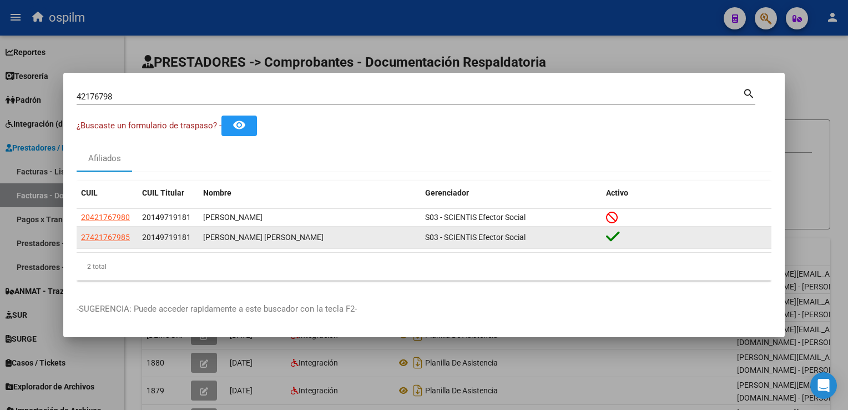
click at [487, 236] on span "S03 - SCIENTIS Efector Social" at bounding box center [475, 237] width 100 height 9
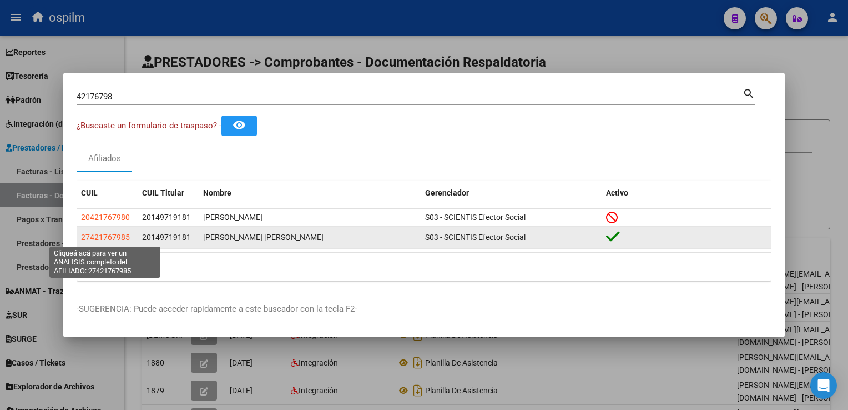
click at [91, 237] on span "27421767985" at bounding box center [105, 237] width 49 height 9
type textarea "27421767985"
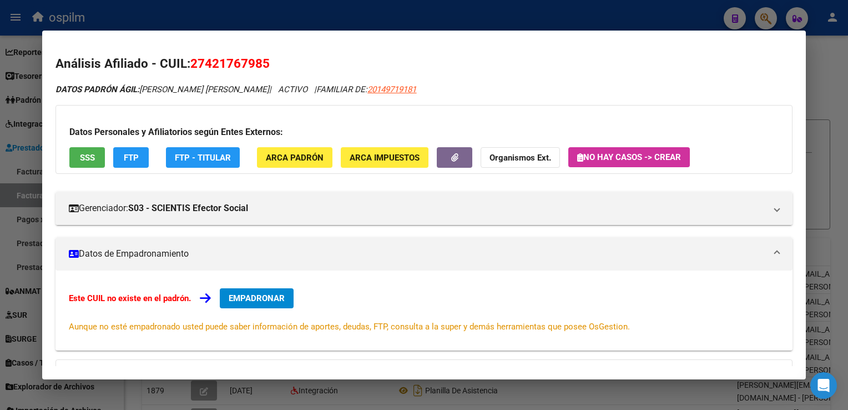
click at [847, 146] on div at bounding box center [424, 205] width 848 height 410
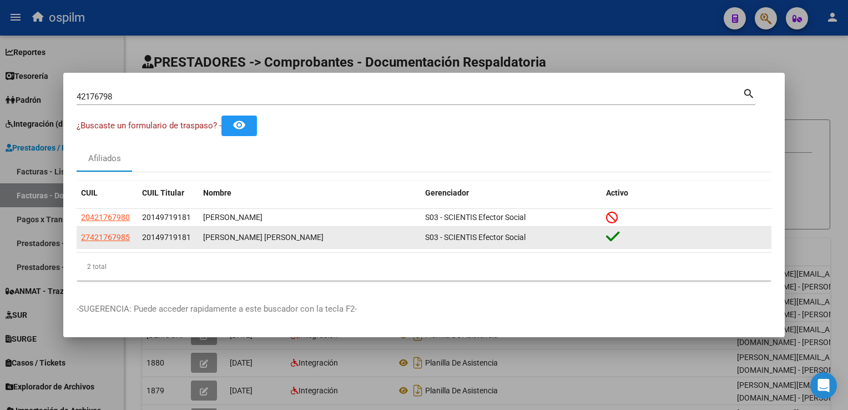
drag, startPoint x: 140, startPoint y: 236, endPoint x: 198, endPoint y: 242, distance: 58.6
click at [198, 242] on div "27421767985 20149719181 Diaz, Nicolas Raquel S03 - SCIENTIS Efector Social" at bounding box center [424, 237] width 695 height 22
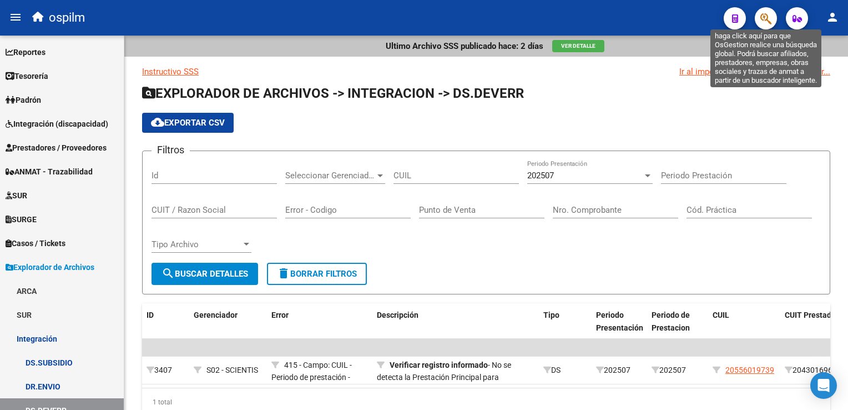
click at [765, 16] on icon "button" at bounding box center [765, 18] width 11 height 13
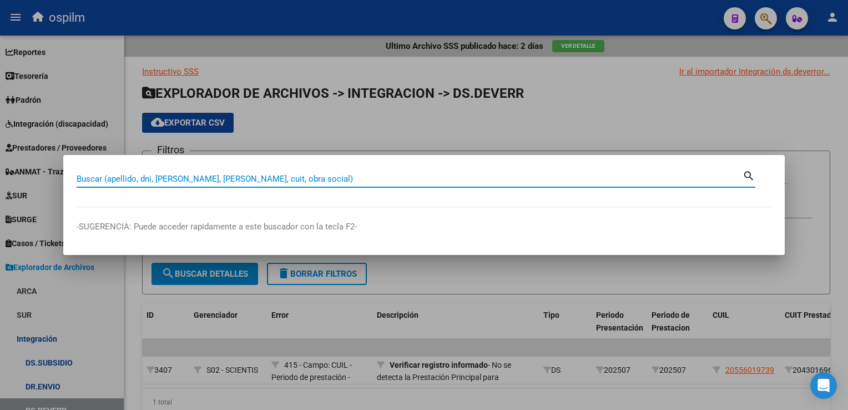
paste input "20298731941"
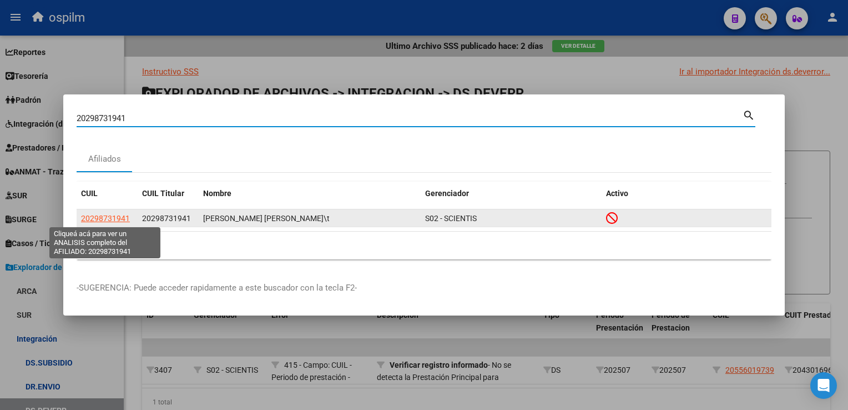
click at [97, 220] on span "20298731941" at bounding box center [105, 218] width 49 height 9
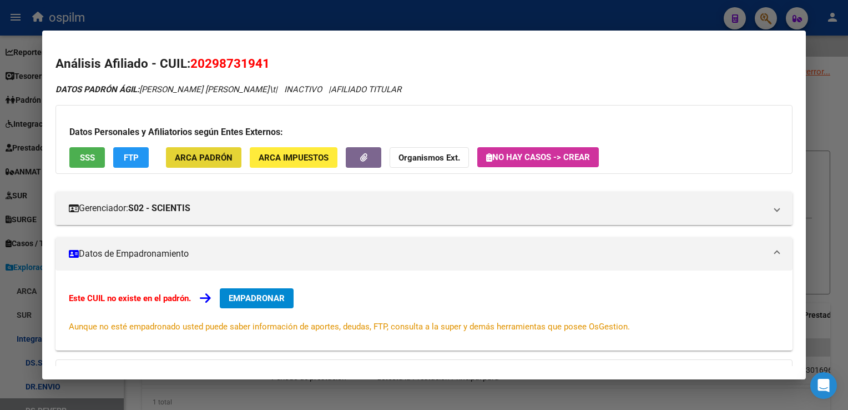
click at [221, 163] on span "ARCA Padrón" at bounding box center [204, 158] width 58 height 10
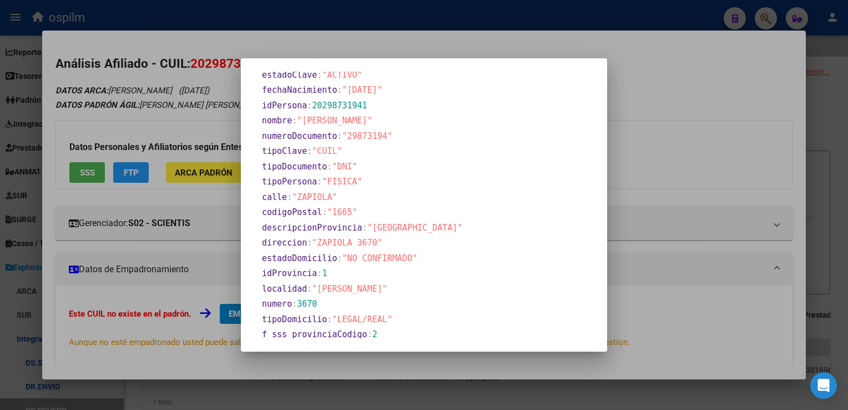
scroll to position [213, 0]
drag, startPoint x: 346, startPoint y: 80, endPoint x: 391, endPoint y: 90, distance: 46.2
click at [382, 90] on span ""1982-09-30"" at bounding box center [362, 90] width 40 height 10
copy span "1982-09-30"
click at [691, 141] on div at bounding box center [424, 205] width 848 height 410
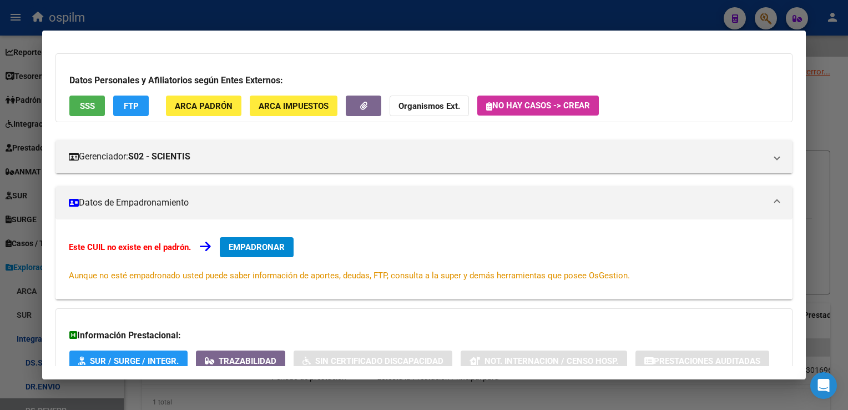
scroll to position [0, 0]
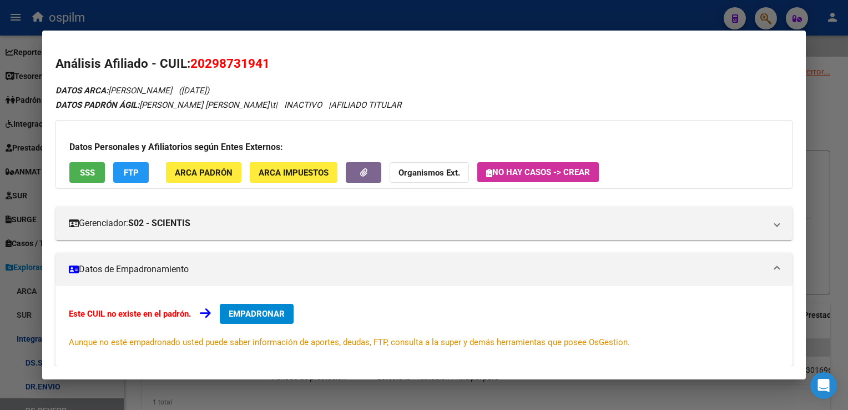
drag, startPoint x: 820, startPoint y: 65, endPoint x: 791, endPoint y: 18, distance: 55.8
click at [816, 52] on div at bounding box center [424, 205] width 848 height 410
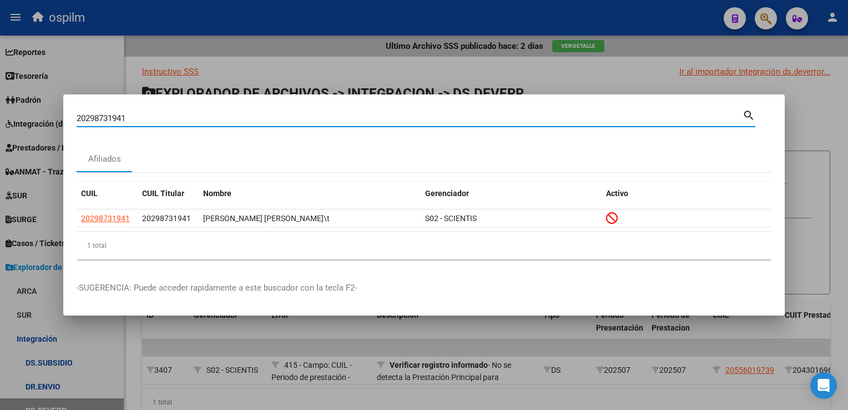
drag, startPoint x: 142, startPoint y: 120, endPoint x: 0, endPoint y: 84, distance: 146.6
click at [0, 85] on html "menu ospilm person Firma Express Reportes SUR Expedientes Internos Movimiento d…" at bounding box center [424, 205] width 848 height 410
paste input "365425885"
type input "20365425885"
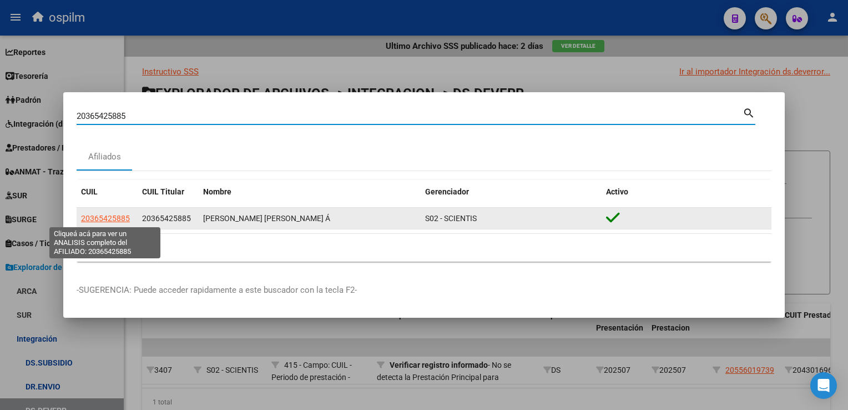
click at [113, 219] on span "20365425885" at bounding box center [105, 218] width 49 height 9
type textarea "20365425885"
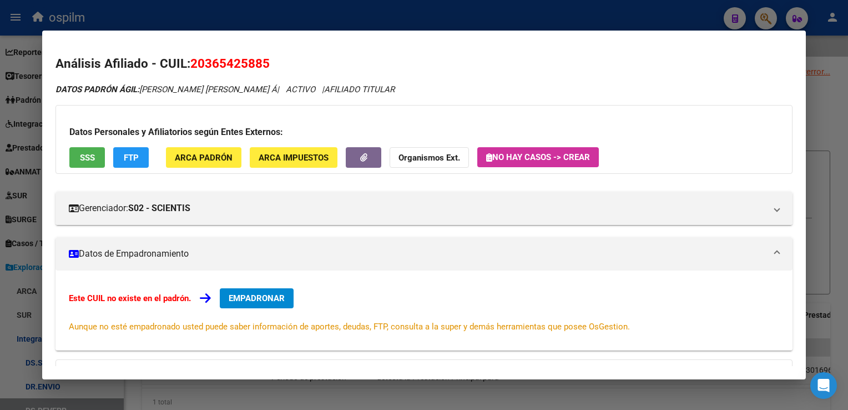
click at [193, 153] on span "ARCA Padrón" at bounding box center [204, 158] width 58 height 10
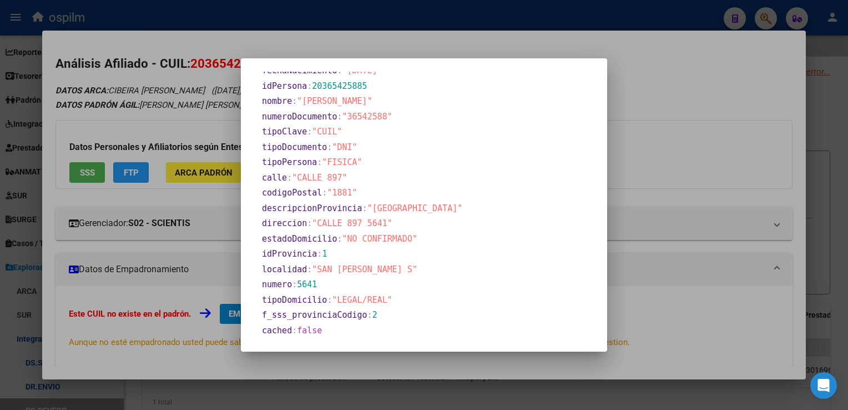
scroll to position [66, 0]
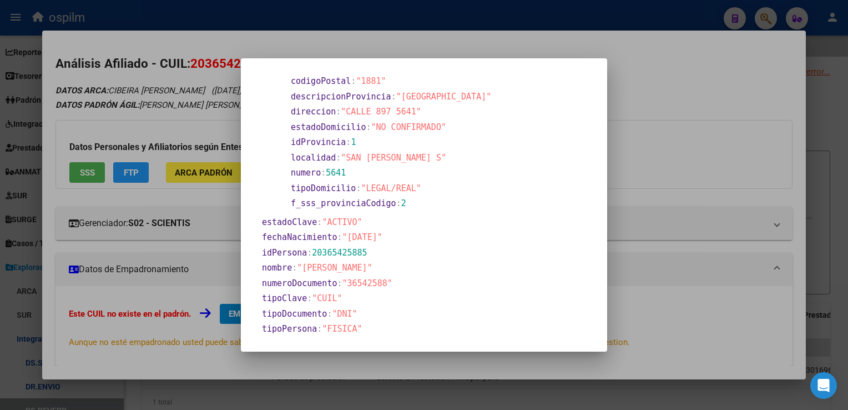
click at [801, 152] on div at bounding box center [424, 205] width 848 height 410
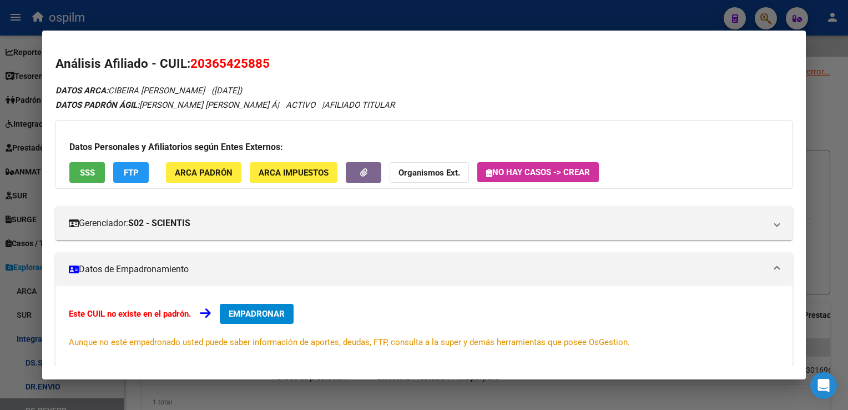
click at [821, 48] on div at bounding box center [424, 205] width 848 height 410
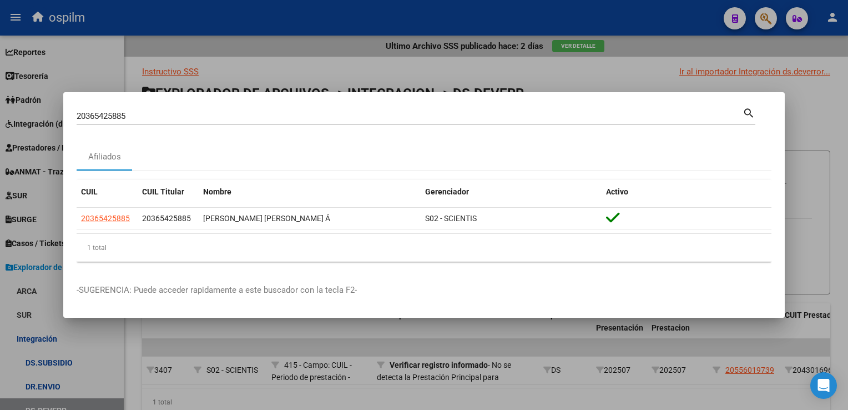
drag, startPoint x: 779, startPoint y: 19, endPoint x: 767, endPoint y: 14, distance: 13.4
click at [775, 19] on div at bounding box center [424, 205] width 848 height 410
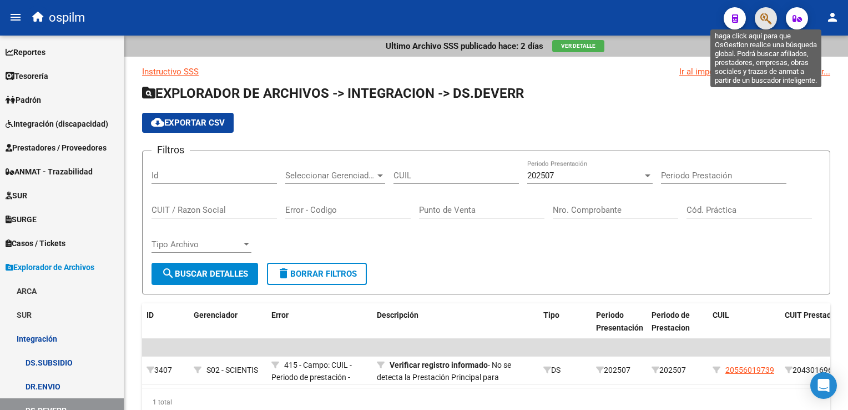
click at [760, 18] on icon "button" at bounding box center [765, 18] width 11 height 13
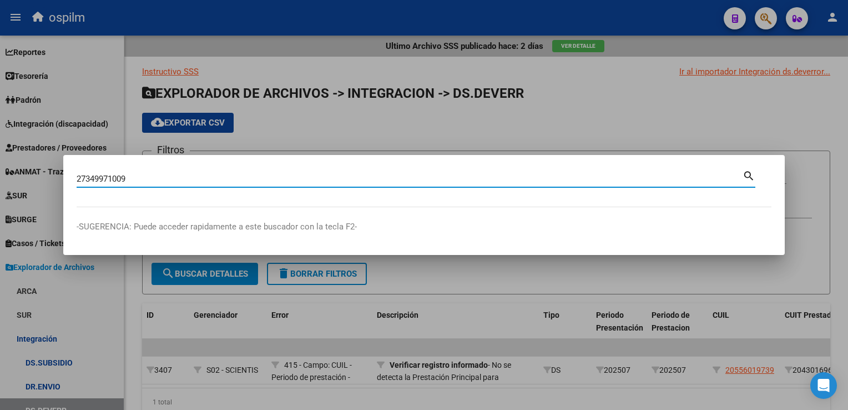
type input "27349971009"
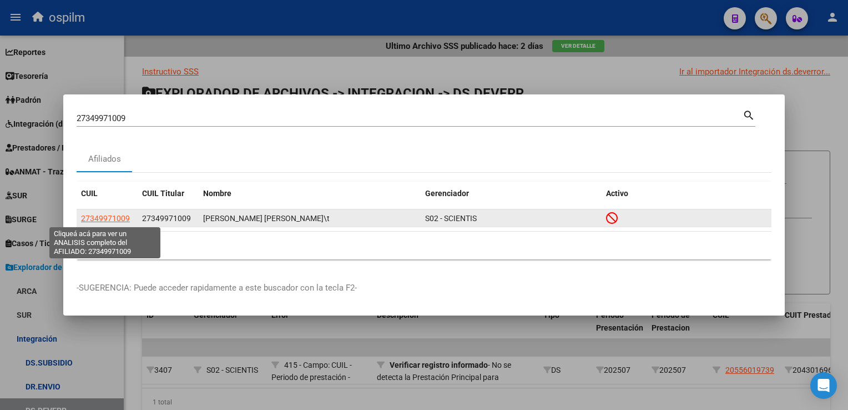
click at [117, 217] on span "27349971009" at bounding box center [105, 218] width 49 height 9
type textarea "27349971009"
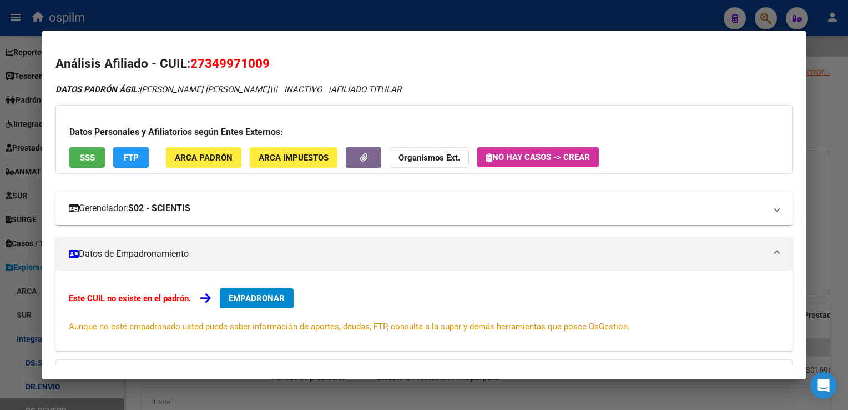
scroll to position [55, 0]
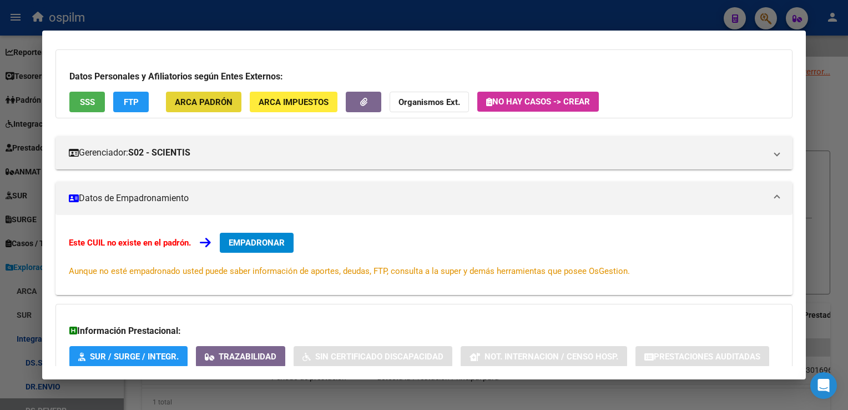
click at [190, 102] on span "ARCA Padrón" at bounding box center [204, 102] width 58 height 10
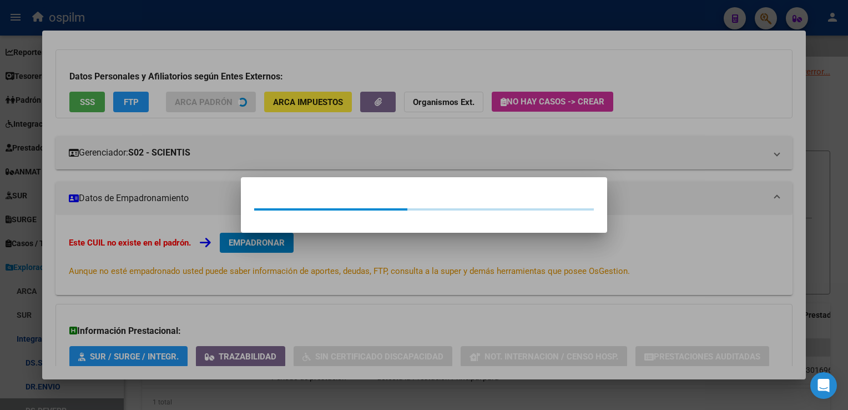
scroll to position [70, 0]
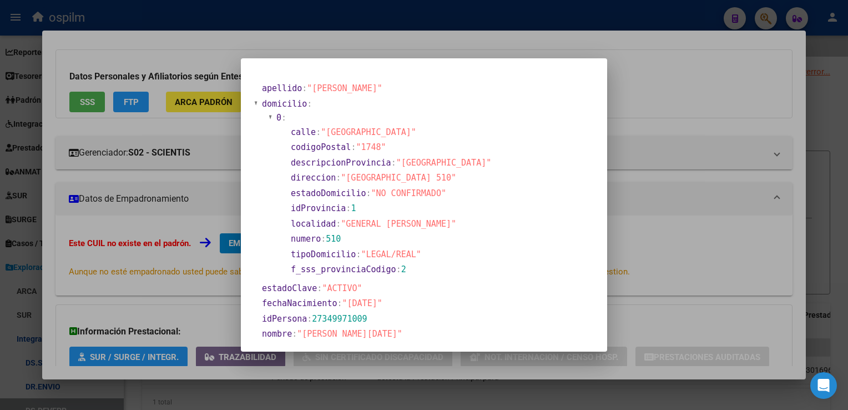
drag, startPoint x: 343, startPoint y: 306, endPoint x: 397, endPoint y: 303, distance: 54.5
click at [397, 303] on section "fechaNacimiento : "1989-11-14"" at bounding box center [378, 303] width 233 height 13
copy span "1989-11-14""
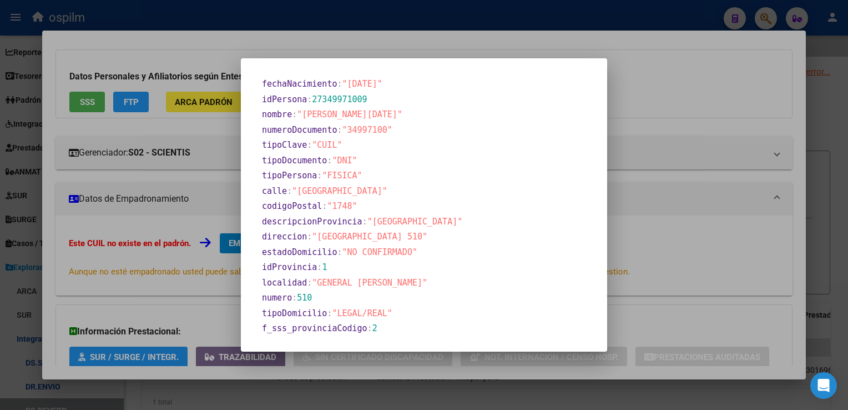
scroll to position [233, 0]
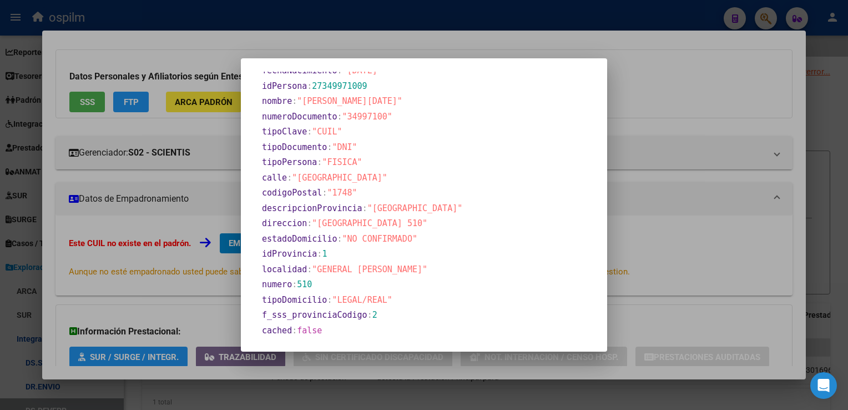
click at [817, 153] on div at bounding box center [424, 205] width 848 height 410
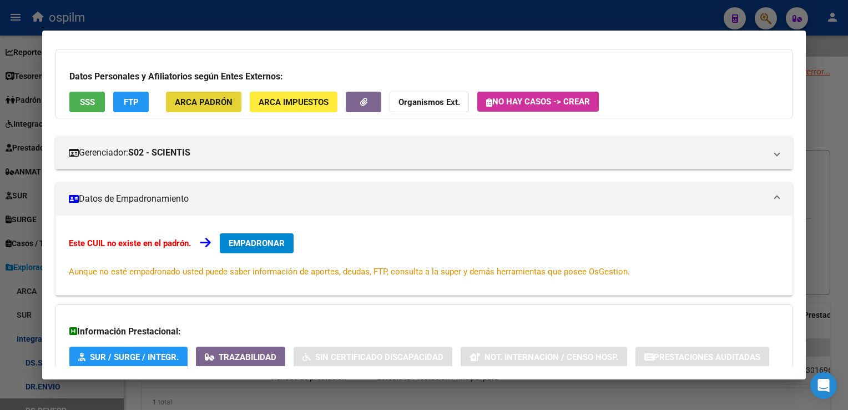
click at [200, 99] on span "ARCA Padrón" at bounding box center [204, 102] width 58 height 10
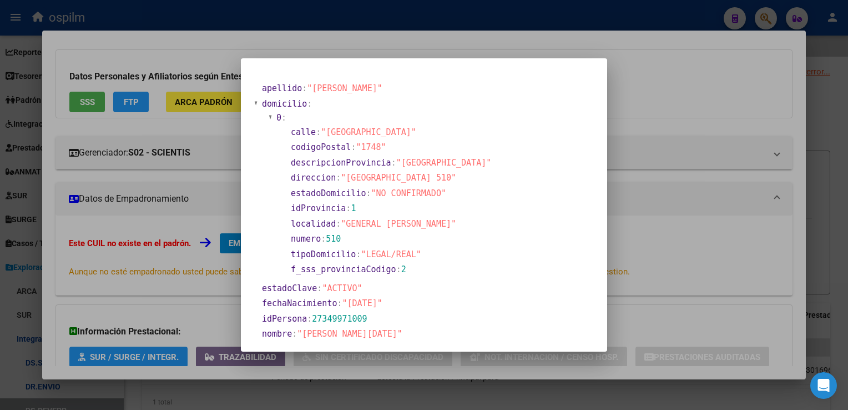
click at [771, 295] on div at bounding box center [424, 205] width 848 height 410
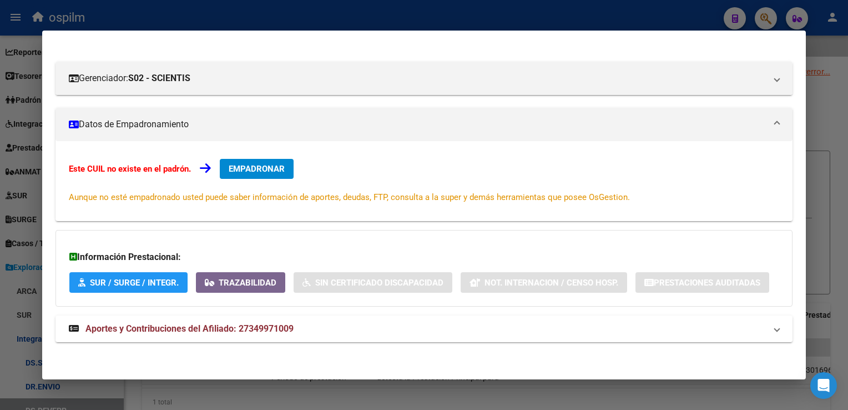
scroll to position [34, 0]
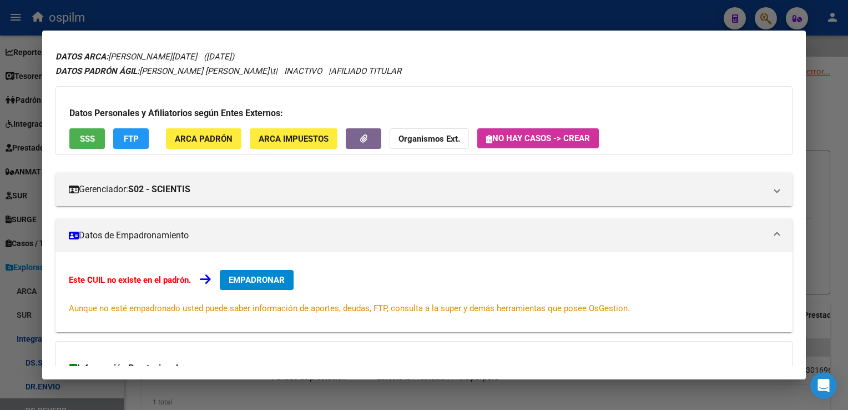
click at [839, 272] on div at bounding box center [424, 205] width 848 height 410
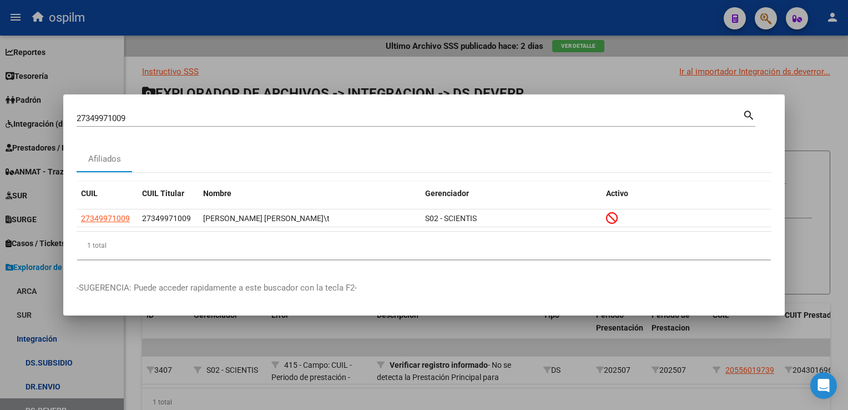
drag, startPoint x: 179, startPoint y: 123, endPoint x: -2, endPoint y: 94, distance: 183.7
click at [0, 94] on html "menu ospilm person Firma Express Reportes SUR Expedientes Internos Movimiento d…" at bounding box center [424, 205] width 848 height 410
drag, startPoint x: 139, startPoint y: 134, endPoint x: 144, endPoint y: 112, distance: 22.2
click at [141, 123] on div "27349971009 Buscar (apellido, dni, cuil, nro traspaso, cuit, obra social) search" at bounding box center [416, 122] width 679 height 29
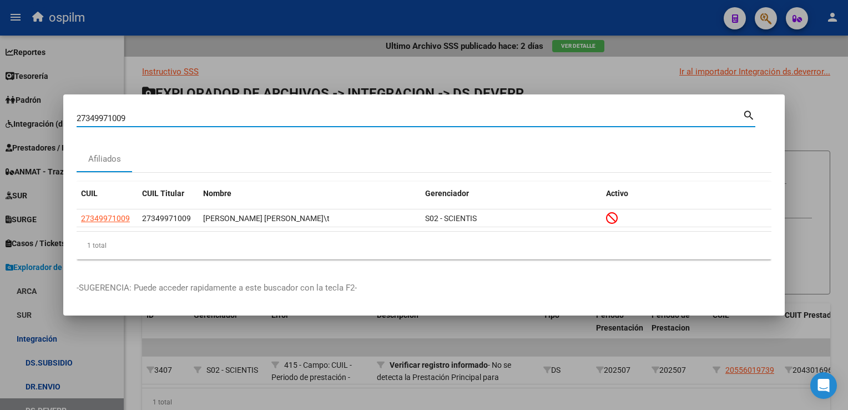
drag, startPoint x: 153, startPoint y: 117, endPoint x: 0, endPoint y: 125, distance: 153.4
click at [0, 125] on html "menu ospilm person Firma Express Reportes SUR Expedientes Internos Movimiento d…" at bounding box center [424, 205] width 848 height 410
paste input "0126334983"
type input "20126334983"
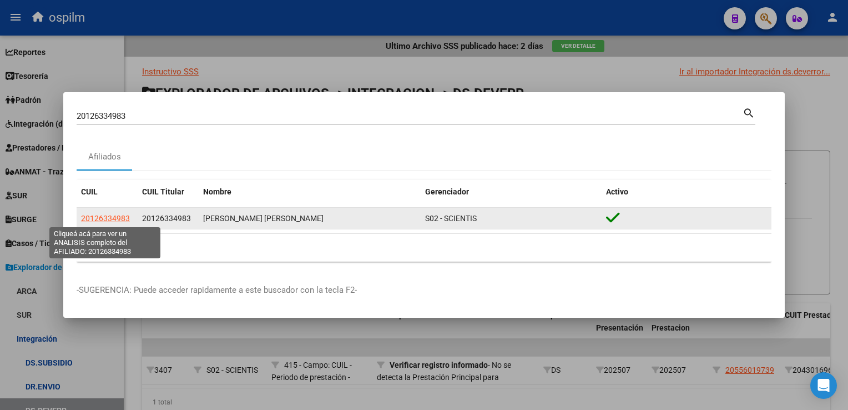
click at [112, 219] on span "20126334983" at bounding box center [105, 218] width 49 height 9
type textarea "20126334983"
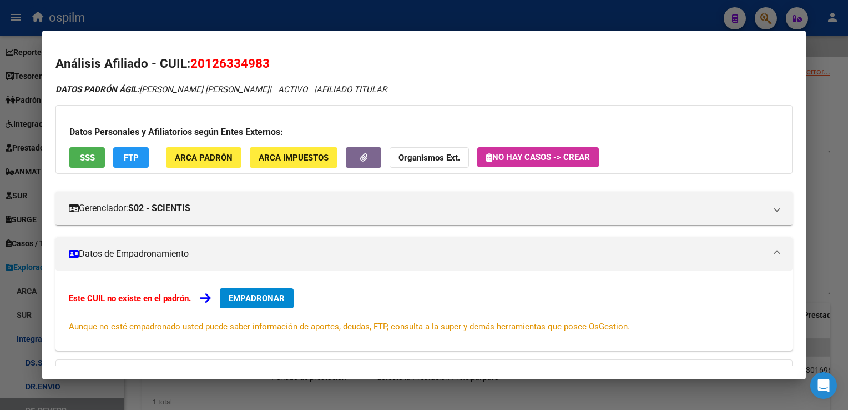
click at [180, 167] on button "ARCA Padrón" at bounding box center [203, 157] width 75 height 21
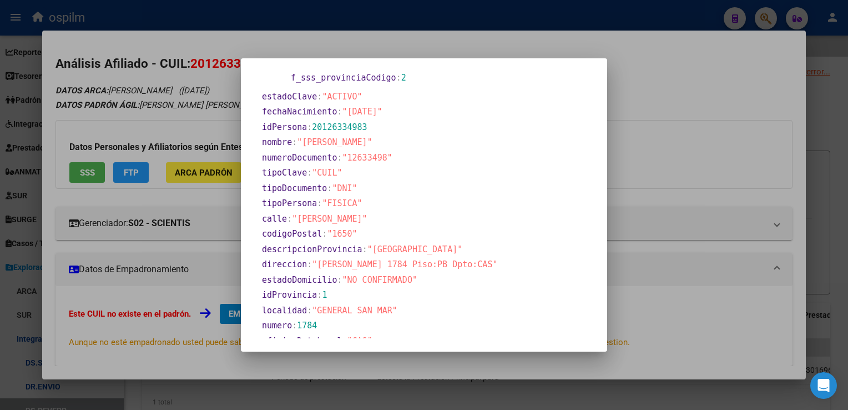
scroll to position [111, 0]
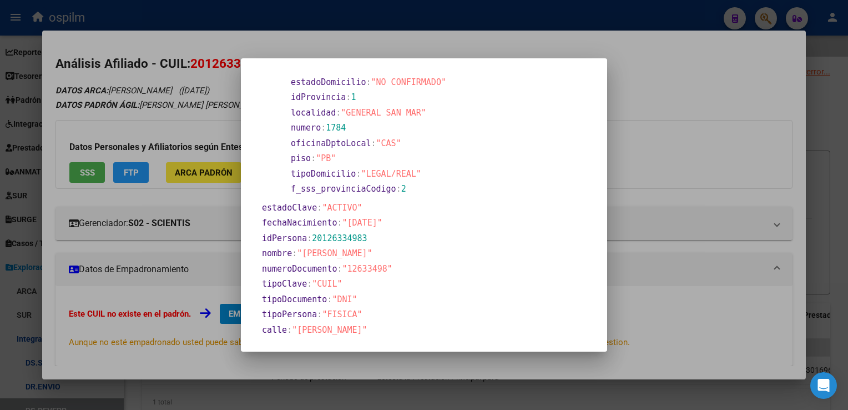
drag, startPoint x: 344, startPoint y: 224, endPoint x: 431, endPoint y: 221, distance: 86.6
click at [431, 221] on section "fechaNacimiento : "1958-10-05"" at bounding box center [395, 222] width 267 height 13
copy span "1958-10-05""
click at [830, 119] on div at bounding box center [424, 205] width 848 height 410
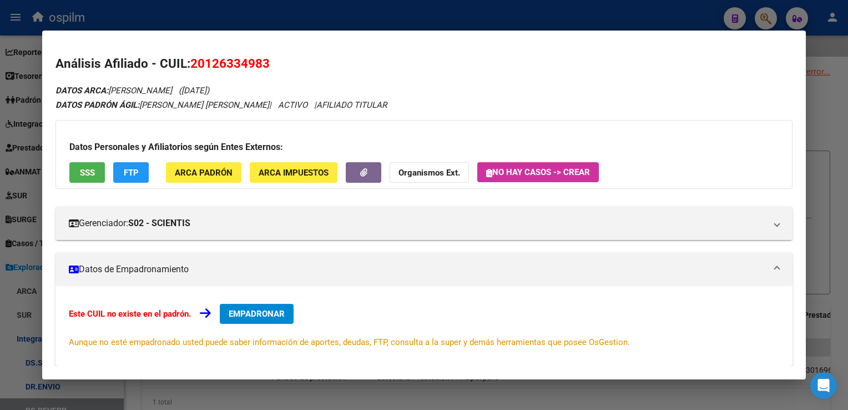
click at [837, 131] on div at bounding box center [424, 205] width 848 height 410
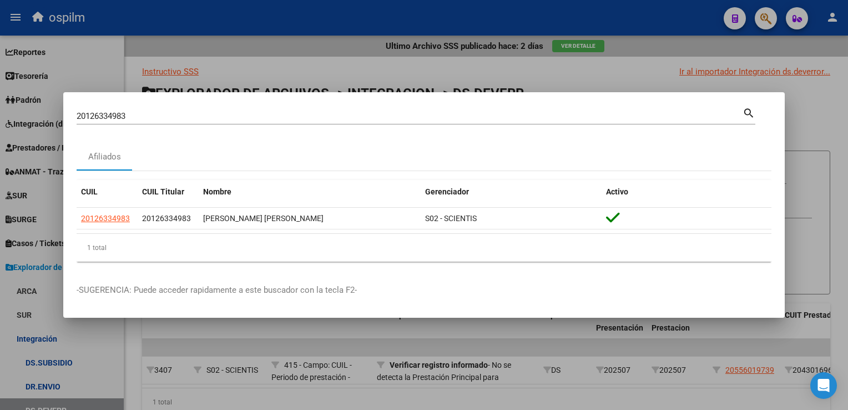
drag, startPoint x: 206, startPoint y: 123, endPoint x: 107, endPoint y: 124, distance: 99.3
click at [105, 124] on div "20126334983 Buscar (apellido, dni, cuil, nro traspaso, cuit, obra social)" at bounding box center [410, 116] width 666 height 17
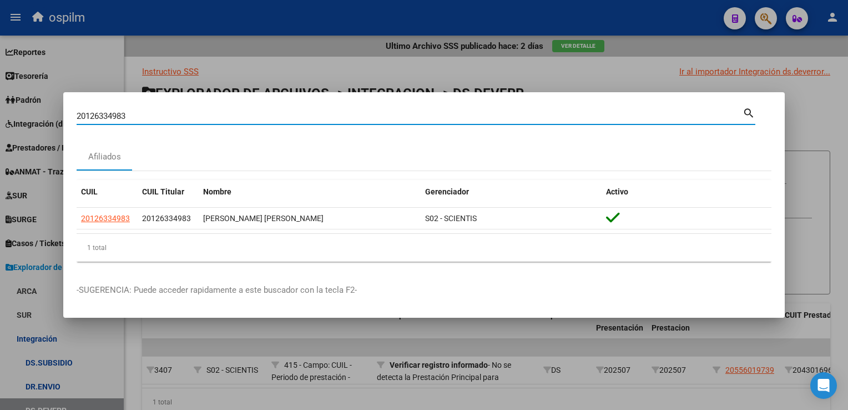
drag, startPoint x: 140, startPoint y: 119, endPoint x: 0, endPoint y: 90, distance: 143.4
click at [0, 91] on html "menu ospilm person Firma Express Reportes SUR Expedientes Internos Movimiento d…" at bounding box center [424, 205] width 848 height 410
paste input "43315587"
type input "43315587"
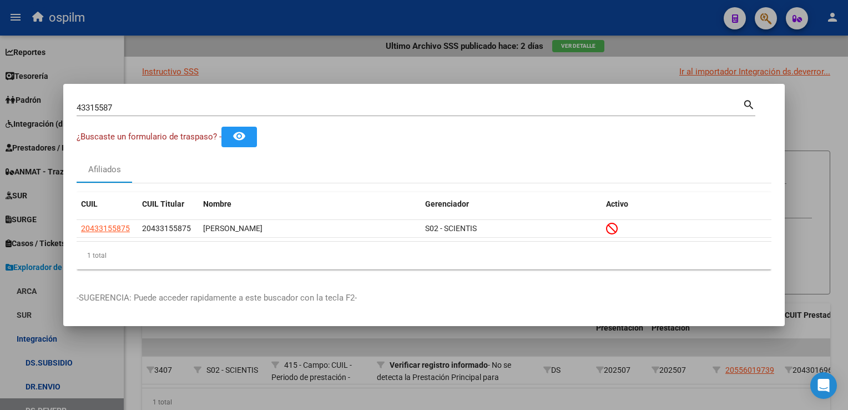
click at [827, 128] on div at bounding box center [424, 205] width 848 height 410
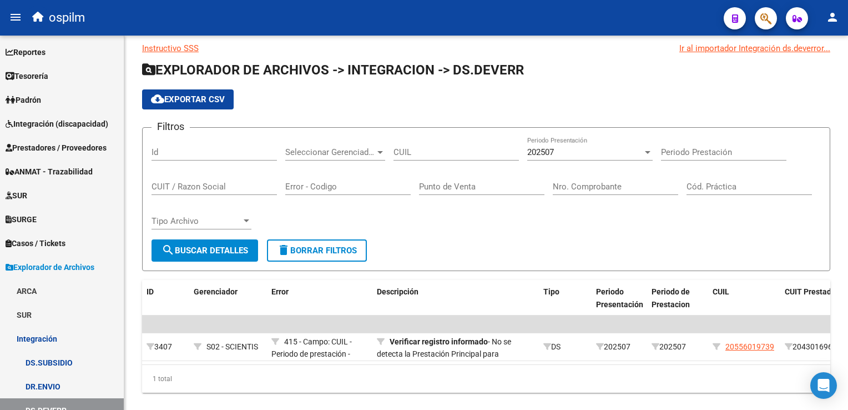
scroll to position [0, 0]
